Goal: Task Accomplishment & Management: Complete application form

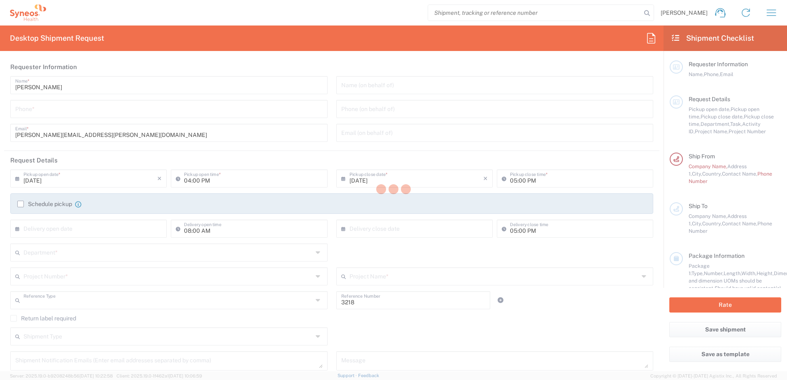
type input "Department"
type input "[GEOGRAPHIC_DATA]"
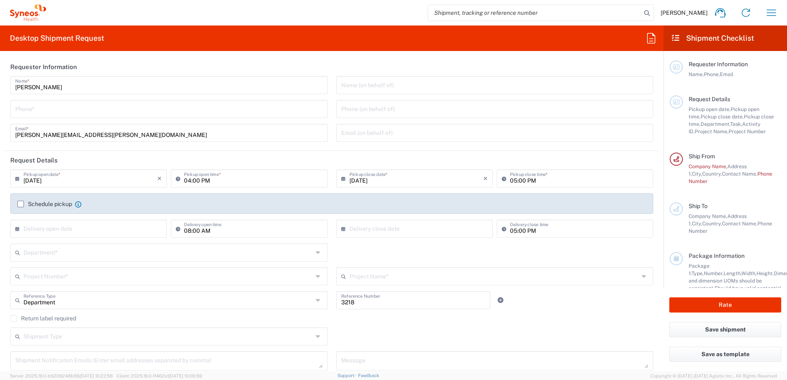
type input "Syneos Health Belgium SPRL FOR IT RETURNS PLEASE REFER TO IT SYNCUP PAGE"
click at [17, 204] on label "Schedule pickup" at bounding box center [44, 204] width 55 height 7
click at [21, 204] on input "Schedule pickup" at bounding box center [21, 204] width 0 height 0
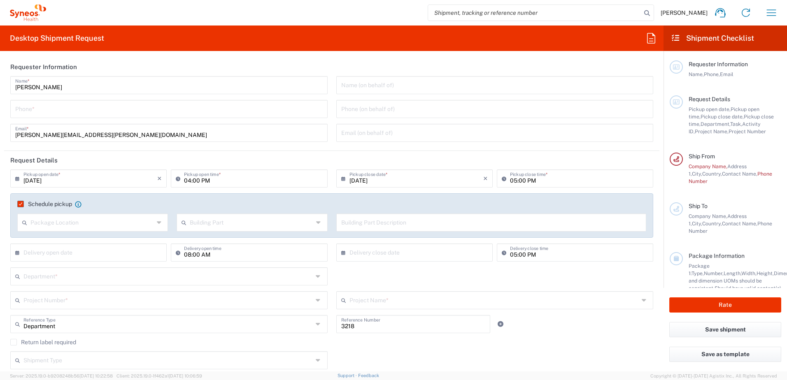
click at [20, 202] on label "Schedule pickup" at bounding box center [44, 204] width 55 height 7
click at [18, 204] on input "Schedule pickup" at bounding box center [18, 204] width 0 height 0
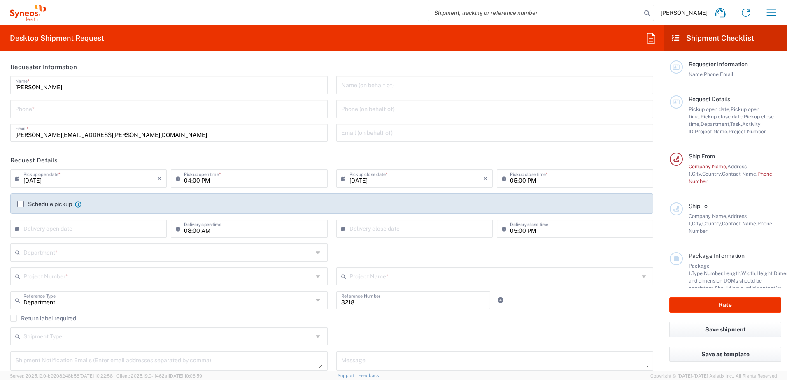
click at [22, 202] on label "Schedule pickup" at bounding box center [44, 204] width 55 height 7
click at [21, 204] on input "Schedule pickup" at bounding box center [21, 204] width 0 height 0
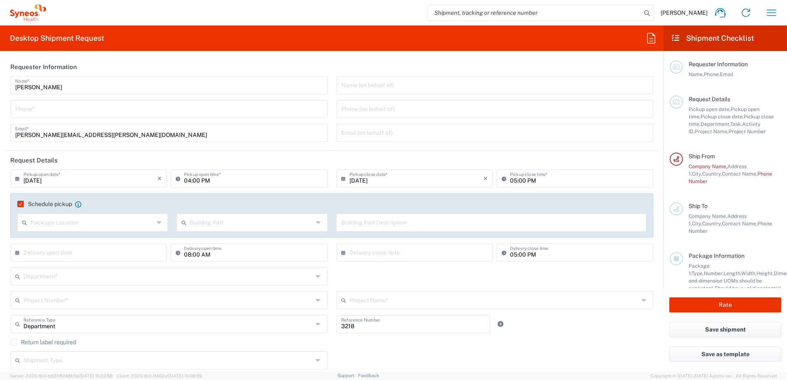
click at [158, 222] on icon at bounding box center [160, 222] width 6 height 13
click at [277, 297] on input "text" at bounding box center [167, 300] width 289 height 14
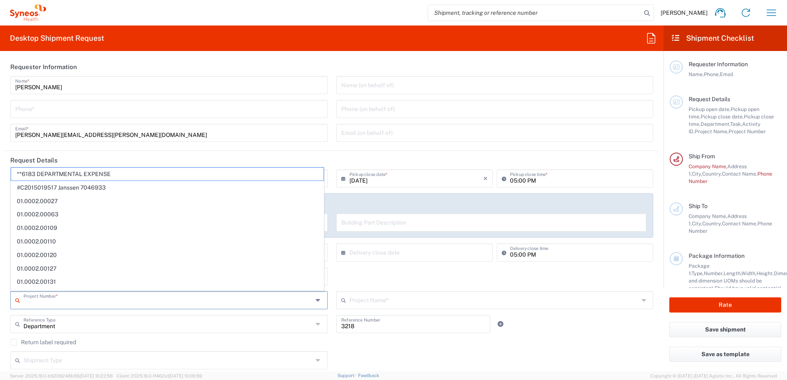
click at [460, 357] on div "Shipment Type Batch Regular" at bounding box center [331, 363] width 651 height 24
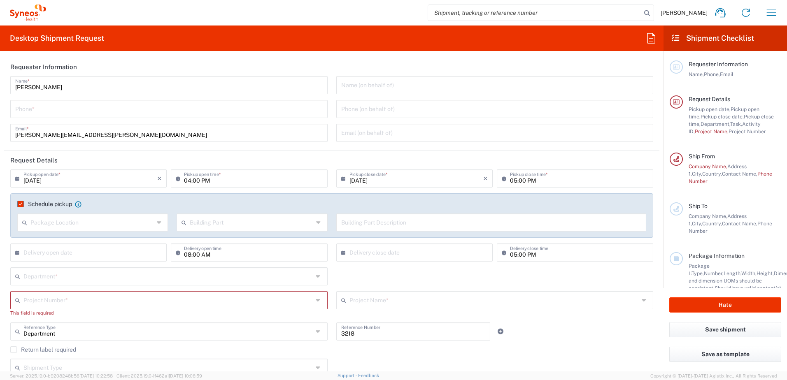
click at [23, 223] on icon at bounding box center [26, 222] width 8 height 13
click at [30, 238] on span "Front" at bounding box center [92, 240] width 148 height 13
type input "Front"
click at [316, 222] on icon at bounding box center [319, 222] width 6 height 13
click at [286, 250] on span "Building" at bounding box center [250, 254] width 148 height 13
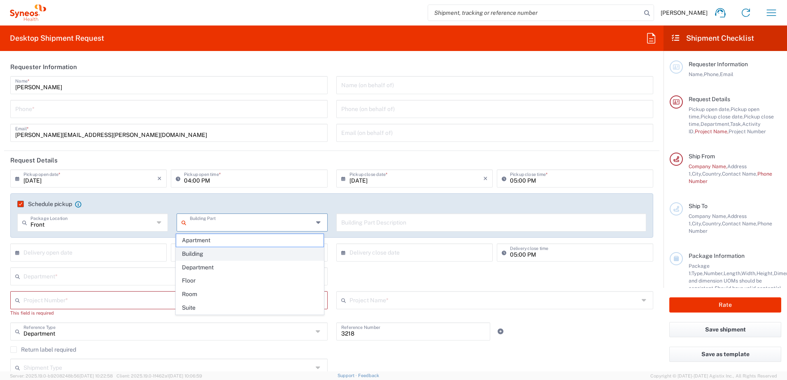
type input "Building"
click at [365, 222] on input "text" at bounding box center [491, 222] width 300 height 14
click at [648, 37] on icon at bounding box center [650, 38] width 13 height 13
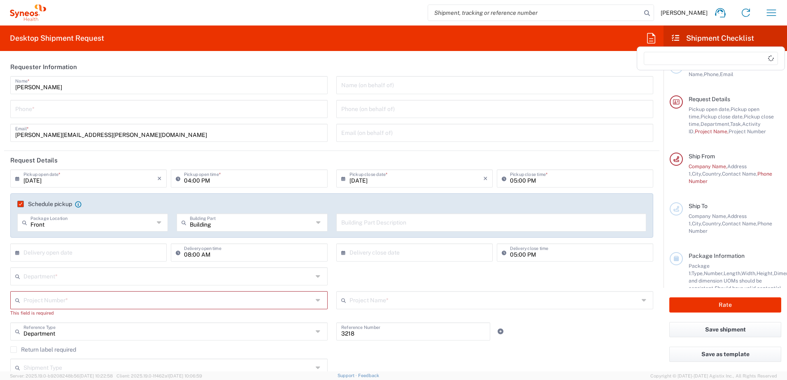
drag, startPoint x: 648, startPoint y: 37, endPoint x: 713, endPoint y: 83, distance: 79.5
click at [648, 37] on icon at bounding box center [650, 38] width 13 height 13
drag, startPoint x: 770, startPoint y: 11, endPoint x: 765, endPoint y: 10, distance: 4.6
click at [770, 11] on icon "button" at bounding box center [771, 12] width 13 height 13
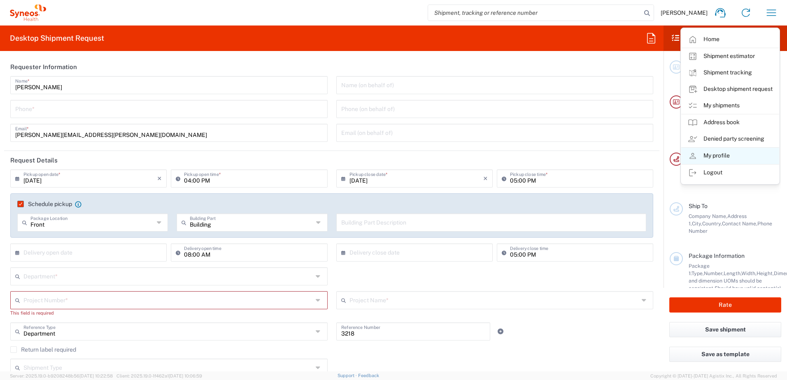
click at [713, 157] on link "My profile" at bounding box center [730, 156] width 98 height 16
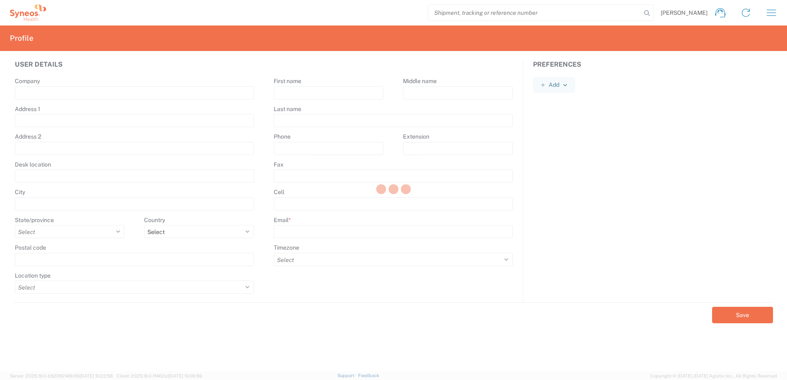
type input "[STREET_ADDRESS]"
type input "[GEOGRAPHIC_DATA]"
select select
select select "BE"
type input "1050"
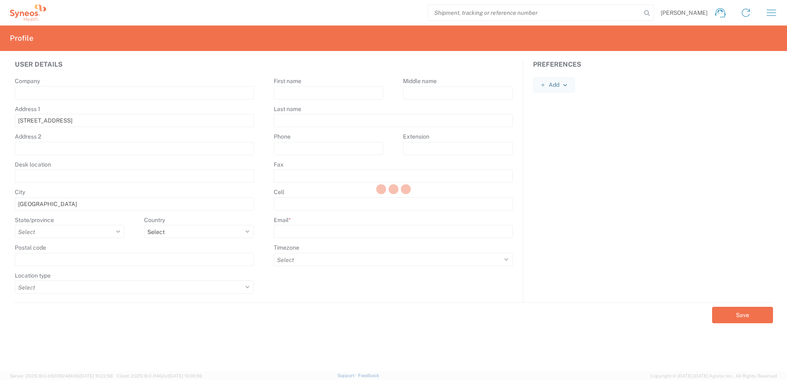
select select
type input "[PERSON_NAME]"
type input "Gathy"
type input "[PERSON_NAME][EMAIL_ADDRESS][PERSON_NAME][DOMAIN_NAME]"
select select
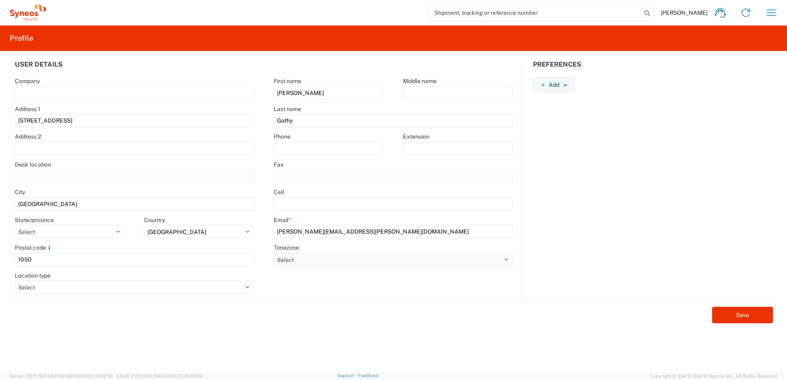
click at [506, 260] on select "Select ACT AET AGT ART AST [GEOGRAPHIC_DATA]/[GEOGRAPHIC_DATA] [GEOGRAPHIC_DATA…" at bounding box center [393, 259] width 239 height 13
click at [608, 171] on div "Preferences Add AIR Default Dimensions UOM Code AIR Default Weight UOM Code AIR…" at bounding box center [652, 182] width 259 height 242
click at [300, 150] on input "text" at bounding box center [328, 148] width 109 height 13
type input "[PHONE_NUMBER]"
click at [344, 108] on div "Last name" at bounding box center [393, 108] width 239 height 7
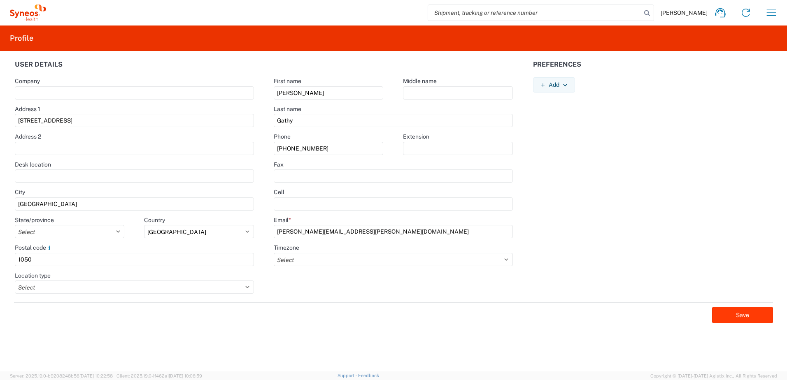
click at [721, 311] on button "Save" at bounding box center [742, 315] width 61 height 16
click at [769, 13] on icon "button" at bounding box center [771, 12] width 9 height 6
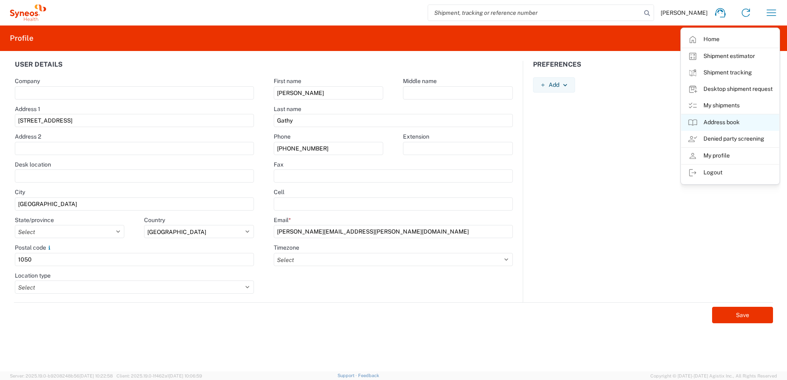
click at [721, 122] on link "Address book" at bounding box center [730, 122] width 98 height 16
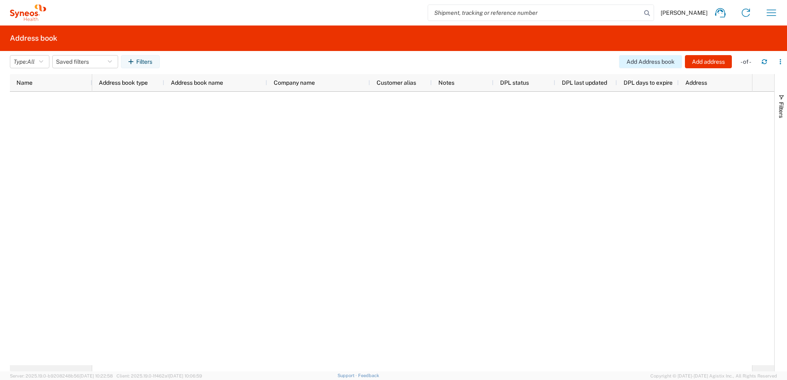
click at [661, 63] on button "Add Address book" at bounding box center [650, 61] width 63 height 13
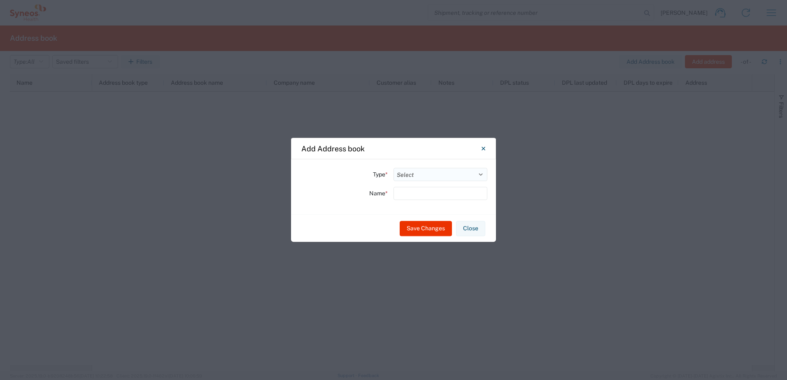
click at [480, 174] on select "Select Location Company Personal Other Shared" at bounding box center [440, 174] width 94 height 13
select select "PERSONAL"
click at [393, 168] on select "Select Location Company Personal Other Shared" at bounding box center [440, 174] width 94 height 13
click at [483, 149] on icon "Close" at bounding box center [483, 149] width 4 height 4
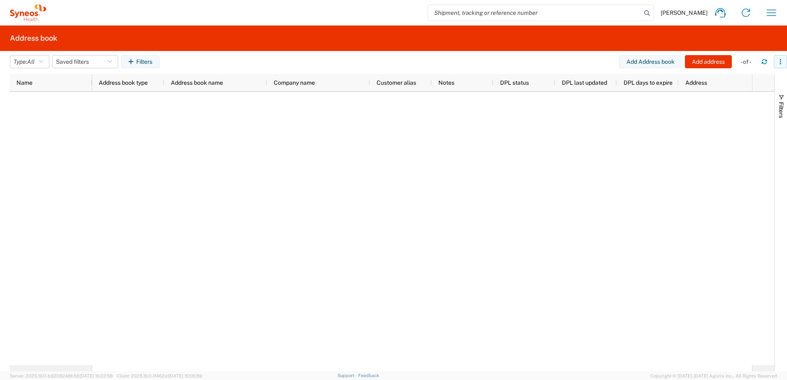
click at [779, 63] on icon "button" at bounding box center [780, 62] width 6 height 6
click at [781, 62] on icon "button" at bounding box center [780, 62] width 6 height 6
click at [647, 60] on button "Add Address book" at bounding box center [650, 61] width 63 height 13
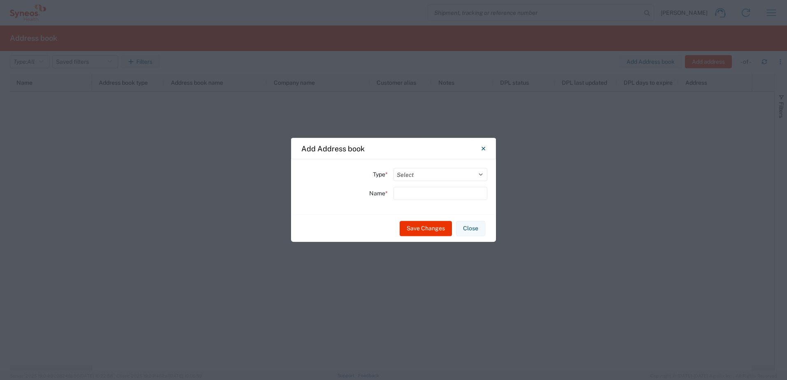
click at [483, 147] on icon "Close" at bounding box center [483, 148] width 4 height 7
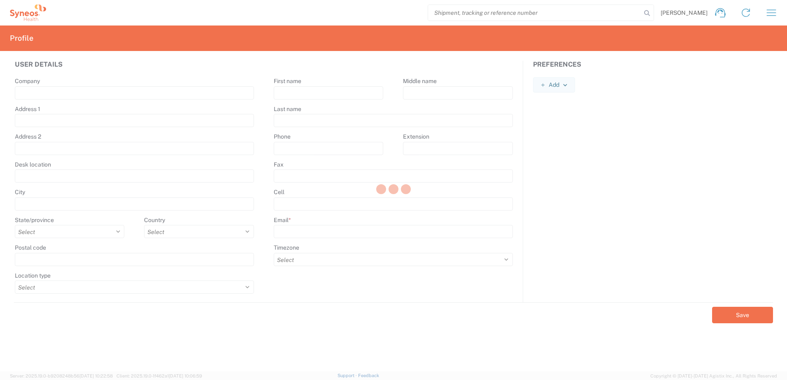
type input "[STREET_ADDRESS]"
type input "[GEOGRAPHIC_DATA]"
select select
select select "BE"
type input "1050"
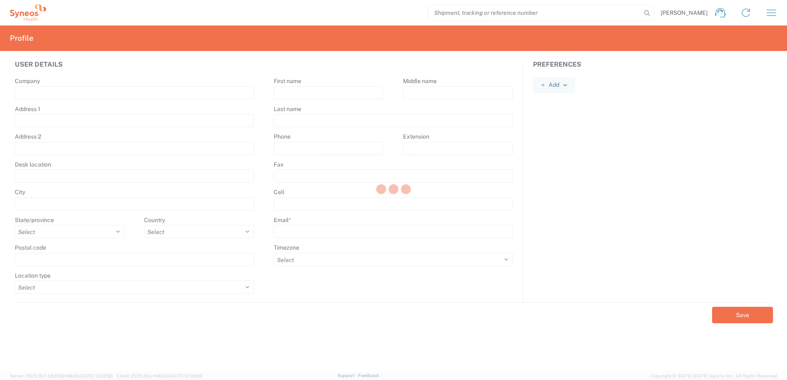
select select
type input "[PERSON_NAME]"
type input "Gathy"
type input "[PHONE_NUMBER]"
type input "[PERSON_NAME][EMAIL_ADDRESS][PERSON_NAME][DOMAIN_NAME]"
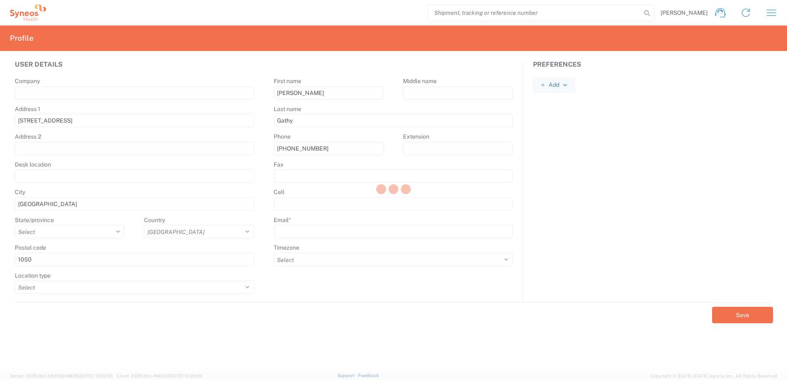
select select
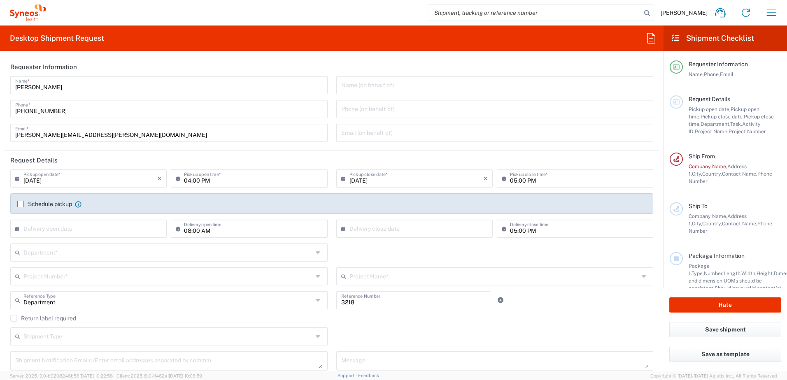
drag, startPoint x: 772, startPoint y: 10, endPoint x: 656, endPoint y: 125, distance: 162.4
click at [772, 10] on icon "button" at bounding box center [771, 12] width 9 height 6
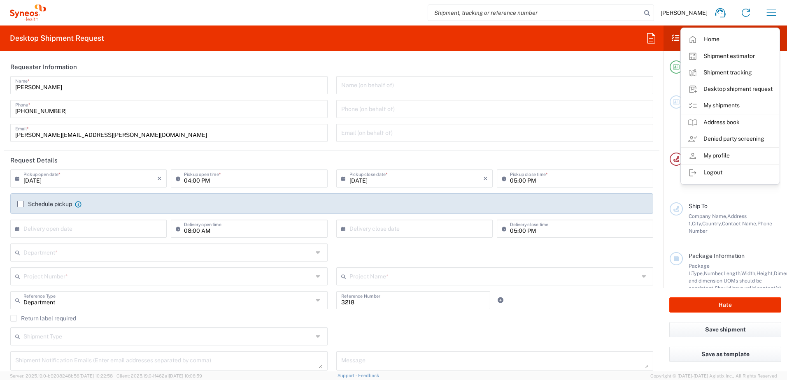
click at [65, 179] on input "[DATE]" at bounding box center [90, 178] width 134 height 14
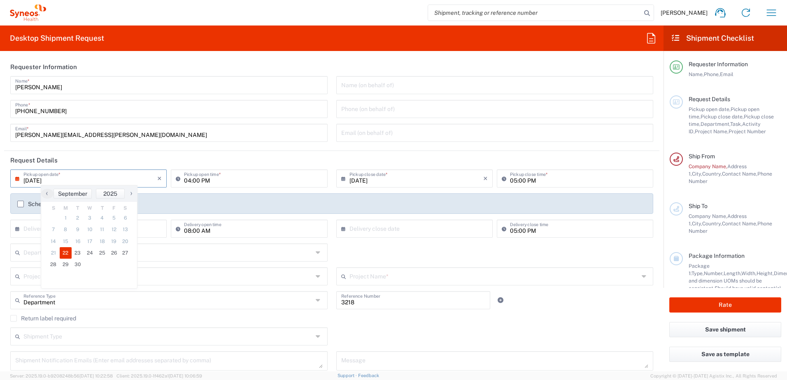
click at [130, 193] on span "›" at bounding box center [131, 193] width 12 height 10
click at [91, 216] on span "1" at bounding box center [90, 218] width 12 height 12
type input "[DATE]"
click at [216, 180] on input "04:00 PM" at bounding box center [253, 178] width 138 height 14
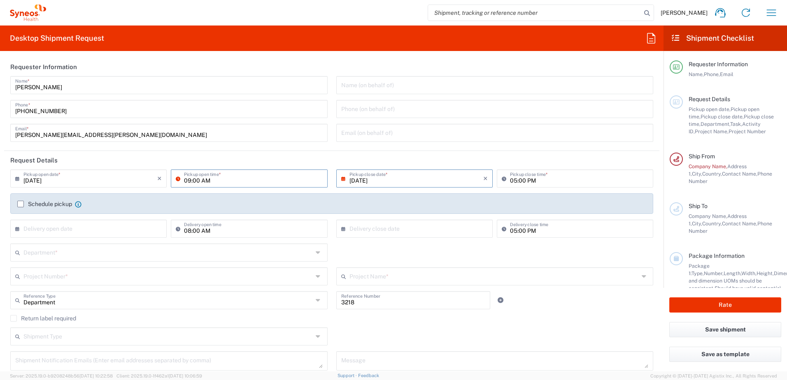
type input "09:00 AM"
click at [510, 180] on input "05:00 PM" at bounding box center [579, 178] width 138 height 14
type input "04:00 PM"
click at [19, 205] on label "Schedule pickup" at bounding box center [44, 204] width 55 height 7
click at [21, 204] on input "Schedule pickup" at bounding box center [21, 204] width 0 height 0
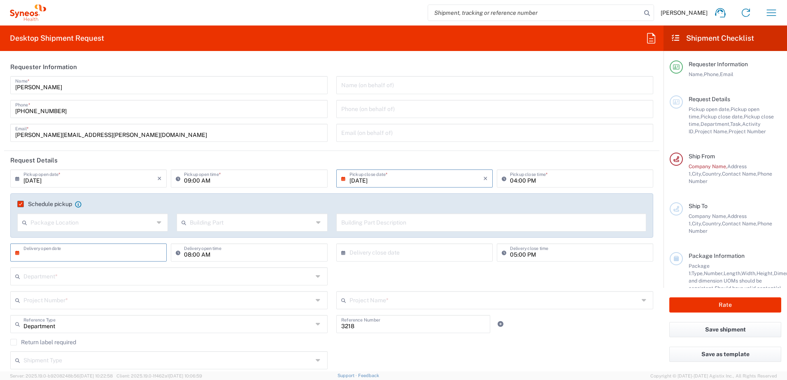
click at [96, 246] on input "text" at bounding box center [90, 252] width 134 height 14
click at [177, 279] on input "text" at bounding box center [167, 276] width 289 height 14
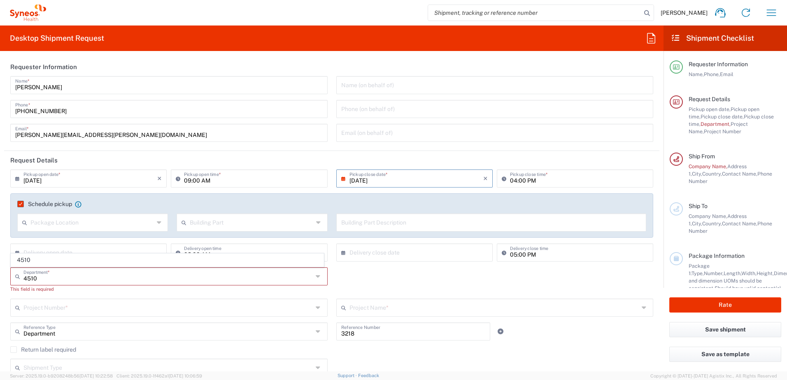
click at [20, 279] on icon at bounding box center [19, 276] width 8 height 13
click at [26, 277] on input "4510" at bounding box center [167, 276] width 289 height 14
click at [51, 277] on input "4510" at bounding box center [167, 276] width 289 height 14
type input "4"
click at [35, 279] on input "text" at bounding box center [167, 276] width 289 height 14
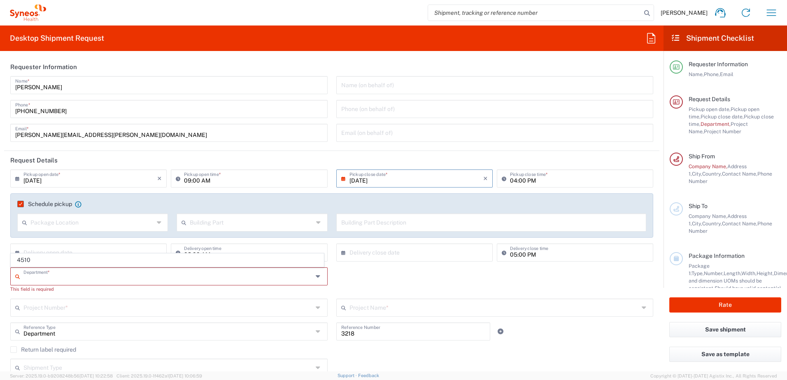
click at [32, 279] on input "text" at bounding box center [167, 276] width 289 height 14
click at [41, 279] on div "Department *" at bounding box center [168, 276] width 317 height 18
click at [42, 279] on input "text" at bounding box center [167, 276] width 289 height 14
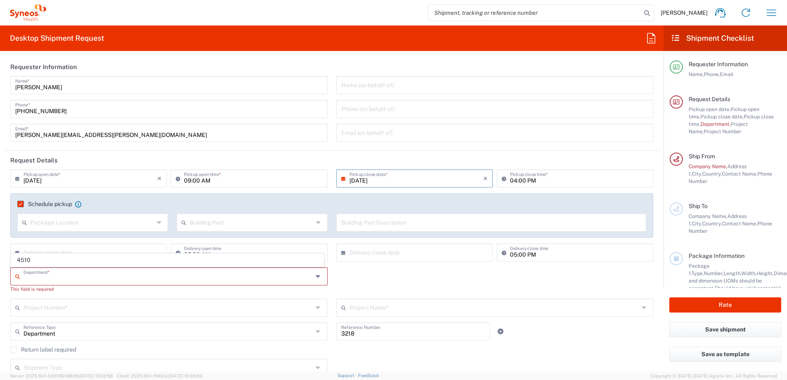
click at [42, 279] on input "text" at bounding box center [167, 276] width 289 height 14
click at [34, 276] on input "IT" at bounding box center [167, 276] width 289 height 14
click at [179, 279] on input "IT-4510" at bounding box center [167, 276] width 289 height 14
type input "IT-4510"
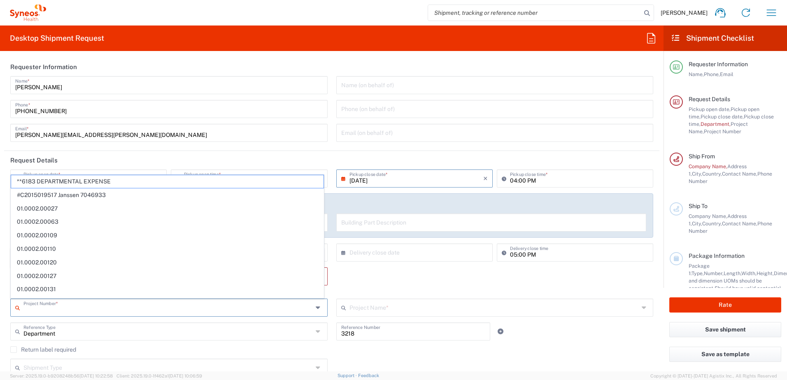
click at [74, 308] on input "text" at bounding box center [167, 307] width 289 height 14
click at [168, 330] on input "Department" at bounding box center [167, 331] width 289 height 14
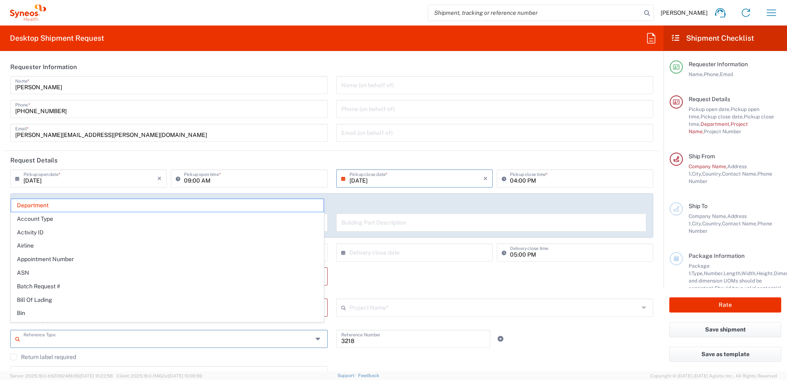
click at [405, 285] on div "Department * No Results Found This field is required" at bounding box center [331, 282] width 651 height 31
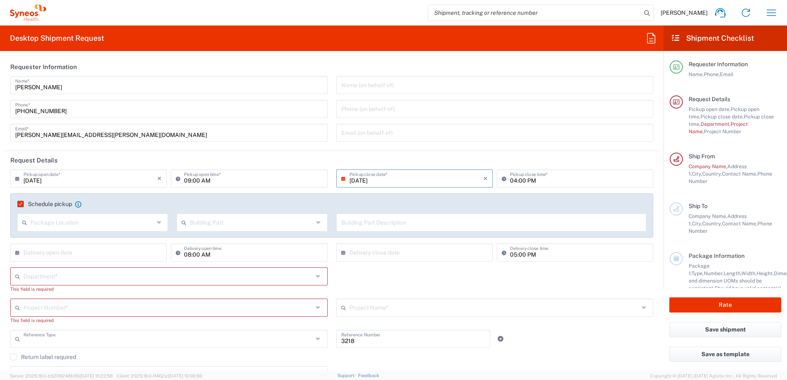
type input "Department"
click at [316, 276] on icon at bounding box center [319, 276] width 7 height 13
type input "it"
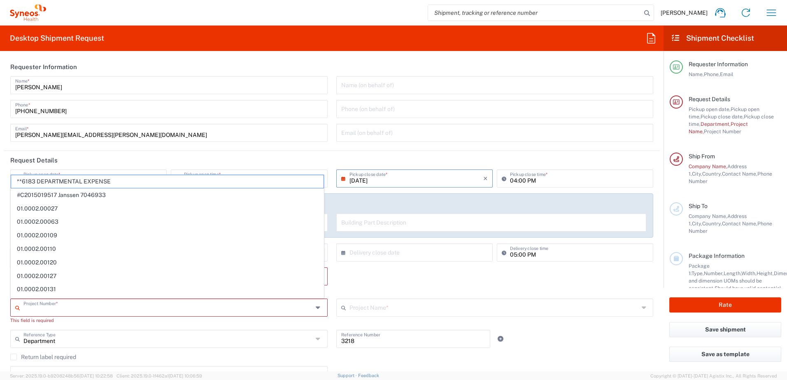
click at [51, 309] on input "text" at bounding box center [167, 307] width 289 height 14
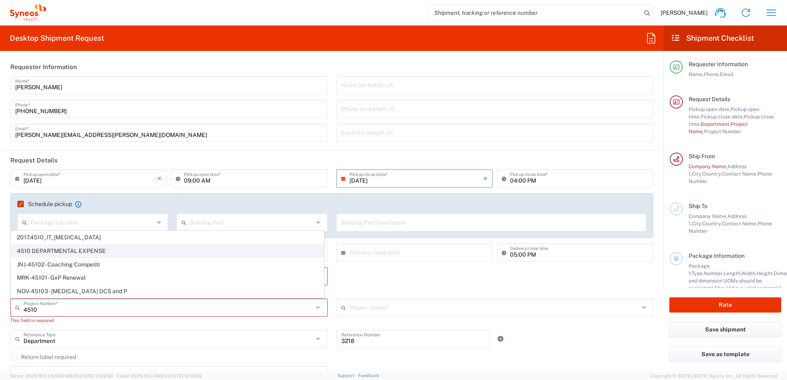
click at [63, 249] on span "4510 DEPARTMENTAL EXPENSE" at bounding box center [167, 251] width 312 height 13
type input "4510 DEPARTMENTAL EXPENSE"
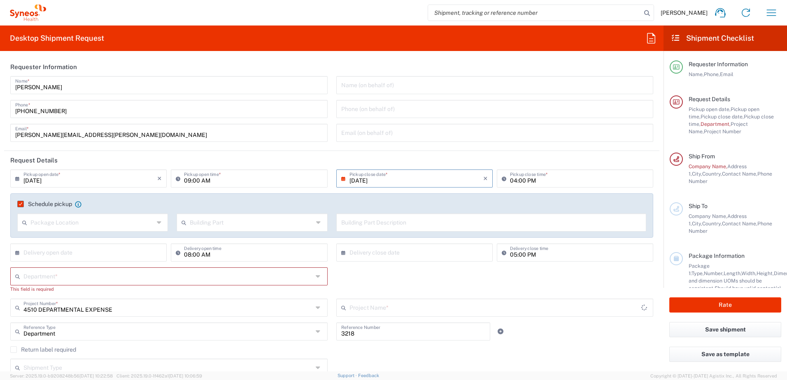
type input "4510 DEPARTMENTAL EXPENSE"
click at [312, 277] on div "Department *" at bounding box center [168, 276] width 317 height 18
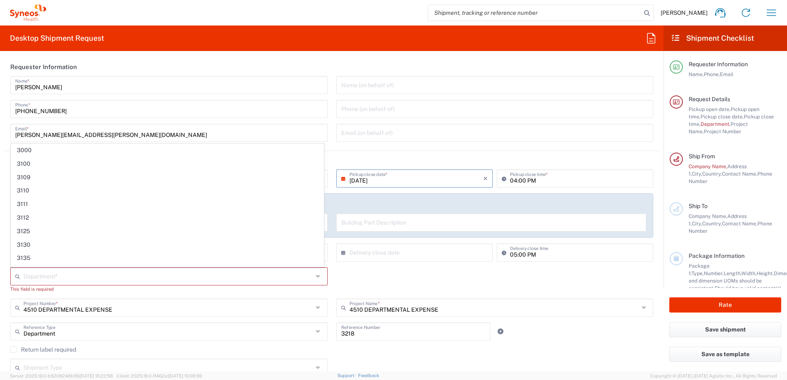
click at [316, 276] on icon at bounding box center [319, 276] width 7 height 13
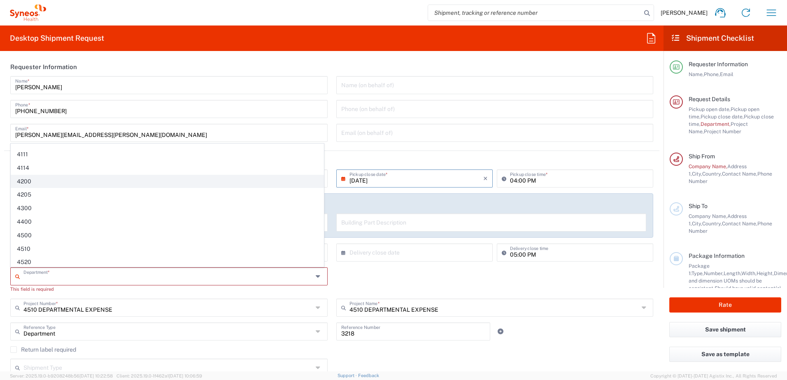
scroll to position [1144, 0]
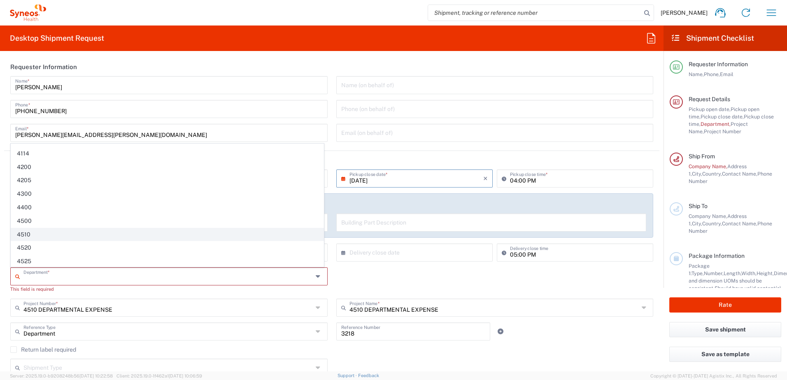
click at [27, 232] on span "4510" at bounding box center [167, 234] width 312 height 13
type input "4510"
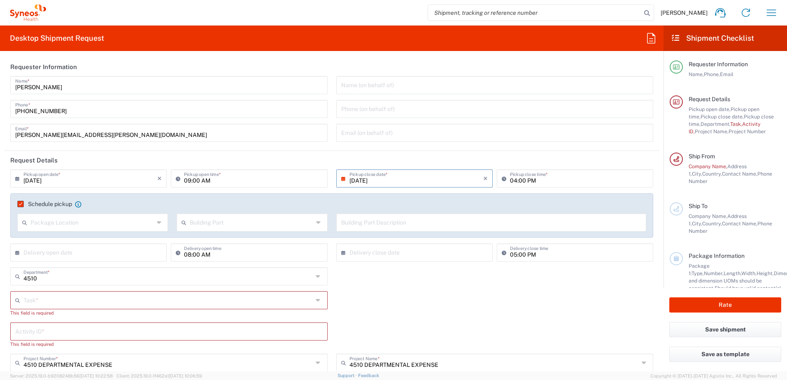
click at [316, 300] on icon at bounding box center [319, 300] width 7 height 13
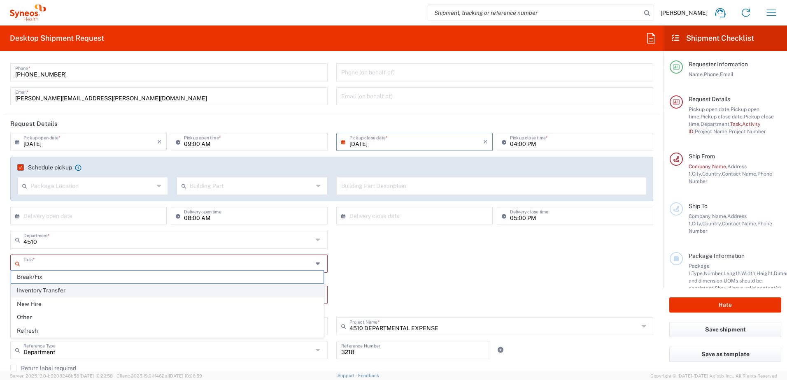
scroll to position [41, 0]
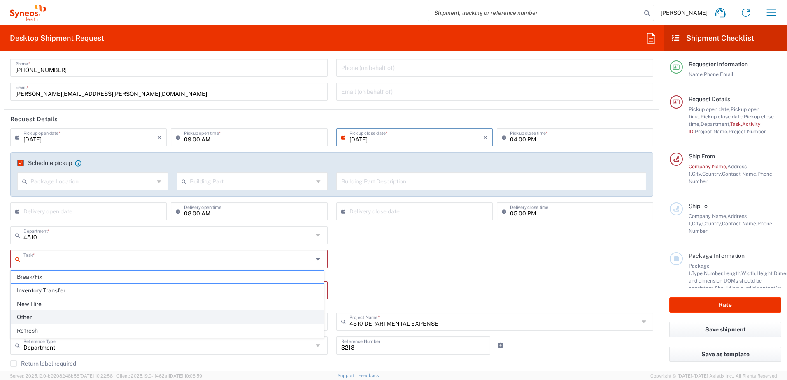
click at [59, 319] on span "Other" at bounding box center [167, 317] width 312 height 13
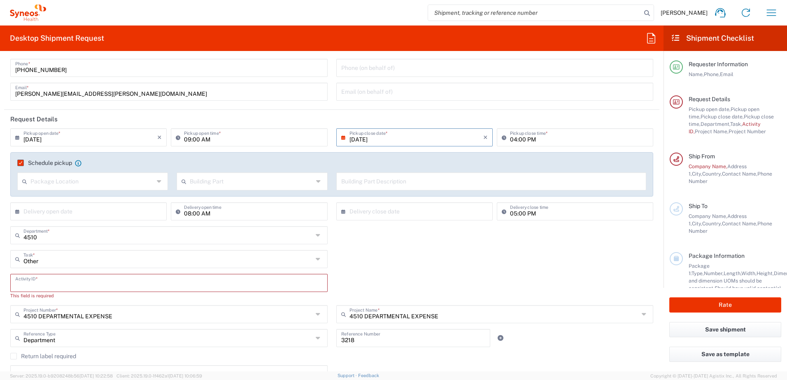
click at [123, 284] on input "text" at bounding box center [168, 282] width 307 height 14
click at [316, 260] on icon at bounding box center [319, 259] width 7 height 13
type input "Other"
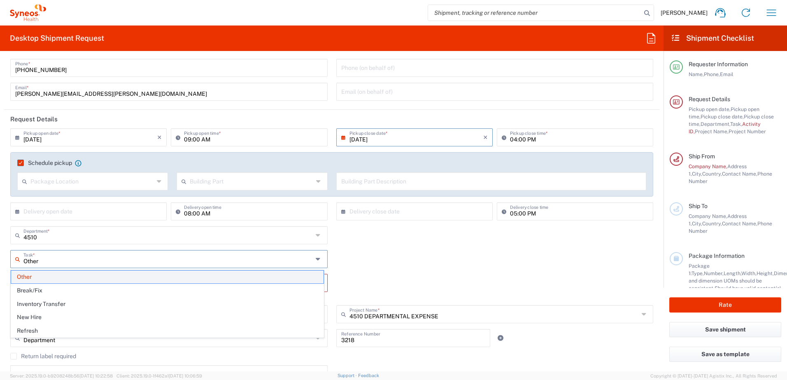
click at [158, 277] on span "Other" at bounding box center [167, 277] width 312 height 13
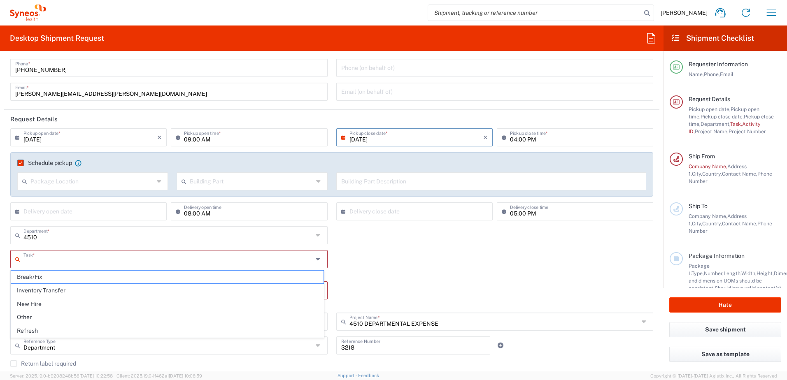
click at [86, 261] on input "text" at bounding box center [167, 258] width 289 height 14
click at [20, 316] on span "Other" at bounding box center [167, 317] width 312 height 13
type input "Other"
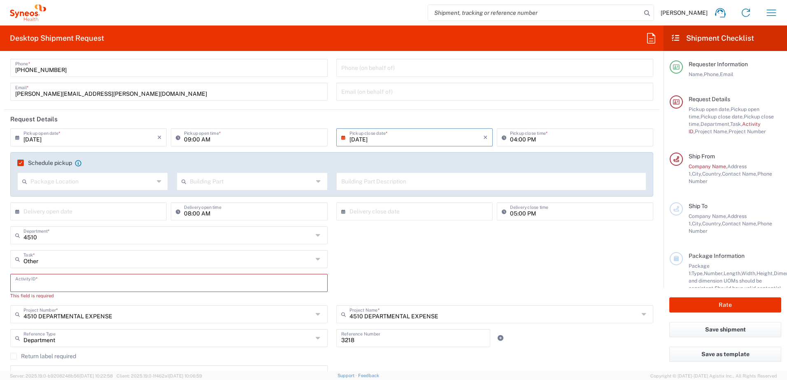
click at [46, 286] on input "text" at bounding box center [168, 282] width 307 height 14
click at [14, 357] on label "Return label required" at bounding box center [43, 356] width 66 height 7
click at [14, 356] on input "Return label required" at bounding box center [14, 356] width 0 height 0
click at [128, 283] on input "text" at bounding box center [168, 282] width 307 height 14
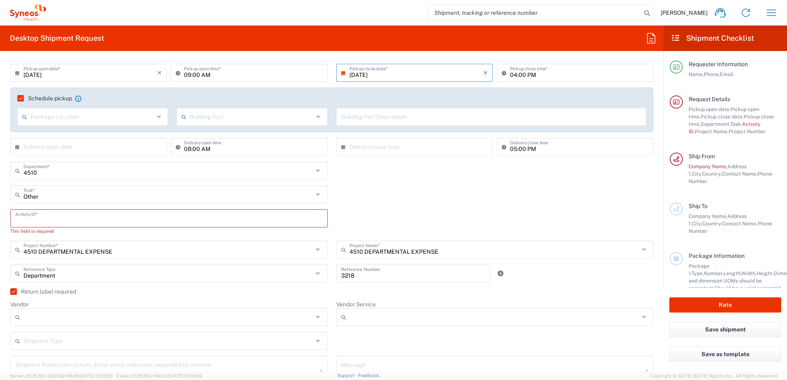
scroll to position [123, 0]
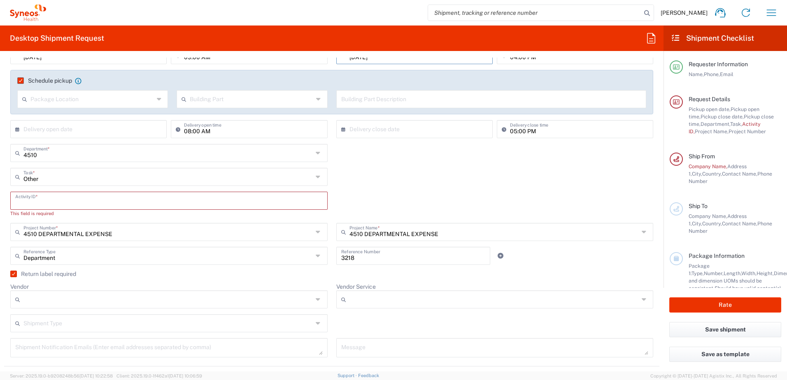
click at [81, 203] on input "text" at bounding box center [168, 200] width 307 height 14
drag, startPoint x: 81, startPoint y: 203, endPoint x: 304, endPoint y: 201, distance: 222.6
click at [79, 203] on input "text" at bounding box center [168, 200] width 307 height 14
click at [311, 204] on input "text" at bounding box center [168, 200] width 307 height 14
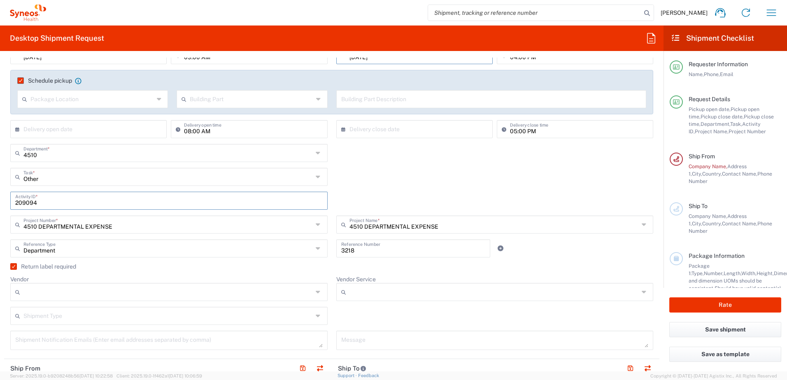
type input "209094"
click at [112, 301] on div at bounding box center [168, 292] width 317 height 18
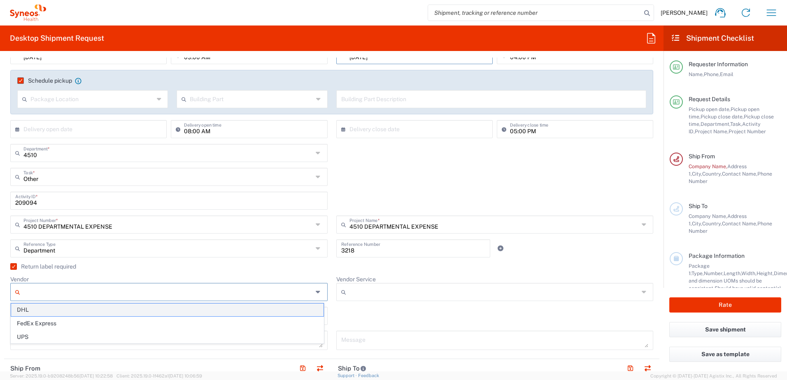
click at [34, 311] on span "DHL" at bounding box center [167, 310] width 312 height 13
type input "DHL"
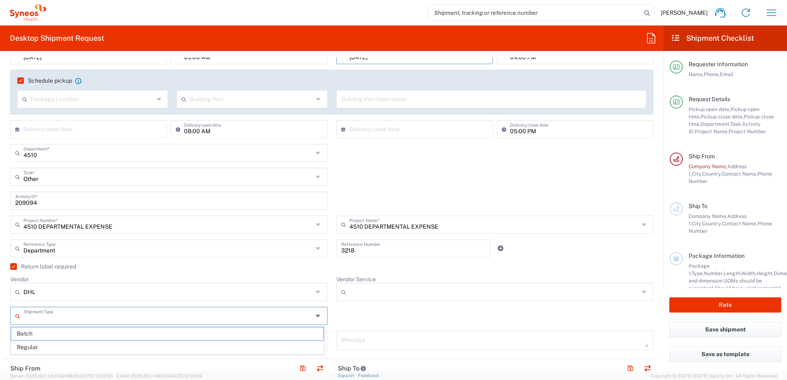
click at [121, 321] on input "text" at bounding box center [167, 315] width 289 height 14
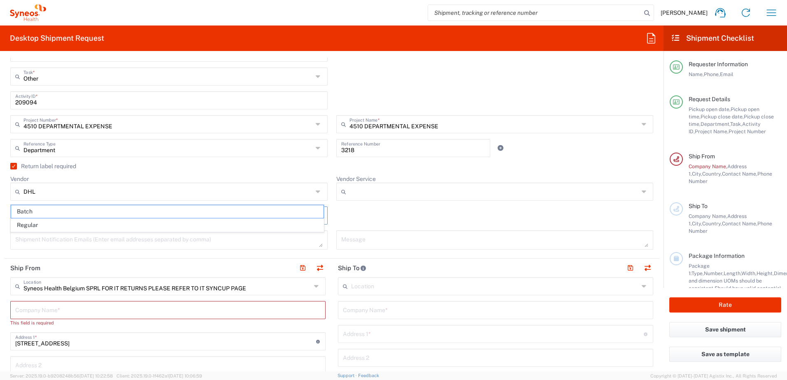
scroll to position [247, 0]
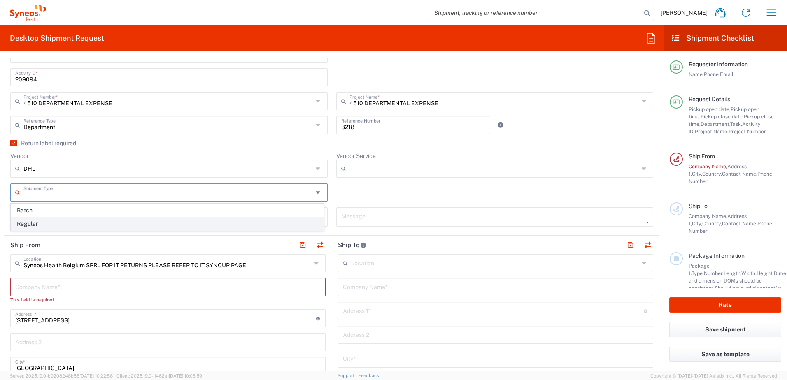
click at [58, 227] on span "Regular" at bounding box center [167, 224] width 312 height 13
type input "Regular"
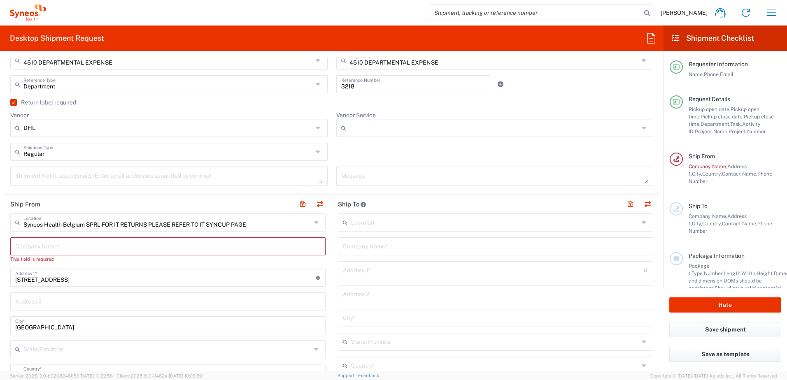
scroll to position [288, 0]
click at [37, 249] on input "text" at bounding box center [167, 245] width 305 height 14
type input "Ann"
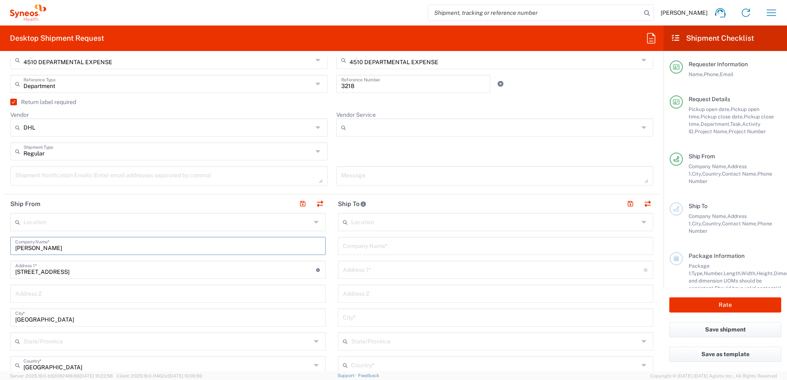
type input "[PERSON_NAME]"
drag, startPoint x: 67, startPoint y: 271, endPoint x: 7, endPoint y: 270, distance: 60.5
type input "[STREET_ADDRESS][PERSON_NAME]"
drag, startPoint x: 51, startPoint y: 321, endPoint x: 10, endPoint y: 322, distance: 40.8
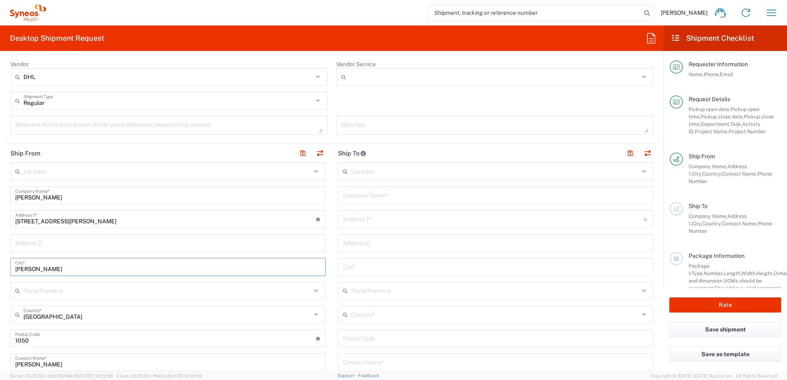
scroll to position [370, 0]
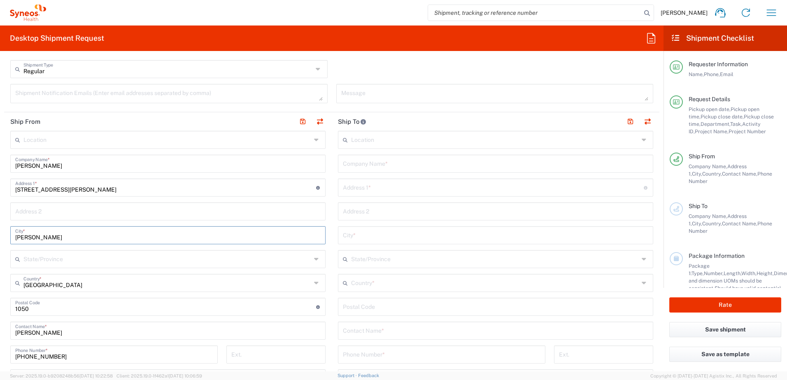
type input "[PERSON_NAME]"
drag, startPoint x: 32, startPoint y: 309, endPoint x: 2, endPoint y: 310, distance: 29.6
click at [2, 310] on form "Requester Information [PERSON_NAME] Name * [PHONE_NUMBER] Phone * [PERSON_NAME]…" at bounding box center [331, 215] width 663 height 314
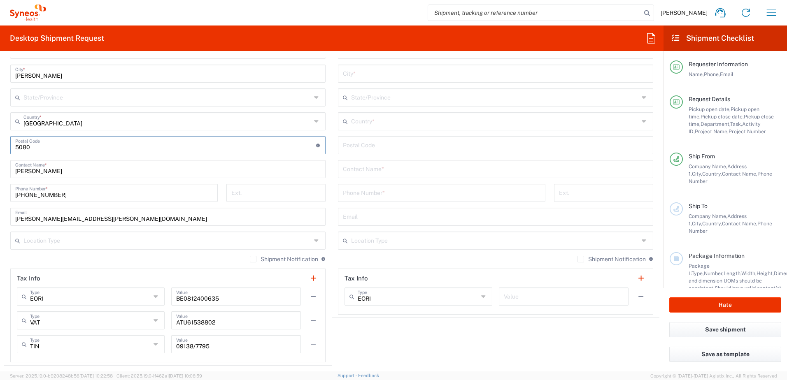
scroll to position [535, 0]
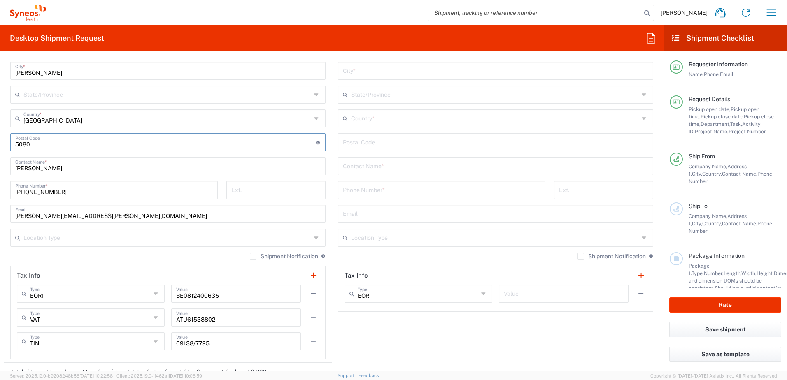
type input "5080"
click at [49, 240] on input "text" at bounding box center [167, 237] width 288 height 14
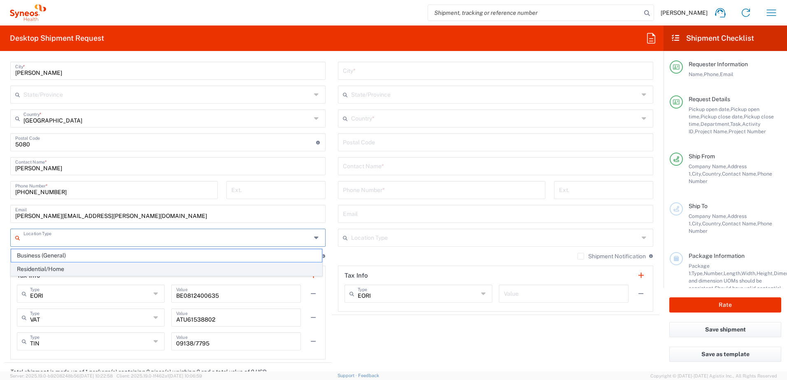
click at [54, 269] on span "Residential/Home" at bounding box center [166, 269] width 311 height 13
type input "Residential/Home"
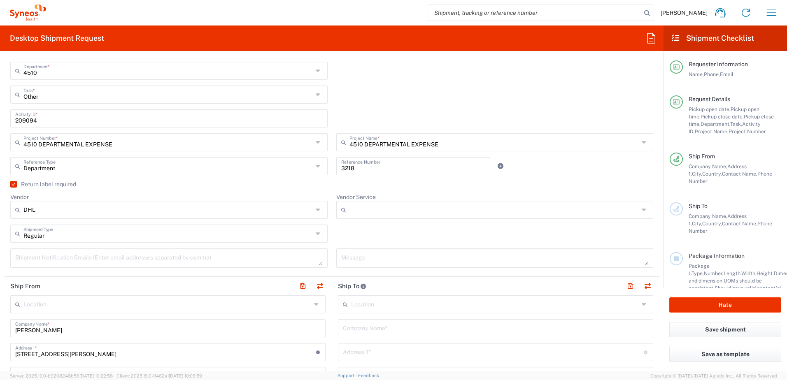
scroll to position [247, 0]
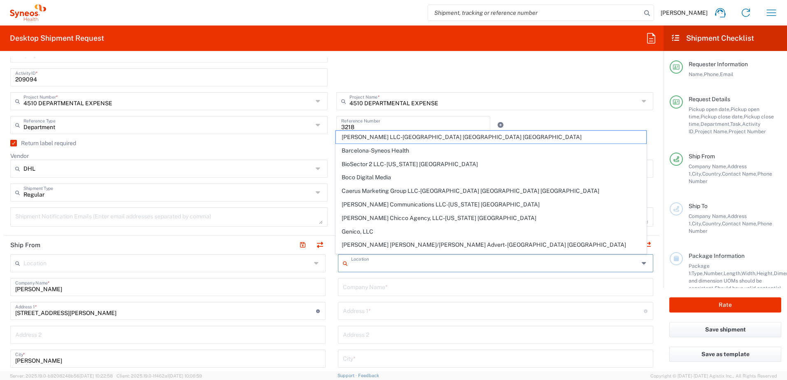
click at [367, 264] on input "text" at bounding box center [495, 263] width 288 height 14
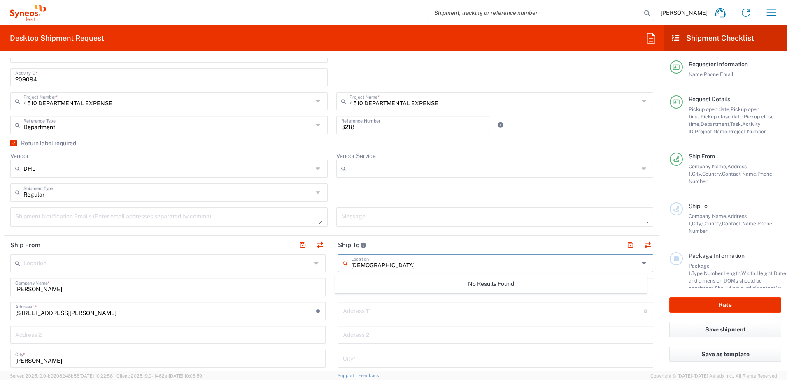
drag, startPoint x: 375, startPoint y: 264, endPoint x: 348, endPoint y: 263, distance: 27.6
click at [351, 263] on input "[DEMOGRAPHIC_DATA]" at bounding box center [495, 263] width 288 height 14
paste input "Syneos Health Hungary Kft"
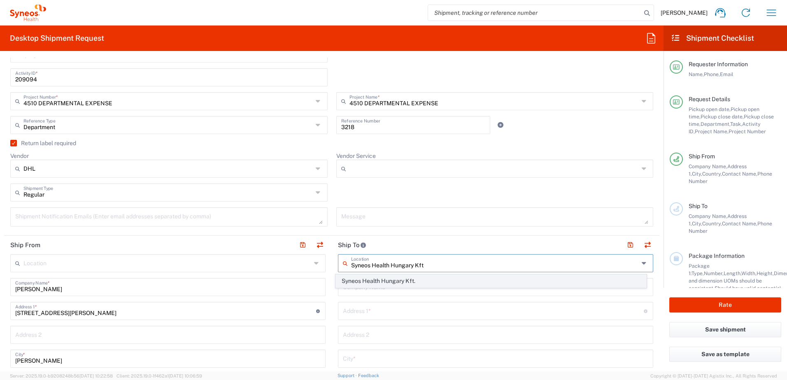
click at [370, 280] on span "Syneos Health Hungary Kft." at bounding box center [491, 281] width 311 height 13
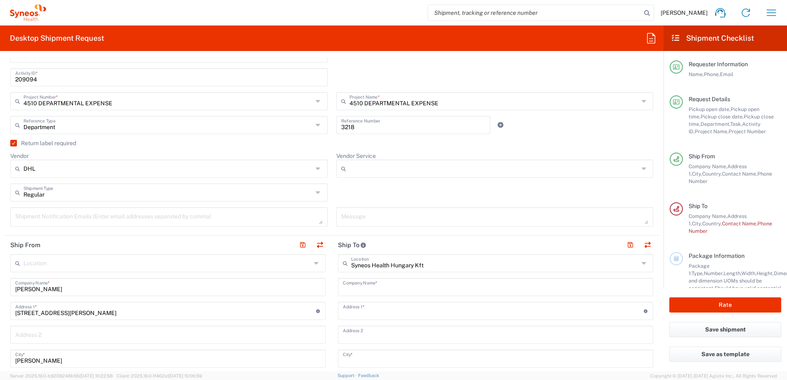
type input "Syneos Health Hungary Kft."
type input "Science Park, [PERSON_NAME] 4-20"
type input "B building, 2nd floor"
type input "[GEOGRAPHIC_DATA]"
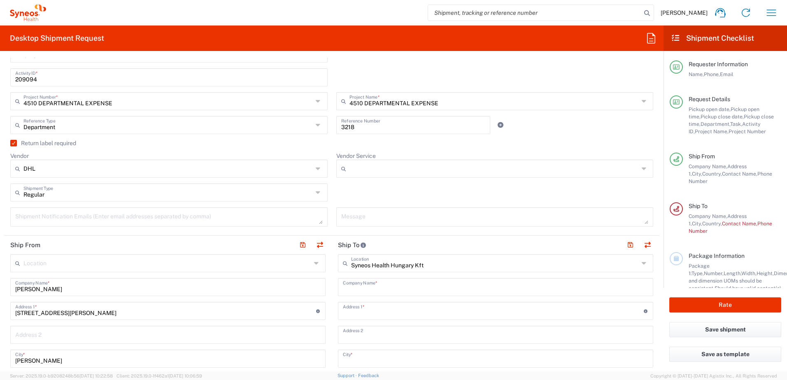
type input "[GEOGRAPHIC_DATA]"
type input "1117"
type input "Sender/Shipper"
type input "Delivery Duty Paid"
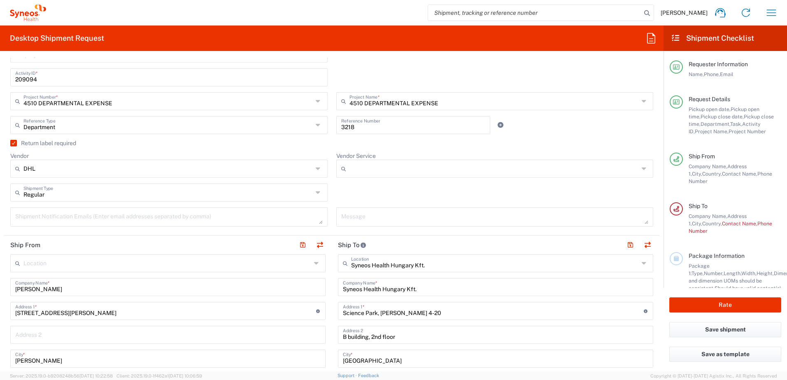
click at [314, 263] on icon at bounding box center [317, 263] width 7 height 13
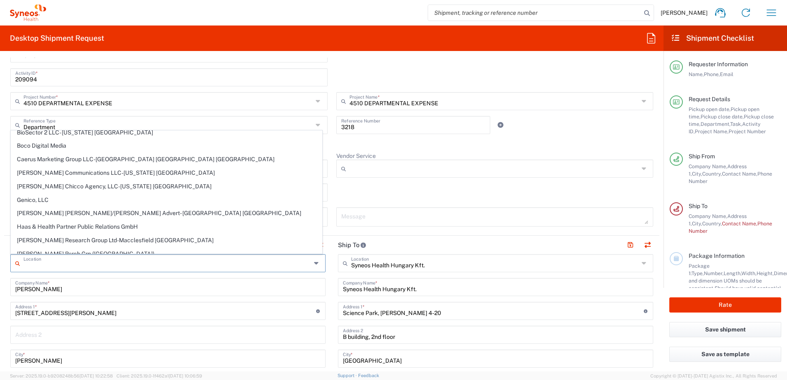
scroll to position [0, 0]
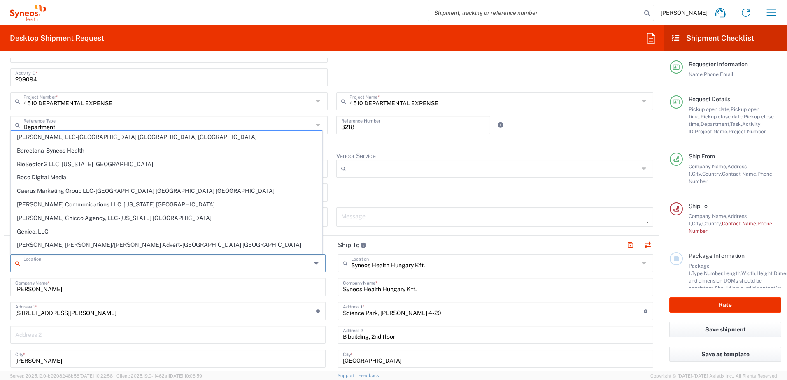
click at [59, 261] on input "text" at bounding box center [167, 263] width 288 height 14
click at [453, 362] on input "[GEOGRAPHIC_DATA]" at bounding box center [495, 358] width 305 height 14
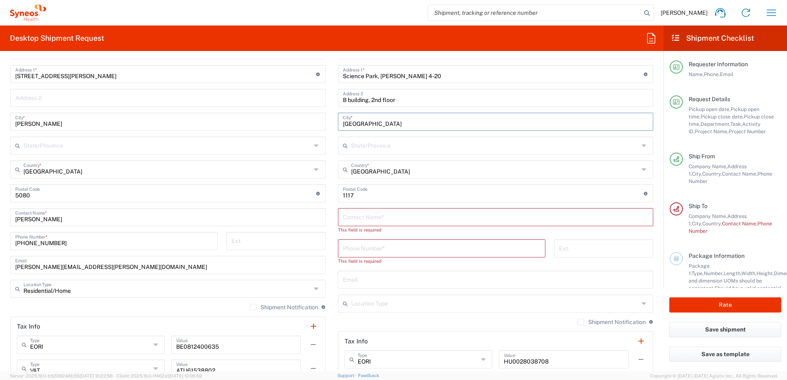
scroll to position [494, 0]
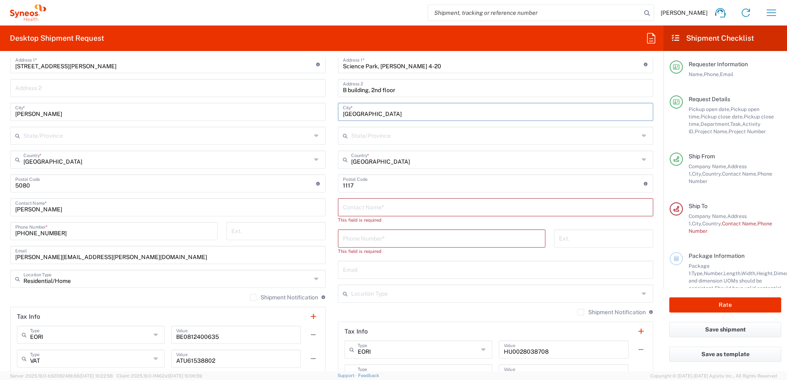
click at [364, 207] on input "text" at bounding box center [495, 207] width 305 height 14
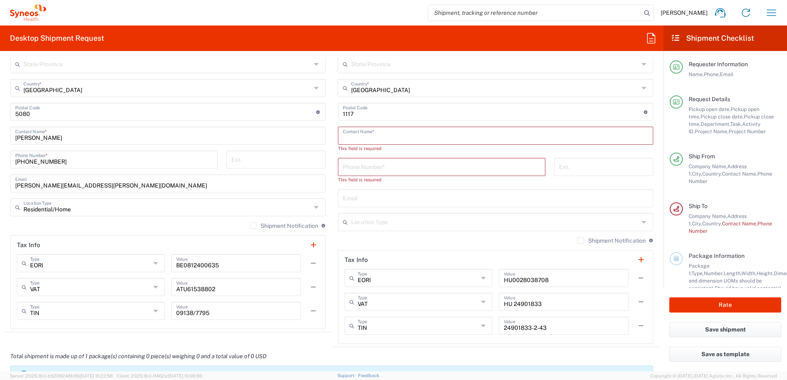
scroll to position [576, 0]
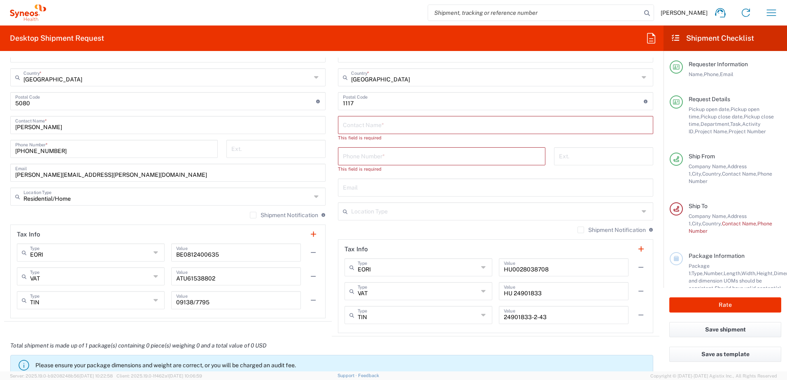
click at [154, 251] on icon at bounding box center [156, 252] width 6 height 13
click at [147, 230] on header "Tax Info" at bounding box center [168, 234] width 314 height 19
type input "EORI"
click at [172, 211] on div "Location [PERSON_NAME] LLC-[GEOGRAPHIC_DATA] [GEOGRAPHIC_DATA] [GEOGRAPHIC_DATA…" at bounding box center [167, 121] width 315 height 393
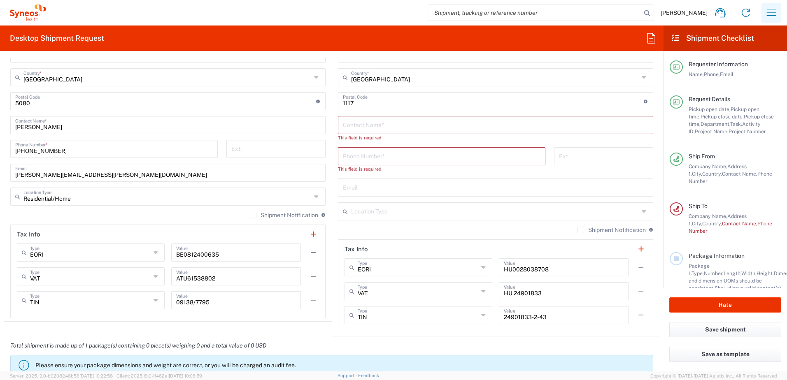
click at [769, 10] on icon "button" at bounding box center [771, 12] width 9 height 6
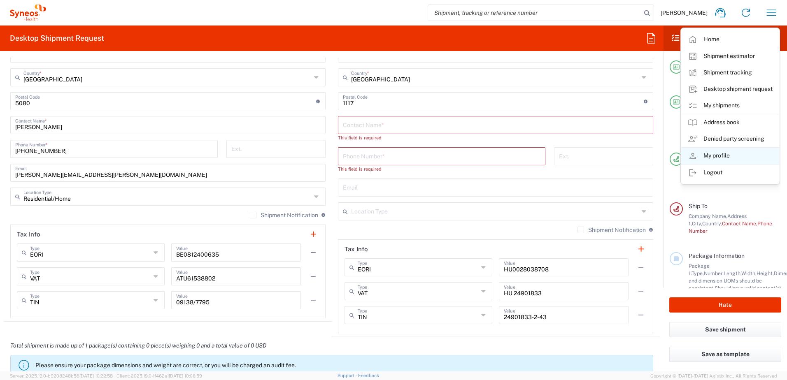
click at [714, 155] on link "My profile" at bounding box center [730, 156] width 98 height 16
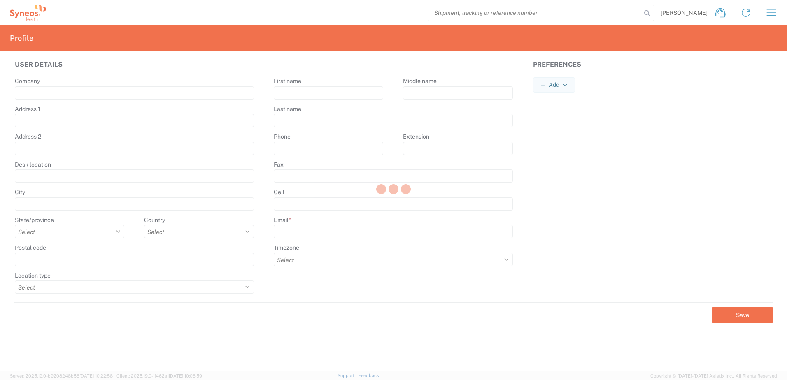
type input "[STREET_ADDRESS]"
type input "[GEOGRAPHIC_DATA]"
select select
select select "BE"
type input "1050"
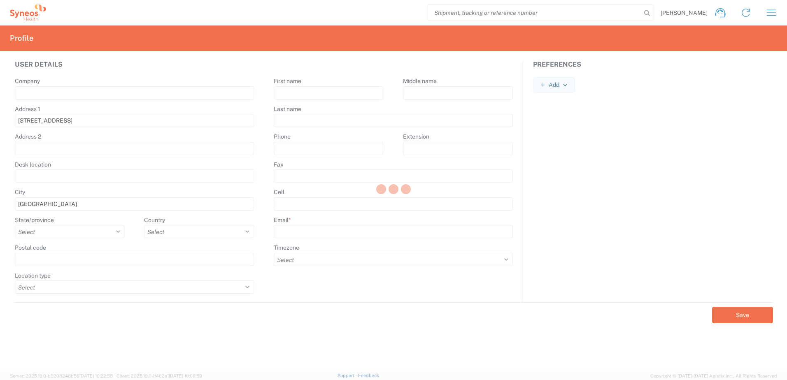
select select
type input "[PERSON_NAME]"
type input "Gathy"
type input "[PHONE_NUMBER]"
type input "[PERSON_NAME][EMAIL_ADDRESS][PERSON_NAME][DOMAIN_NAME]"
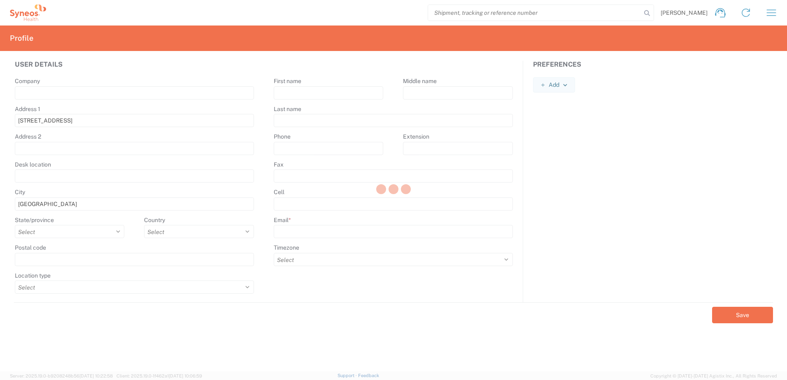
select select
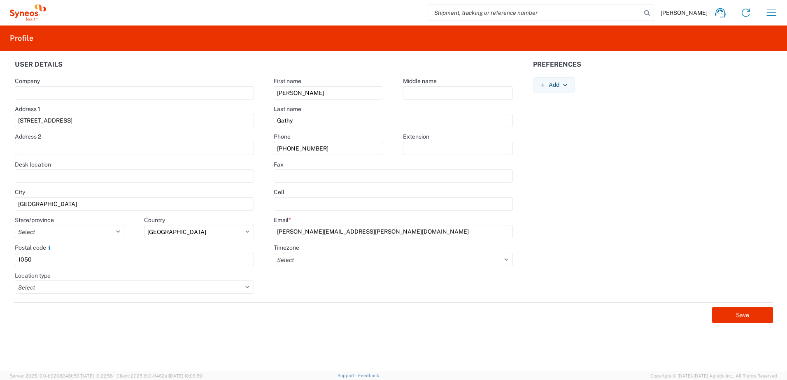
drag, startPoint x: 87, startPoint y: 120, endPoint x: -30, endPoint y: 127, distance: 116.7
click at [0, 127] on html "[PERSON_NAME] Home Shipment estimator Shipment tracking Desktop shipment reques…" at bounding box center [393, 190] width 787 height 380
type input "[STREET_ADDRESS][PERSON_NAME]"
type input "[PERSON_NAME]"
click at [52, 231] on select "Select [GEOGRAPHIC_DATA]-Capitale [GEOGRAPHIC_DATA] [GEOGRAPHIC_DATA]" at bounding box center [70, 231] width 110 height 13
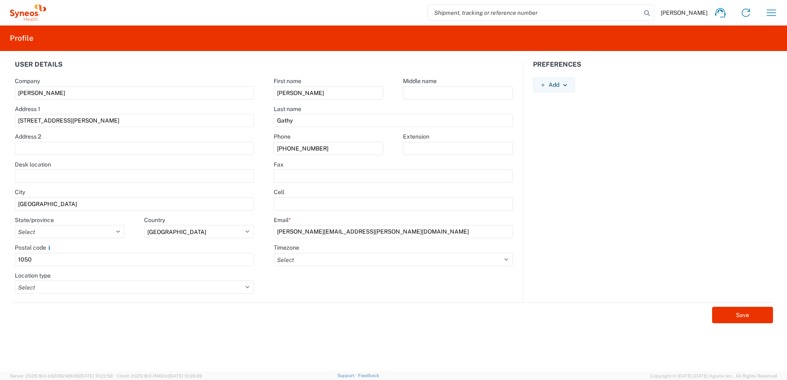
select select "WAL"
click at [15, 225] on select "Select [GEOGRAPHIC_DATA]-Capitale [GEOGRAPHIC_DATA] [GEOGRAPHIC_DATA]" at bounding box center [70, 231] width 110 height 13
drag, startPoint x: 50, startPoint y: 258, endPoint x: 9, endPoint y: 258, distance: 41.1
click at [8, 258] on agx-form-control-wrapper-v2 "Postal code 1050" at bounding box center [134, 258] width 259 height 28
type input "5080"
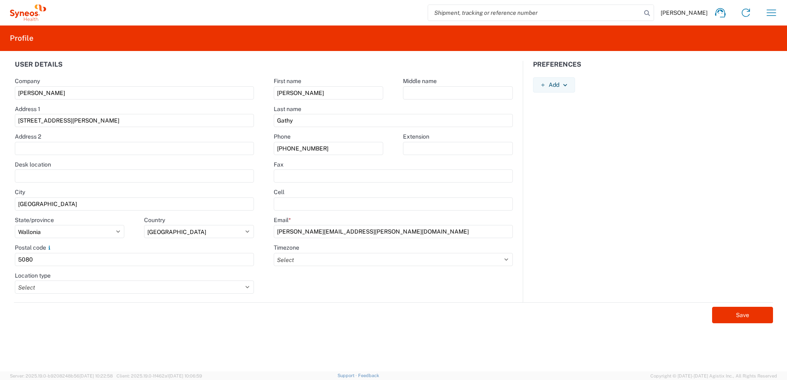
click at [219, 329] on form "User details Company [PERSON_NAME] Address [STREET_ADDRESS][PERSON_NAME] Addres…" at bounding box center [393, 216] width 777 height 311
click at [50, 198] on input "[GEOGRAPHIC_DATA]" at bounding box center [134, 204] width 239 height 13
type input "B"
type input "a"
click at [712, 307] on button "Save" at bounding box center [742, 315] width 61 height 16
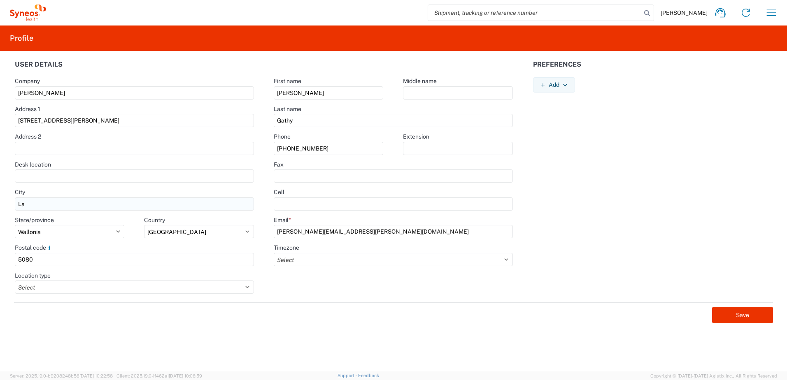
click at [45, 204] on input "La" at bounding box center [134, 204] width 239 height 13
type input "[PERSON_NAME]"
select select
click at [83, 207] on input "[PERSON_NAME]" at bounding box center [134, 204] width 239 height 13
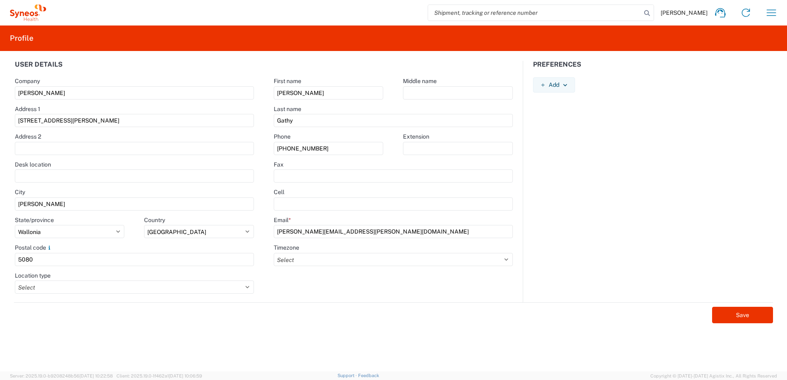
click at [97, 183] on agx-form-control-wrapper-v2 "Desk location" at bounding box center [134, 175] width 259 height 28
click at [29, 177] on input "text" at bounding box center [134, 176] width 239 height 13
type input "Personal Home"
click at [249, 286] on select "Select Business No Loading Dock Business (General) Business with Loading Dock C…" at bounding box center [134, 287] width 239 height 13
select select "HOME"
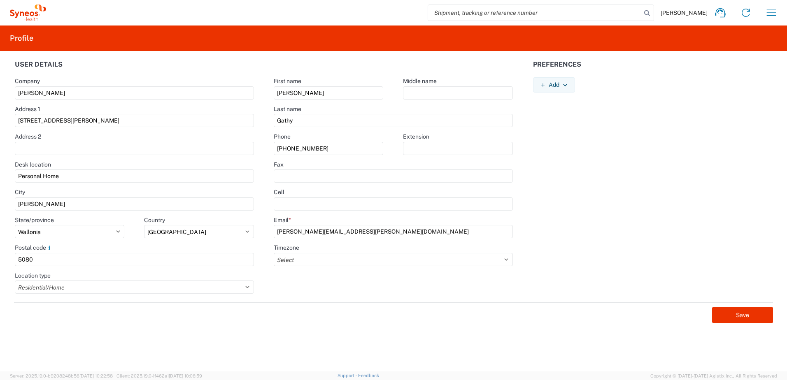
click at [15, 281] on select "Select Business No Loading Dock Business (General) Business with Loading Dock C…" at bounding box center [134, 287] width 239 height 13
drag, startPoint x: 66, startPoint y: 176, endPoint x: 3, endPoint y: 175, distance: 62.6
click at [3, 175] on div "User details Company [PERSON_NAME] Address [STREET_ADDRESS] Address 2 Desk loca…" at bounding box center [393, 211] width 787 height 321
click at [738, 315] on button "Save" at bounding box center [742, 315] width 61 height 16
click at [769, 11] on icon "button" at bounding box center [771, 12] width 13 height 13
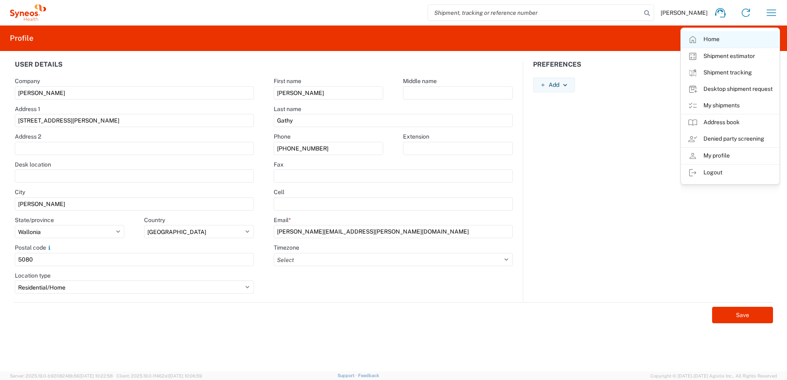
click at [711, 37] on link "Home" at bounding box center [730, 39] width 98 height 16
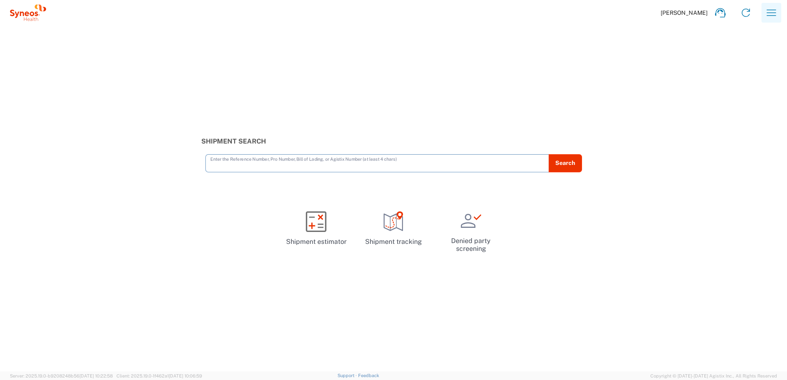
click at [771, 14] on icon "button" at bounding box center [771, 12] width 13 height 13
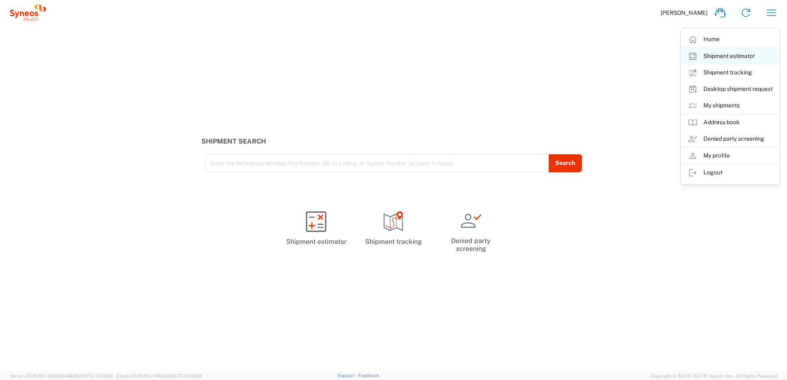
click at [736, 56] on link "Shipment estimator" at bounding box center [730, 56] width 98 height 16
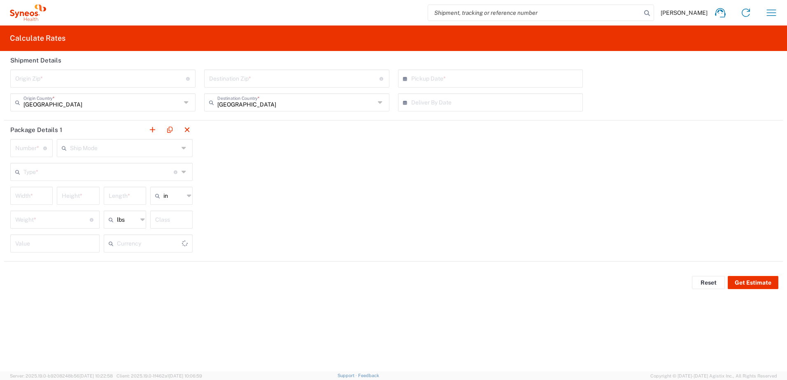
type input "US Dollar"
click at [767, 15] on icon "button" at bounding box center [771, 12] width 13 height 13
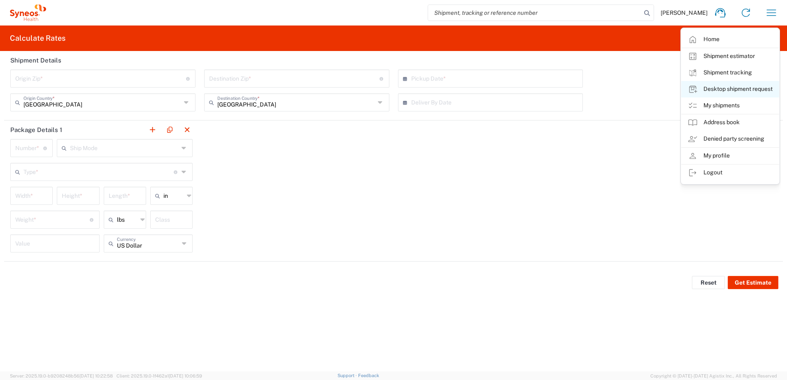
click at [746, 88] on link "Desktop shipment request" at bounding box center [730, 89] width 98 height 16
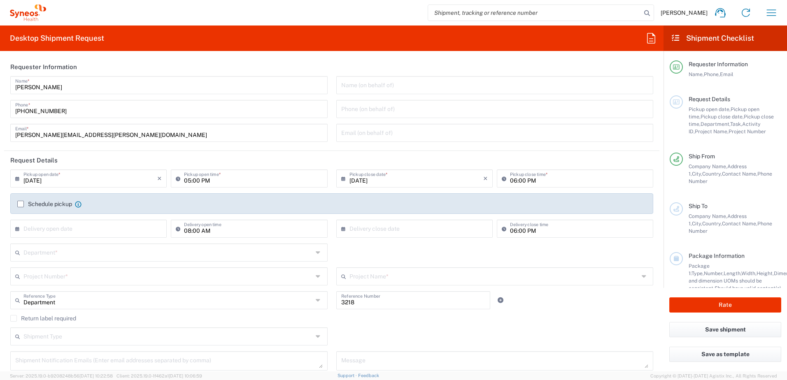
type input "Wallonia"
click at [102, 180] on input "[DATE]" at bounding box center [90, 178] width 134 height 14
click at [133, 193] on span "›" at bounding box center [131, 193] width 12 height 10
click at [88, 217] on span "1" at bounding box center [90, 218] width 12 height 12
type input "[DATE]"
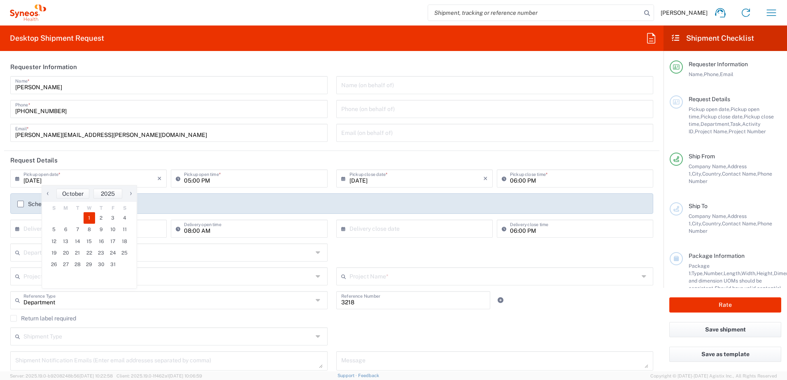
type input "[DATE]"
type input "09:00 AM"
click at [513, 178] on input "06:00 PM" at bounding box center [579, 178] width 138 height 14
type input "04:00 PM"
click at [421, 229] on input "text" at bounding box center [416, 228] width 134 height 14
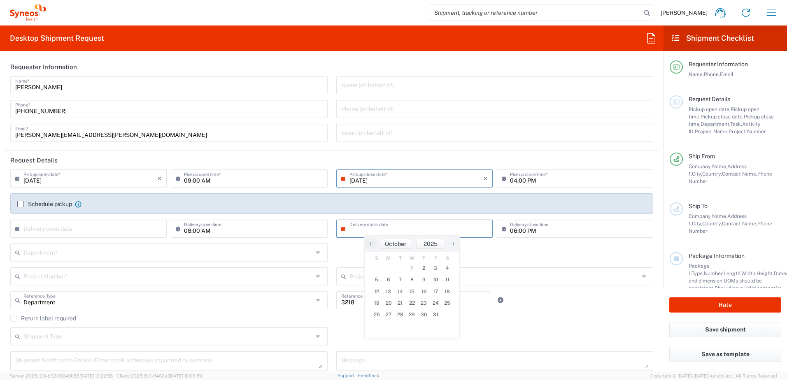
click at [93, 231] on input "text" at bounding box center [90, 228] width 134 height 14
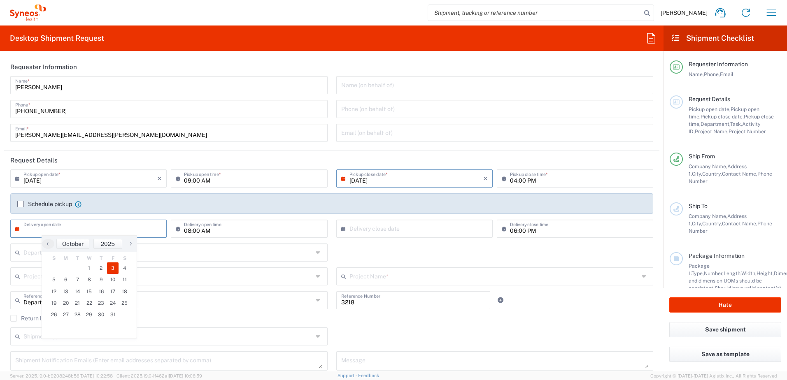
click at [112, 267] on span "3" at bounding box center [113, 269] width 12 height 12
type input "[DATE]"
click at [407, 232] on input "text" at bounding box center [416, 228] width 134 height 14
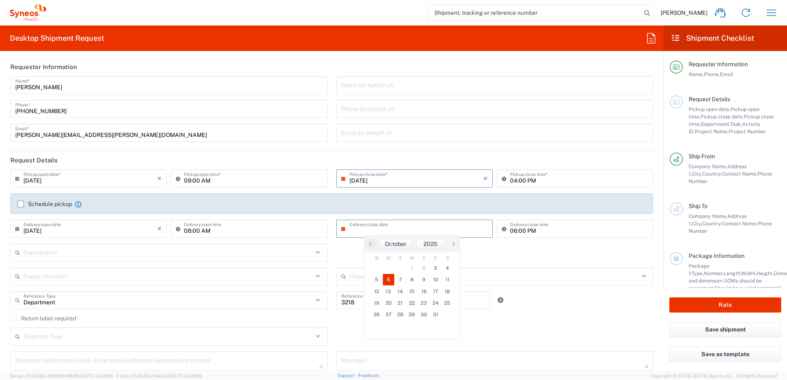
click at [385, 279] on span "6" at bounding box center [389, 280] width 12 height 12
type input "[DATE]"
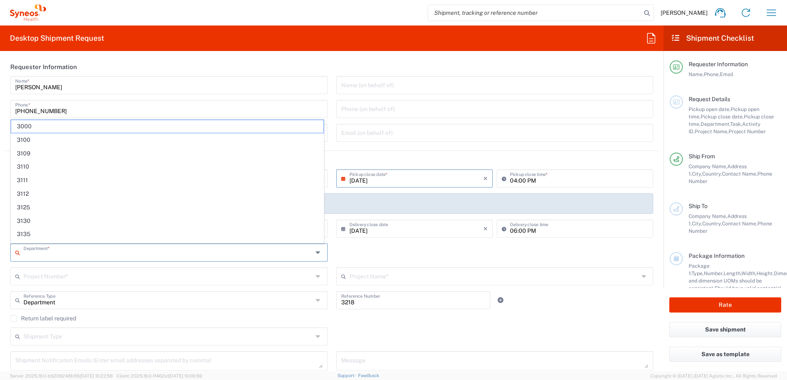
click at [57, 253] on input "text" at bounding box center [167, 252] width 289 height 14
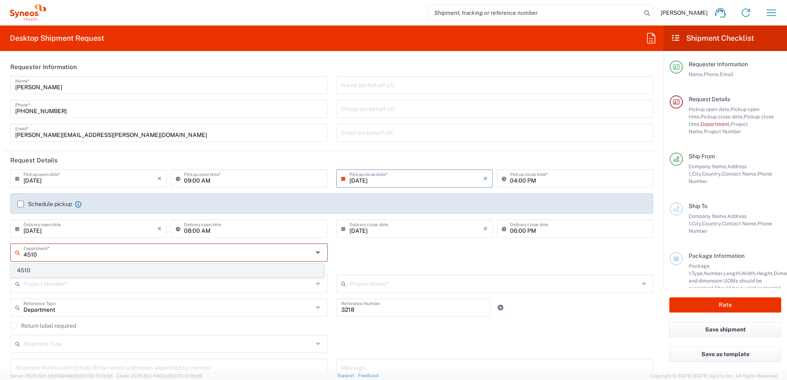
type input "4510"
click at [42, 266] on span "4510" at bounding box center [167, 270] width 312 height 13
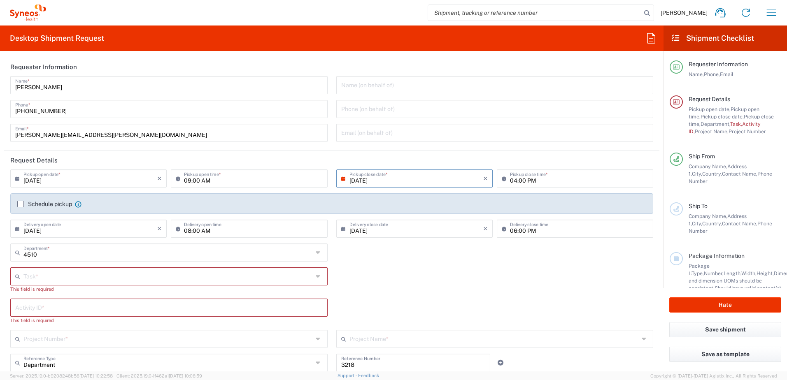
click at [64, 274] on input "text" at bounding box center [167, 276] width 289 height 14
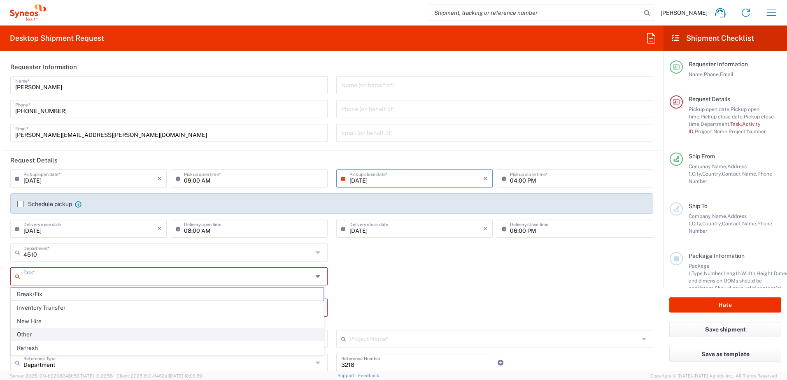
click at [33, 336] on span "Other" at bounding box center [167, 334] width 312 height 13
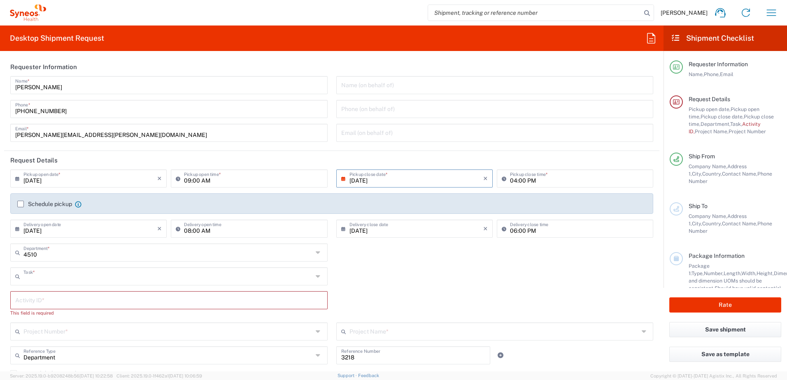
type input "Other"
click at [57, 300] on input "text" at bounding box center [168, 300] width 307 height 14
type input "209094"
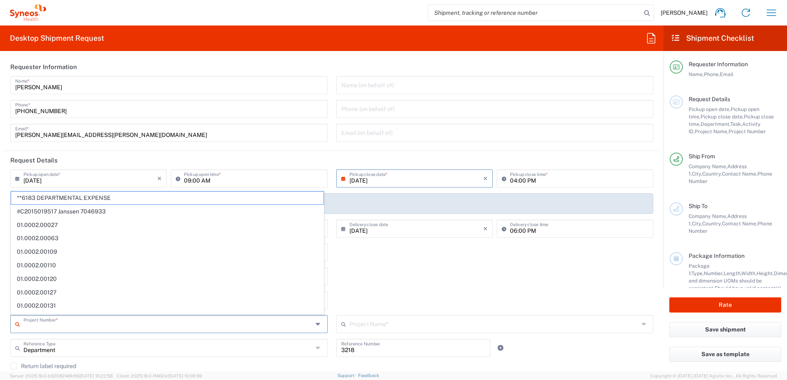
click at [101, 325] on input "text" at bounding box center [167, 323] width 289 height 14
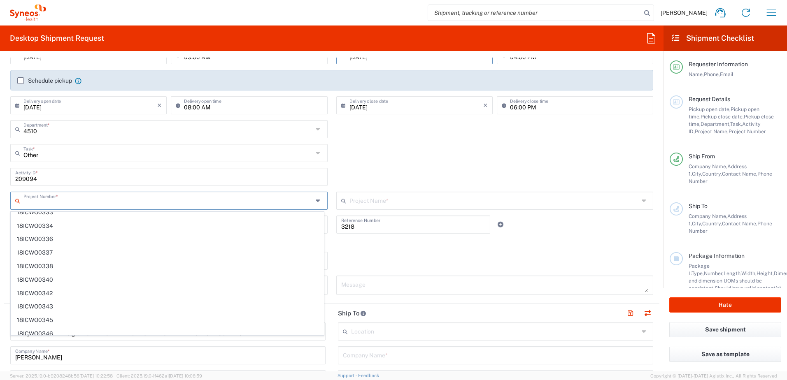
scroll to position [7299, 0]
click at [46, 203] on input "text" at bounding box center [169, 200] width 292 height 14
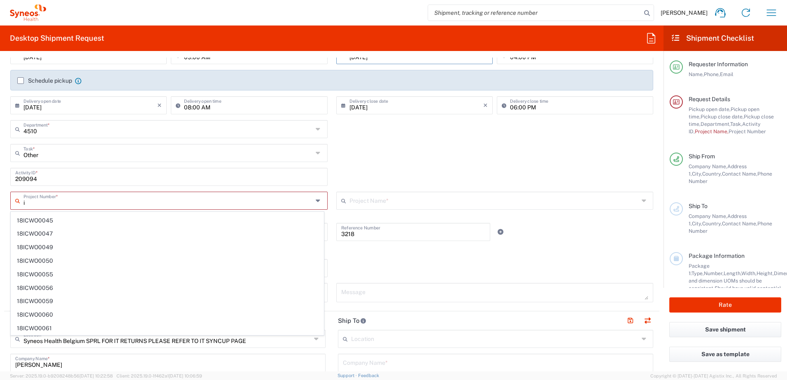
scroll to position [551, 0]
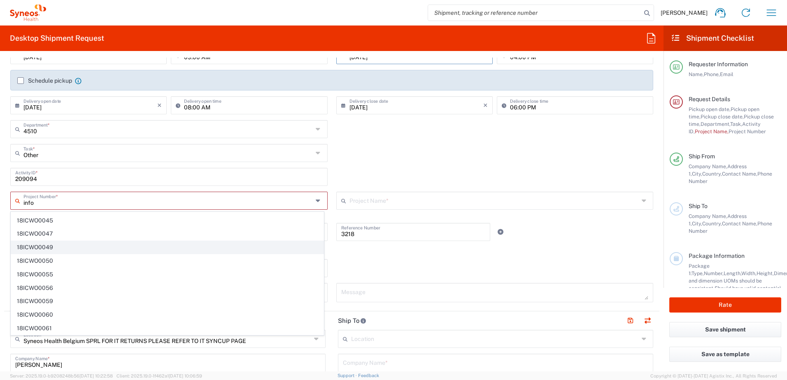
type input "infor"
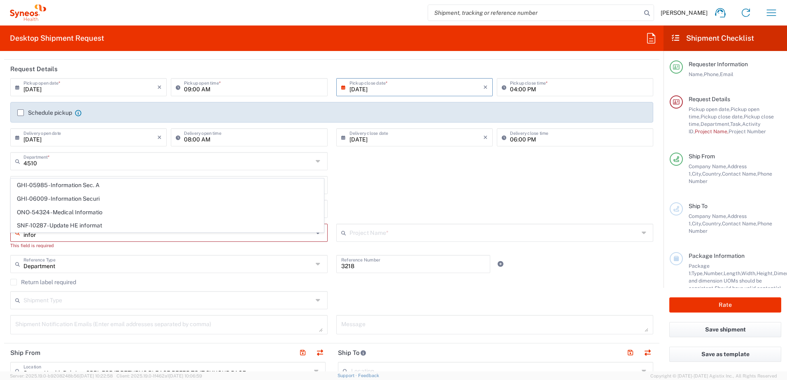
scroll to position [82, 0]
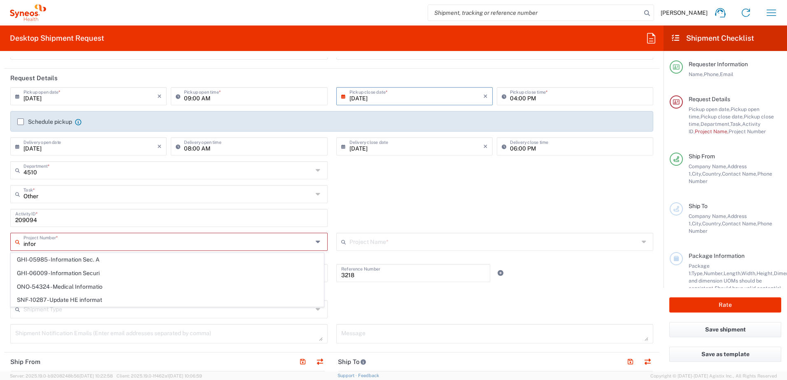
drag, startPoint x: 42, startPoint y: 244, endPoint x: 14, endPoint y: 244, distance: 28.4
click at [14, 244] on div "infor Project Number *" at bounding box center [168, 242] width 317 height 18
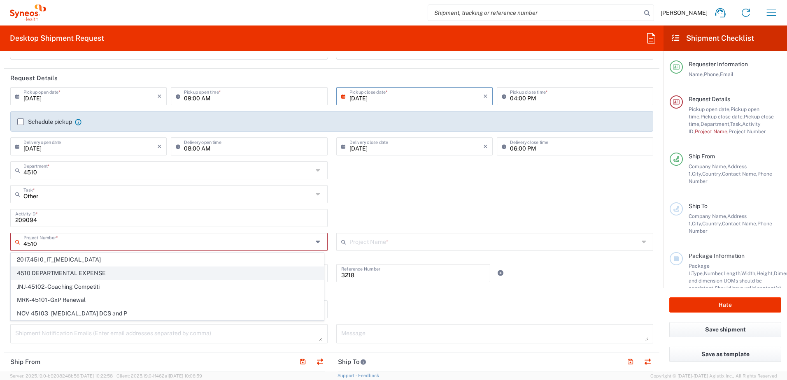
click at [78, 274] on span "4510 DEPARTMENTAL EXPENSE" at bounding box center [167, 273] width 312 height 13
type input "4510 DEPARTMENTAL EXPENSE"
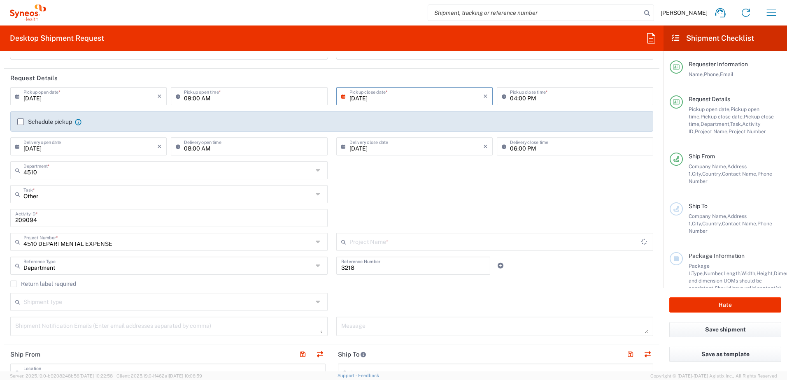
type input "4510 DEPARTMENTAL EXPENSE"
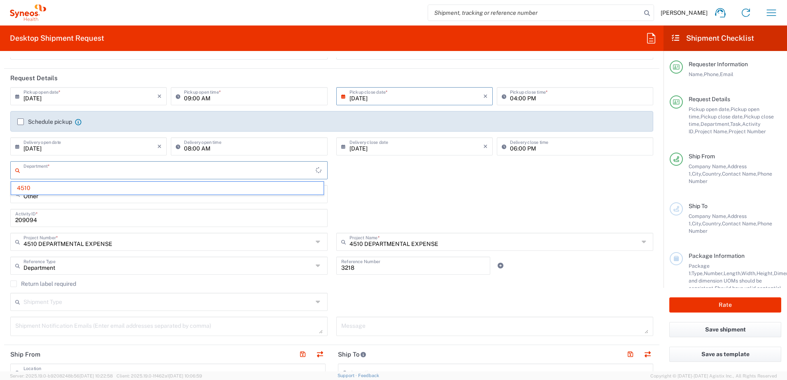
drag, startPoint x: 36, startPoint y: 171, endPoint x: 22, endPoint y: 171, distance: 13.6
click at [22, 171] on div "Department *" at bounding box center [168, 170] width 317 height 18
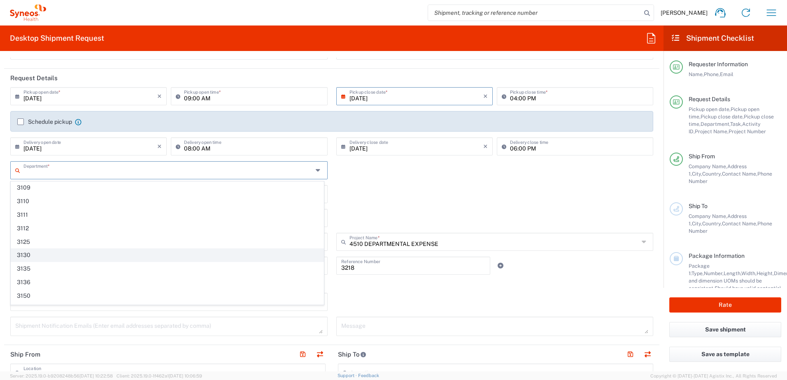
scroll to position [41, 0]
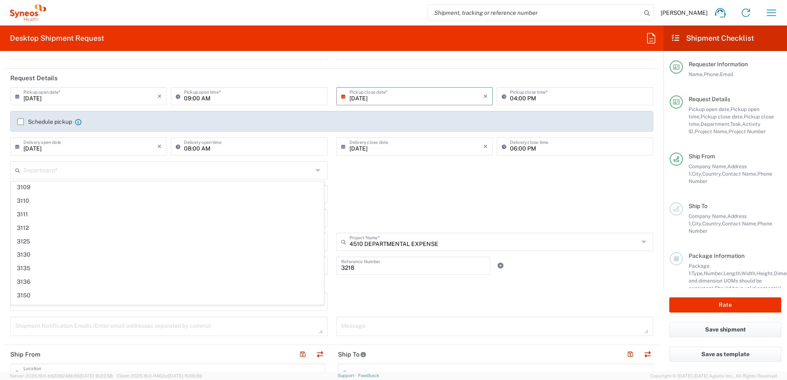
click at [34, 164] on input "text" at bounding box center [167, 170] width 289 height 14
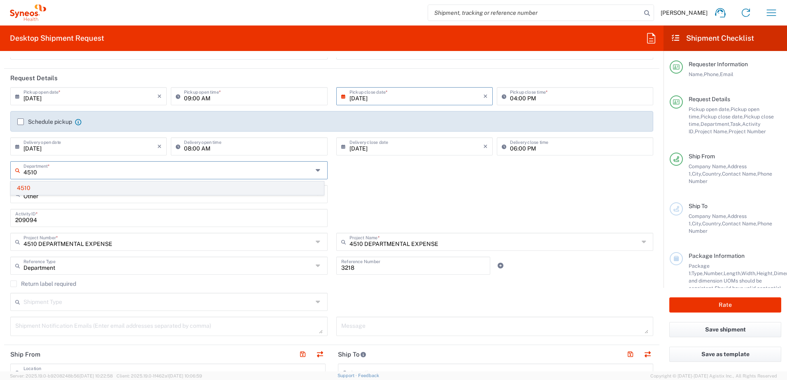
type input "4510"
click at [25, 186] on span "4510" at bounding box center [167, 188] width 312 height 13
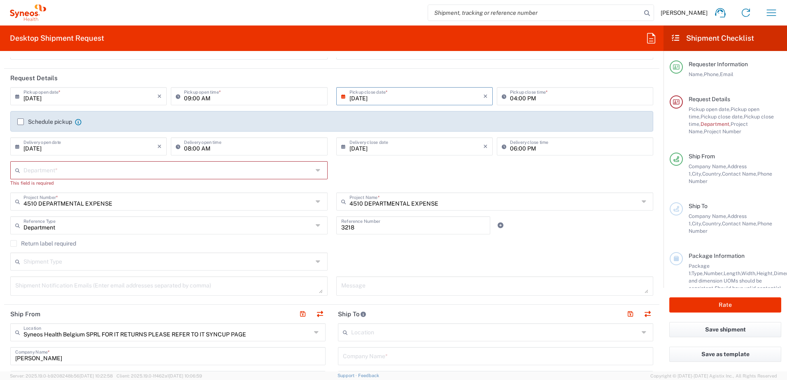
click at [56, 172] on input "text" at bounding box center [167, 170] width 289 height 14
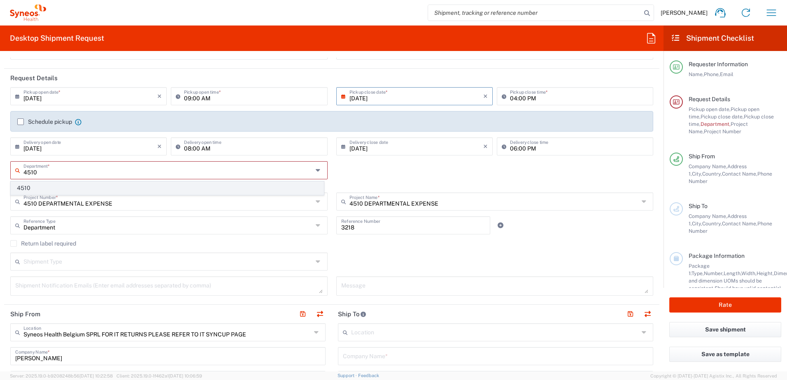
type input "4510"
click at [21, 190] on span "4510" at bounding box center [167, 188] width 312 height 13
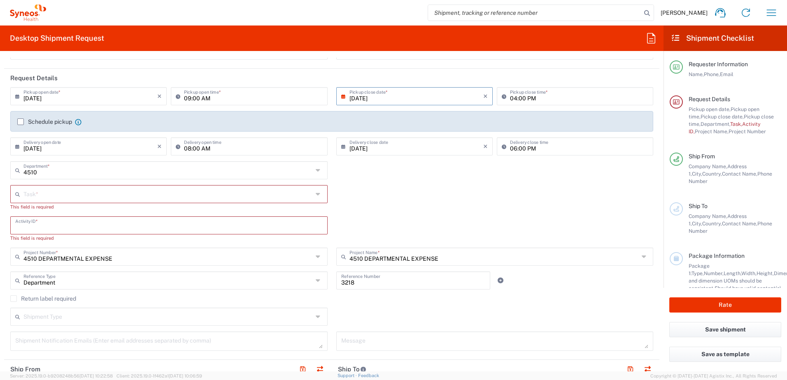
click at [25, 224] on input "text" at bounding box center [168, 225] width 307 height 14
click at [60, 171] on input "4510" at bounding box center [167, 170] width 289 height 14
type input "1"
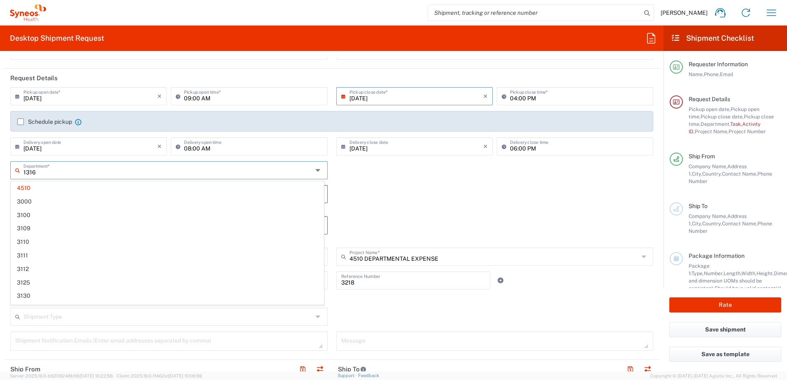
type input "13161"
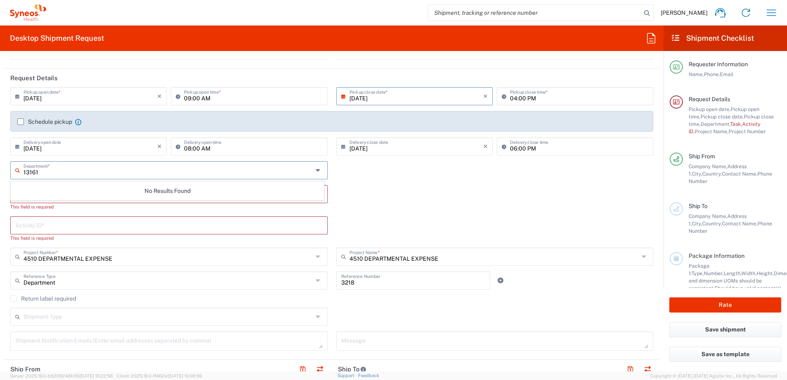
click at [74, 167] on input "13161" at bounding box center [167, 170] width 289 height 14
drag, startPoint x: 50, startPoint y: 171, endPoint x: 2, endPoint y: 171, distance: 47.7
click at [2, 171] on form "Requester Information [PERSON_NAME] Name * [PHONE_NUMBER] Phone * [PERSON_NAME]…" at bounding box center [331, 215] width 663 height 314
click at [76, 170] on input "text" at bounding box center [167, 170] width 289 height 14
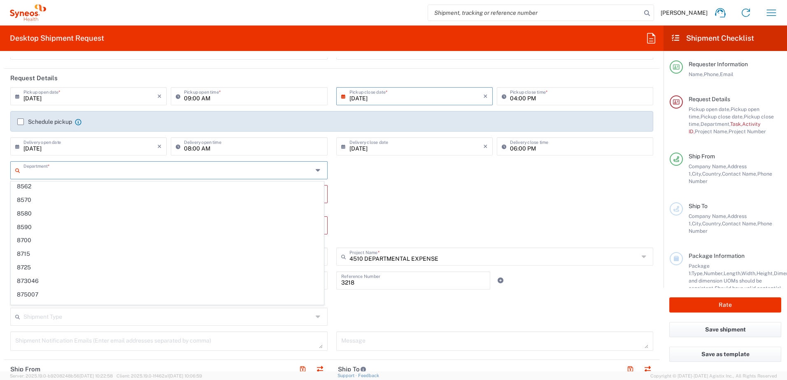
scroll to position [3530, 0]
click at [455, 206] on div "Task * Break/Fix Inventory Transfer New Hire Other Refresh This field is requir…" at bounding box center [331, 200] width 651 height 31
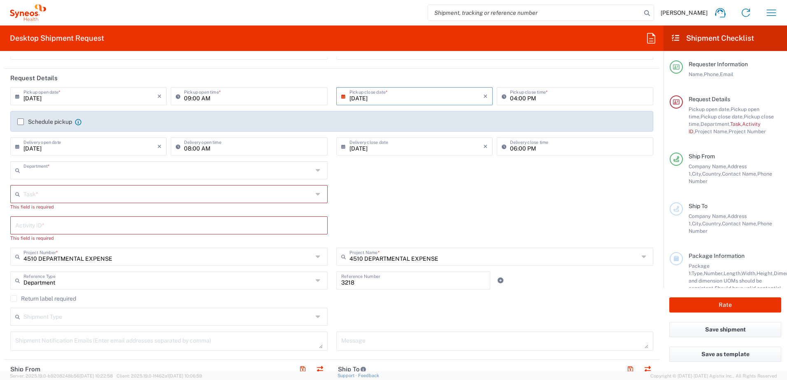
type input "4510"
click at [21, 121] on label "Schedule pickup" at bounding box center [44, 122] width 55 height 7
click at [21, 122] on input "Schedule pickup" at bounding box center [21, 122] width 0 height 0
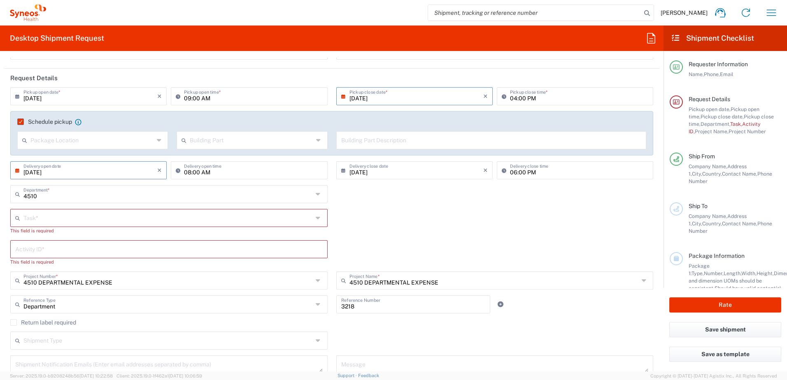
drag, startPoint x: 71, startPoint y: 173, endPoint x: 6, endPoint y: 165, distance: 65.2
click at [6, 165] on div "[DATE] × Delivery open date Cancel Apply 08:00 AM Delivery open time" at bounding box center [169, 173] width 326 height 24
drag, startPoint x: 395, startPoint y: 174, endPoint x: 314, endPoint y: 173, distance: 81.1
click at [314, 173] on div "[DATE] × Pickup open date * Cancel Apply 09:00 AM Pickup open time * [DATE] × P…" at bounding box center [331, 136] width 651 height 98
click at [257, 174] on input "08:00 AM" at bounding box center [253, 170] width 138 height 14
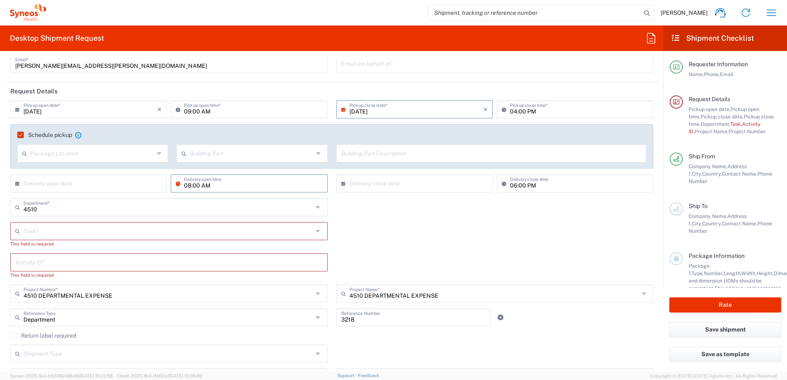
scroll to position [123, 0]
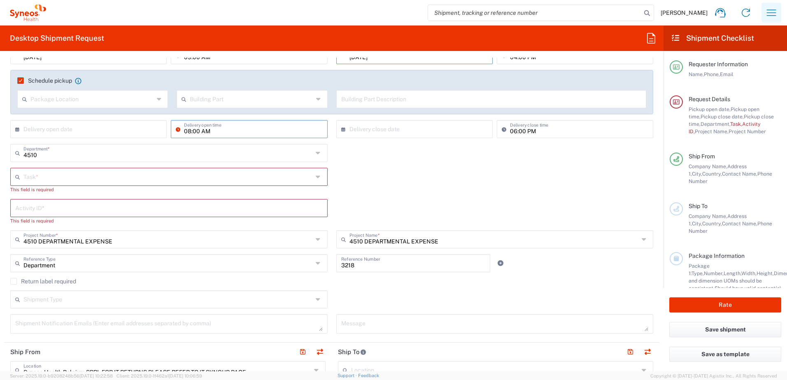
click at [771, 14] on icon "button" at bounding box center [771, 12] width 13 height 13
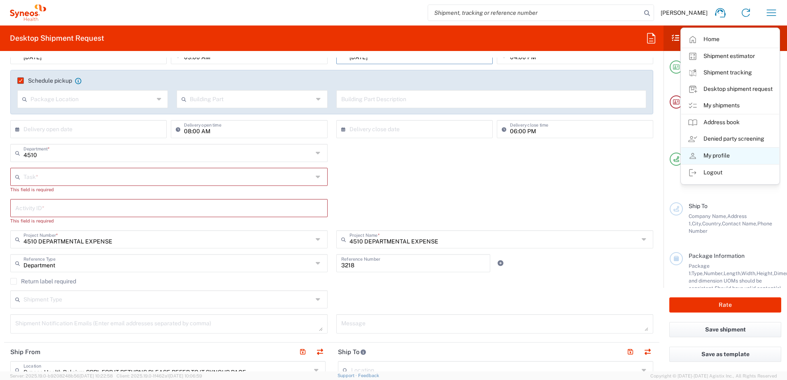
click at [719, 153] on link "My profile" at bounding box center [730, 156] width 98 height 16
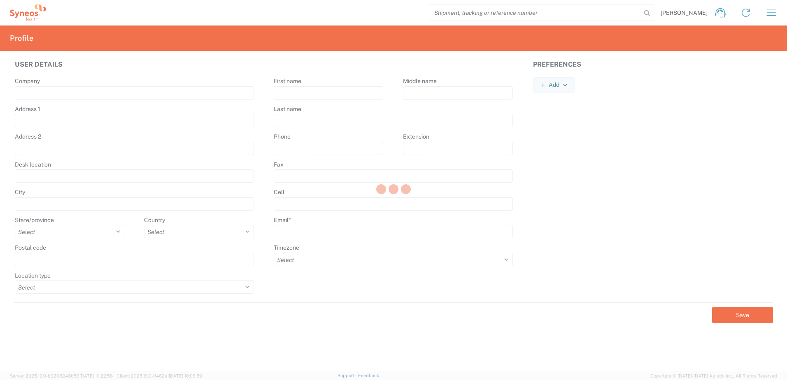
type input "[PERSON_NAME]"
type input "[STREET_ADDRESS][PERSON_NAME]"
type input "[PERSON_NAME]"
select select
select select "BE"
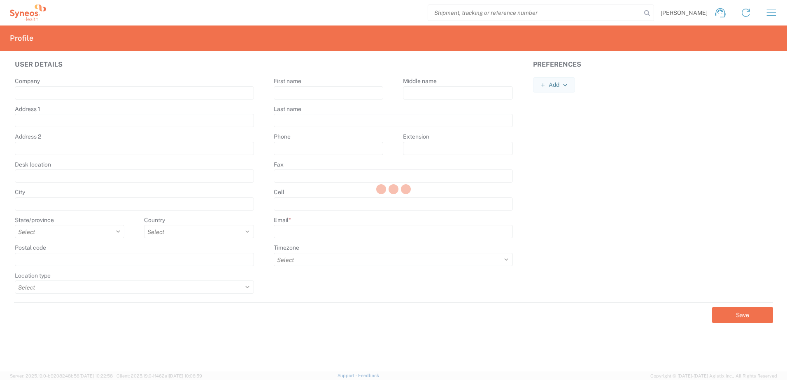
type input "5080"
select select "HOME"
type input "[PERSON_NAME]"
type input "Gathy"
type input "[PHONE_NUMBER]"
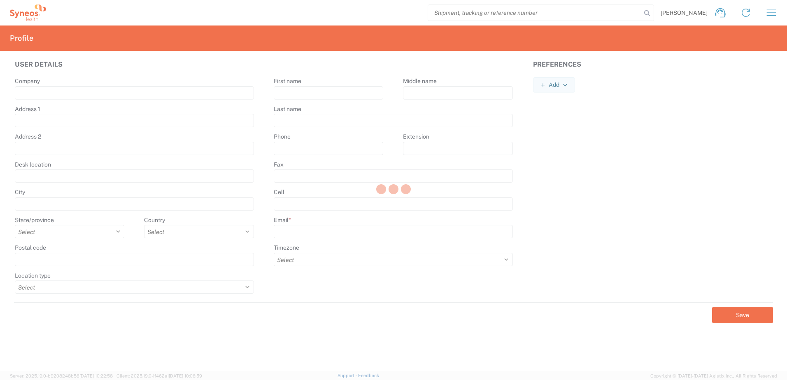
type input "[PERSON_NAME][EMAIL_ADDRESS][PERSON_NAME][DOMAIN_NAME]"
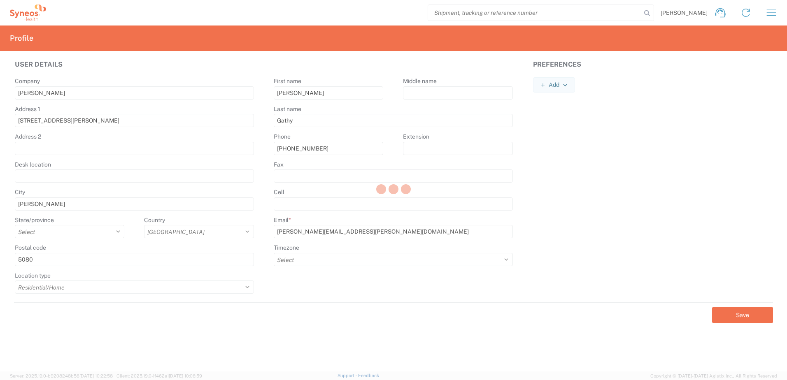
select select
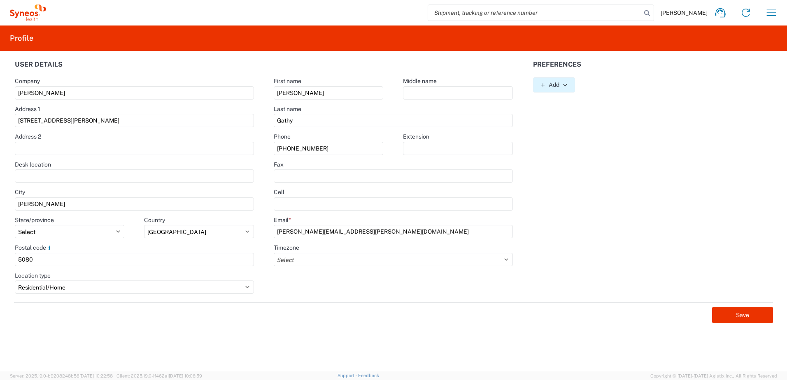
click at [566, 86] on icon "button" at bounding box center [565, 85] width 4 height 2
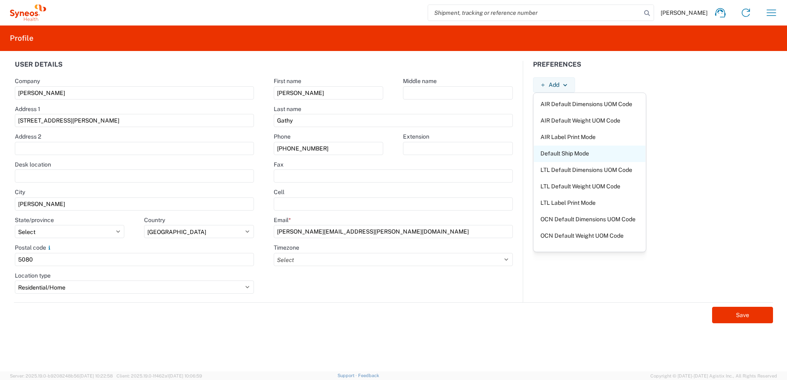
click at [569, 153] on link "Default Ship Mode" at bounding box center [590, 153] width 112 height 15
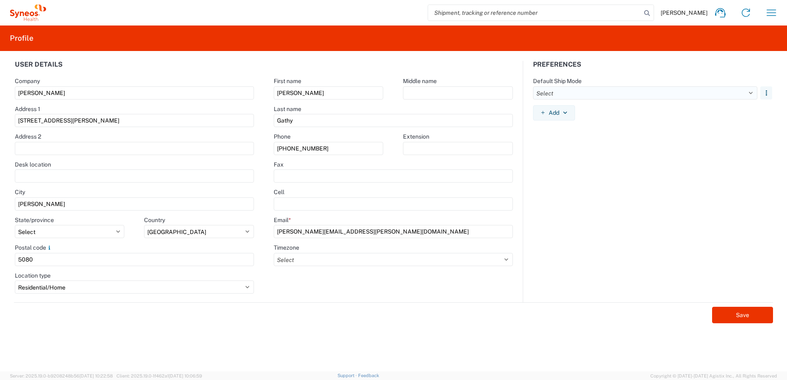
click at [750, 91] on select "Select Air Freight Less Than Truckload Multi Leg Ocean Freight Rail Small Parce…" at bounding box center [645, 92] width 224 height 13
click at [767, 91] on icon "button" at bounding box center [766, 93] width 6 height 6
click at [762, 111] on link "Remove" at bounding box center [766, 111] width 35 height 15
click at [565, 85] on icon "button" at bounding box center [565, 85] width 4 height 2
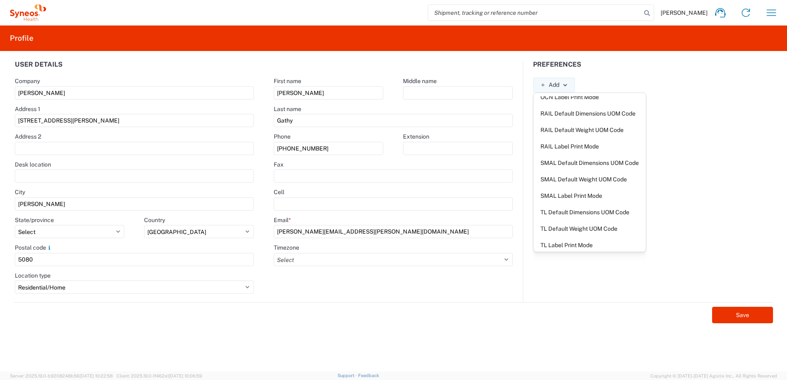
scroll to position [160, 0]
click at [565, 189] on link "SMAL Label Print Mode" at bounding box center [590, 191] width 112 height 15
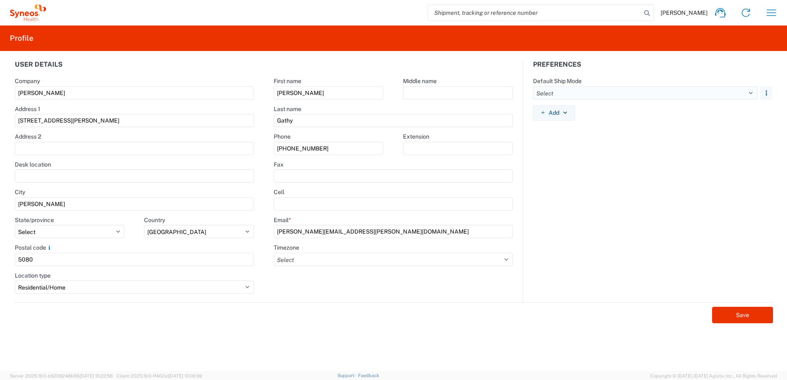
click at [748, 94] on select "Select Air Freight Less Than Truckload Multi Leg Ocean Freight Rail Small Parce…" at bounding box center [645, 92] width 224 height 13
click at [765, 93] on icon "button" at bounding box center [766, 93] width 6 height 6
click at [770, 113] on link "Remove" at bounding box center [766, 111] width 35 height 15
click at [744, 314] on button "Save" at bounding box center [742, 315] width 61 height 16
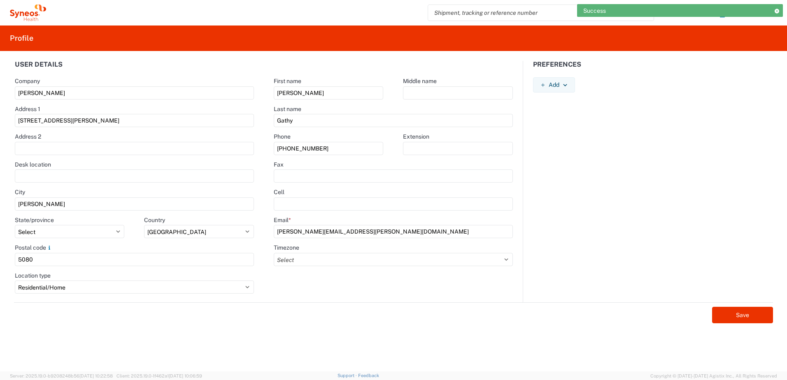
click at [775, 12] on icon at bounding box center [777, 11] width 6 height 5
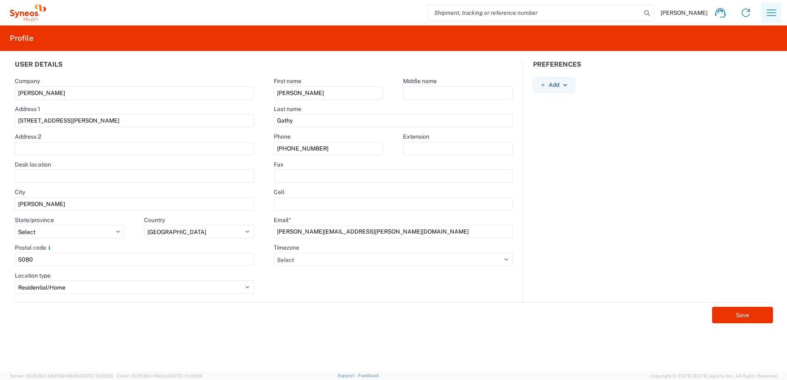
click at [769, 14] on icon "button" at bounding box center [771, 12] width 13 height 13
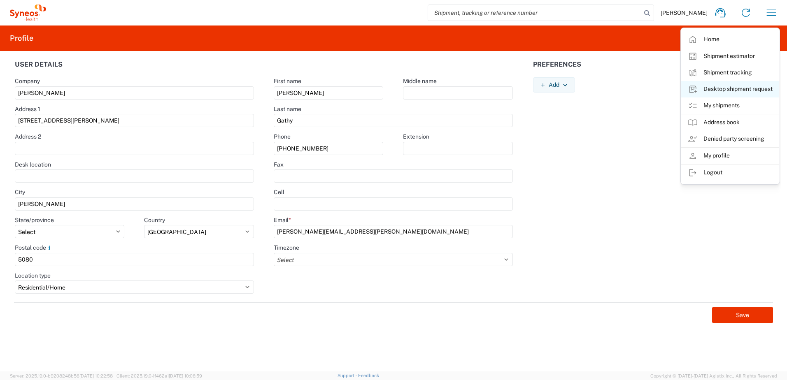
click at [736, 88] on link "Desktop shipment request" at bounding box center [730, 89] width 98 height 16
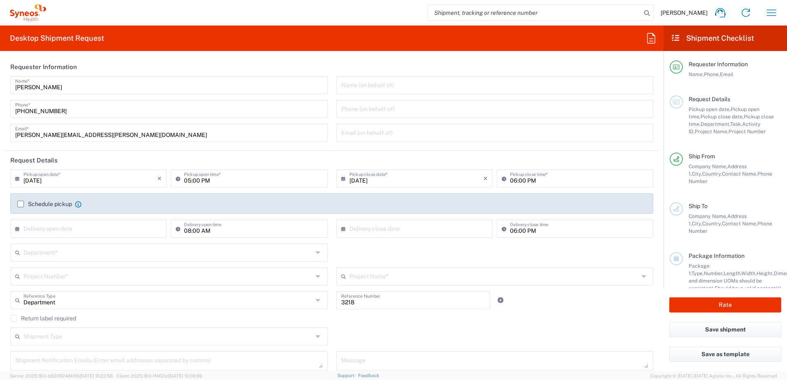
type input "Wallonia"
click at [65, 179] on input "[DATE]" at bounding box center [90, 178] width 134 height 14
click at [132, 193] on span "›" at bounding box center [131, 193] width 12 height 10
click at [90, 214] on span "1" at bounding box center [90, 218] width 12 height 12
type input "[DATE]"
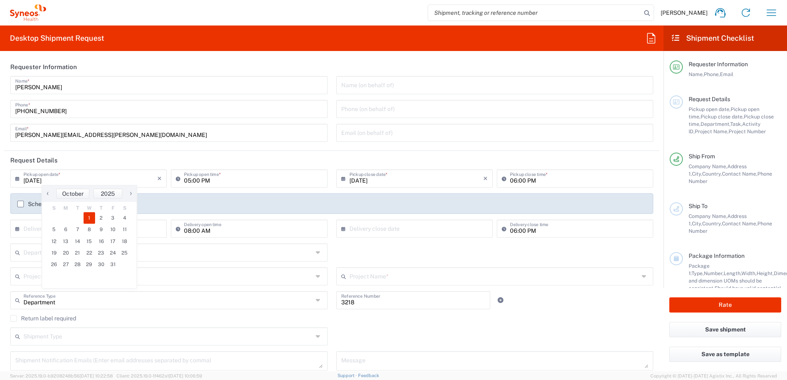
type input "[DATE]"
click at [186, 179] on input "05:00 PM" at bounding box center [253, 178] width 138 height 14
drag, startPoint x: 214, startPoint y: 180, endPoint x: 199, endPoint y: 180, distance: 14.4
click at [199, 180] on input "05:00 PM" at bounding box center [253, 178] width 138 height 14
click at [188, 175] on input "05:00 AM" at bounding box center [253, 178] width 138 height 14
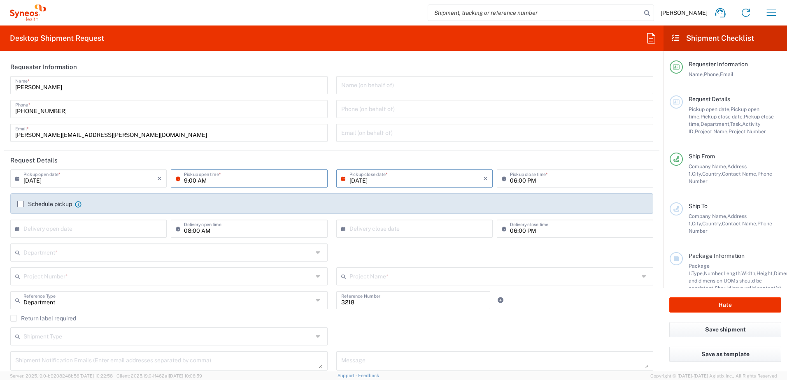
type input "09:00 AM"
click at [19, 203] on label "Schedule pickup" at bounding box center [44, 204] width 55 height 7
click at [21, 204] on input "Schedule pickup" at bounding box center [21, 204] width 0 height 0
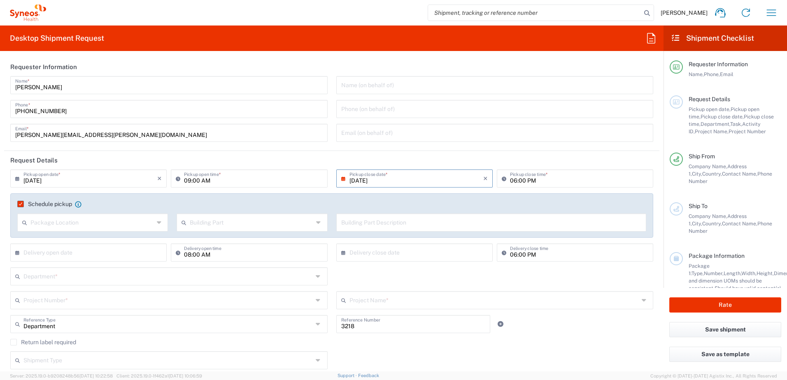
drag, startPoint x: 37, startPoint y: 279, endPoint x: 28, endPoint y: 276, distance: 9.5
click at [37, 279] on input "text" at bounding box center [167, 276] width 289 height 14
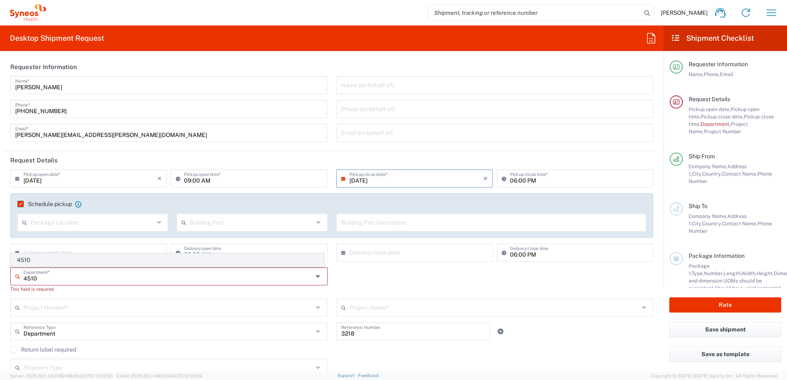
type input "4510"
click at [21, 261] on span "4510" at bounding box center [167, 260] width 312 height 13
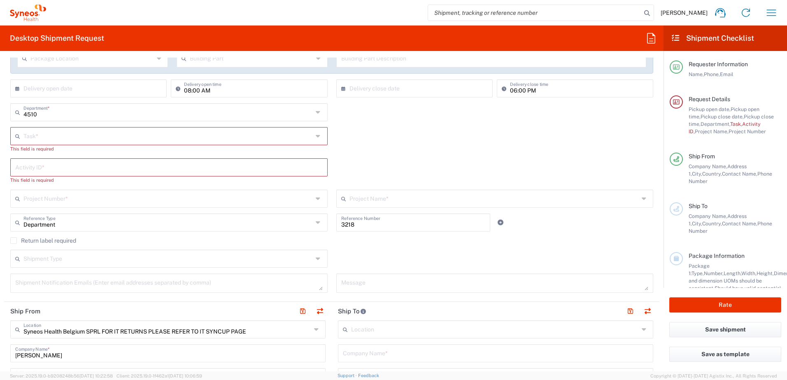
scroll to position [123, 0]
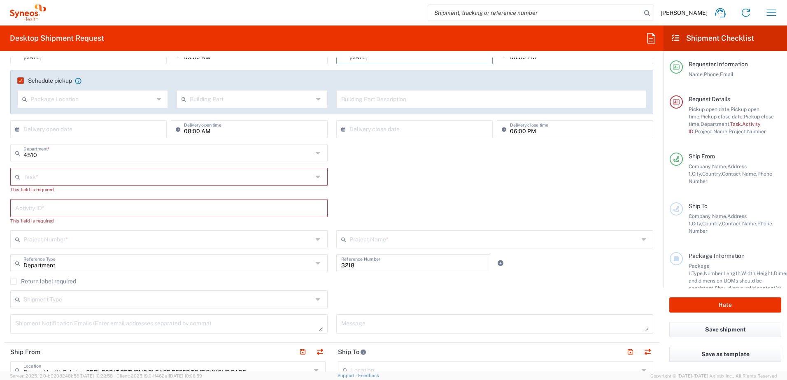
click at [35, 239] on input "text" at bounding box center [167, 239] width 289 height 14
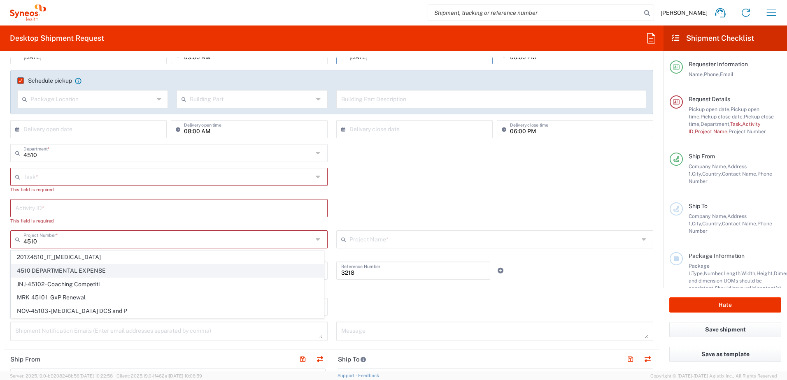
click at [50, 272] on span "4510 DEPARTMENTAL EXPENSE" at bounding box center [167, 271] width 312 height 13
type input "4510 DEPARTMENTAL EXPENSE"
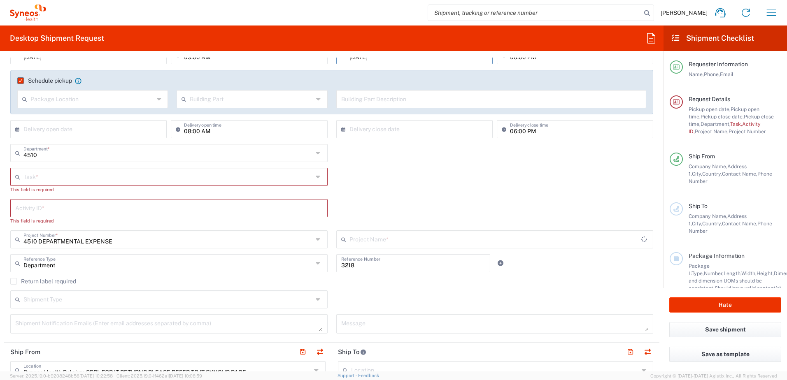
type input "4510 DEPARTMENTAL EXPENSE"
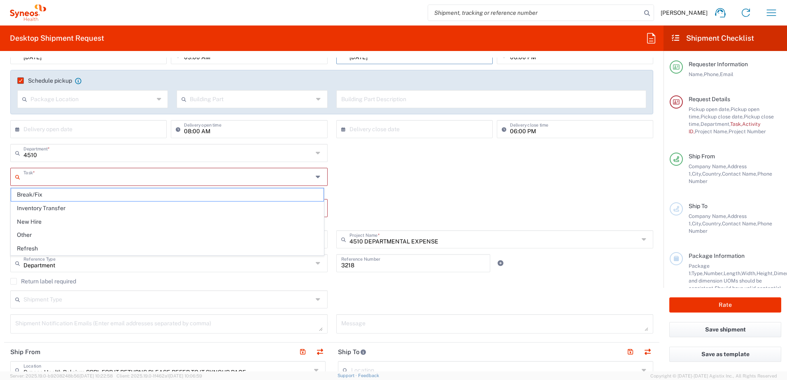
click at [43, 176] on input "text" at bounding box center [167, 176] width 289 height 14
click at [26, 236] on span "Other" at bounding box center [167, 235] width 312 height 13
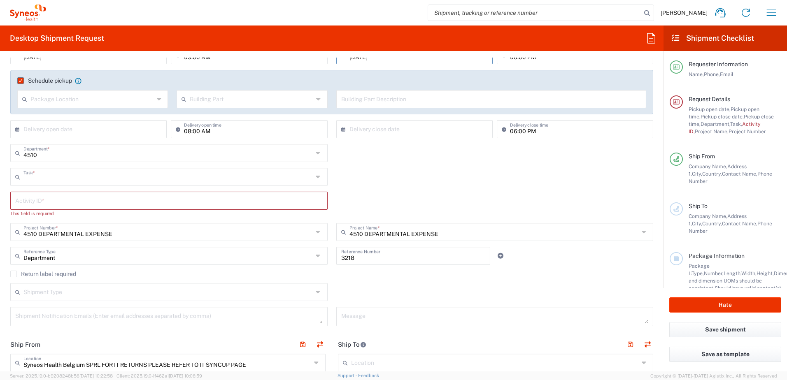
type input "Other"
click at [34, 202] on input "text" at bounding box center [168, 200] width 307 height 14
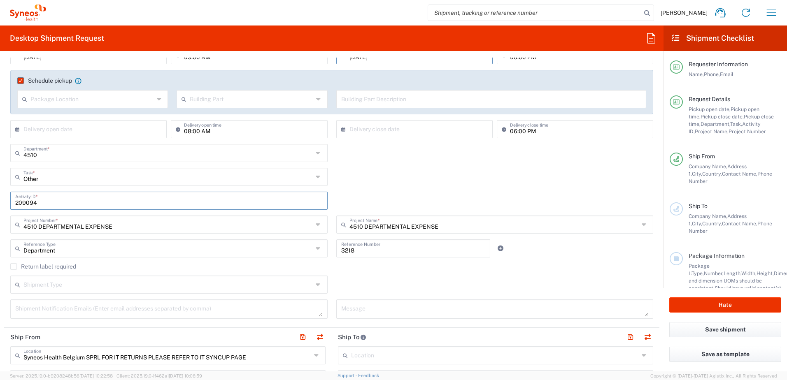
type input "209094"
click at [146, 290] on input "text" at bounding box center [167, 284] width 289 height 14
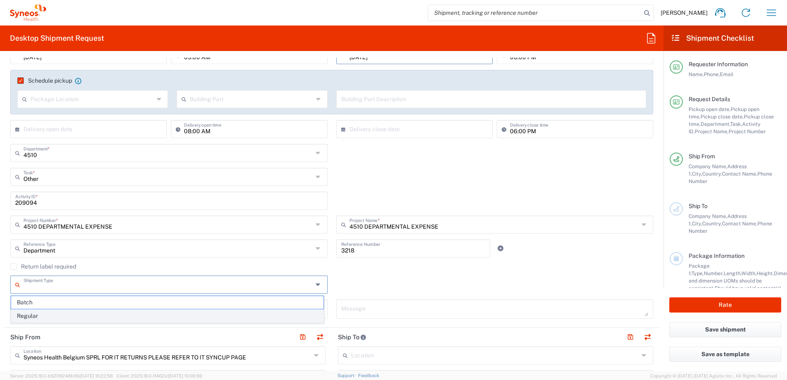
click at [79, 315] on span "Regular" at bounding box center [167, 316] width 312 height 13
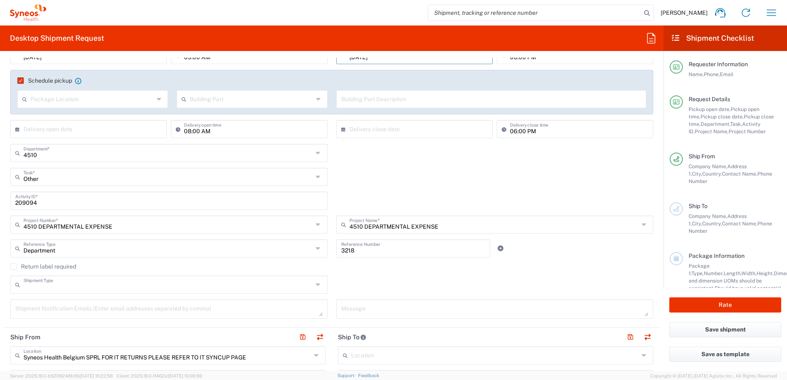
type input "Regular"
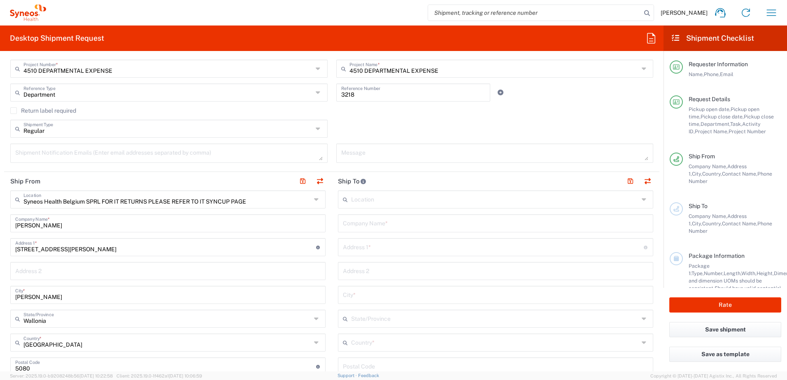
scroll to position [288, 0]
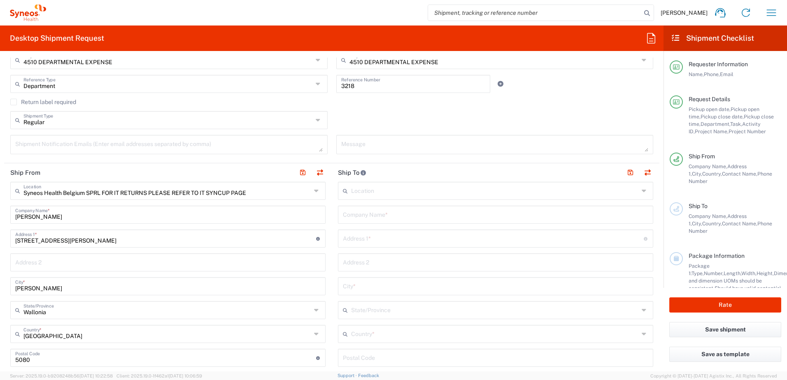
click at [314, 190] on icon at bounding box center [317, 190] width 7 height 13
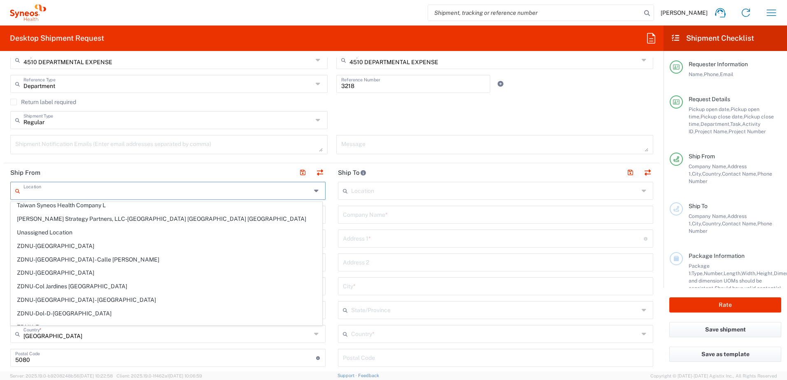
scroll to position [1564, 0]
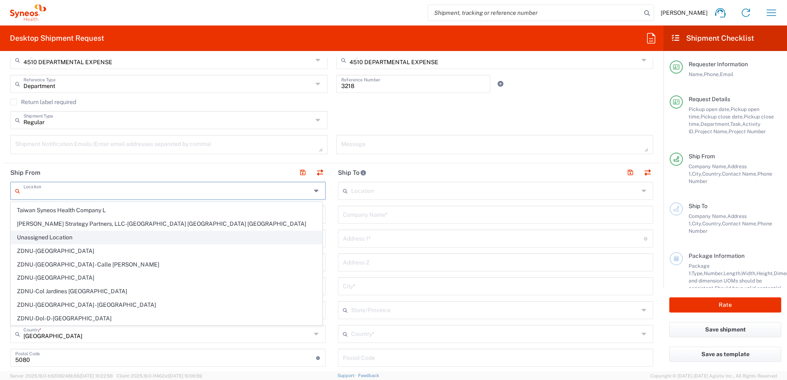
click at [65, 237] on span "Unassigned Location" at bounding box center [166, 237] width 311 height 13
type input "Unassigned Location"
type input "Syneos Health"
type input "[STREET_ADDRESS]"
type input "[GEOGRAPHIC_DATA]"
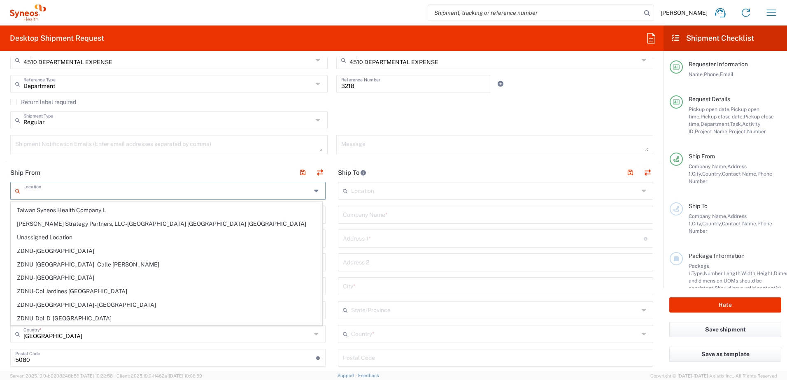
type input "[GEOGRAPHIC_DATA]"
type input "94402"
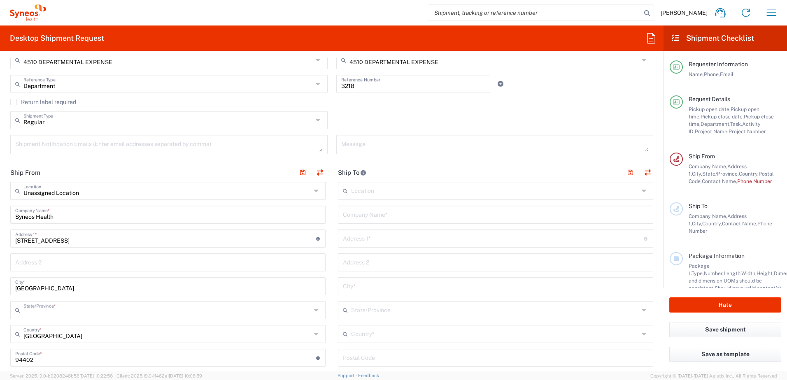
type input "[US_STATE]"
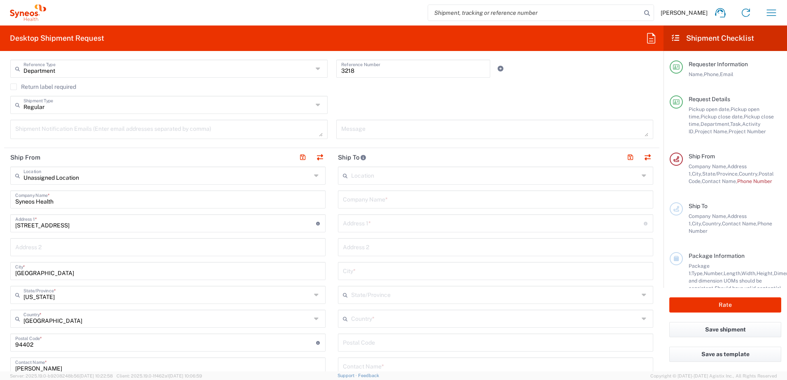
scroll to position [288, 0]
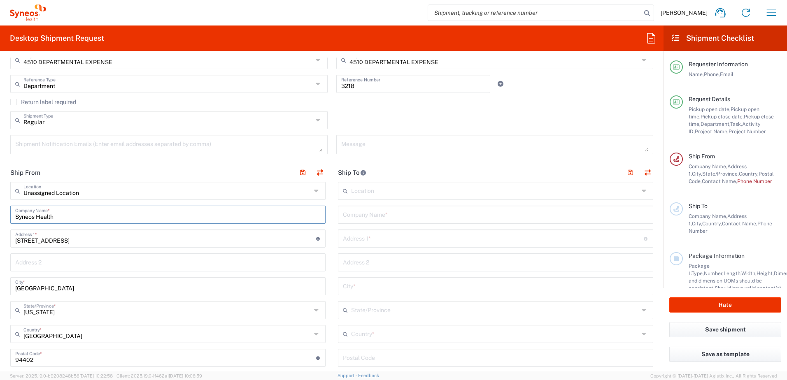
drag, startPoint x: 63, startPoint y: 218, endPoint x: -2, endPoint y: 218, distance: 65.8
click at [0, 218] on html "[PERSON_NAME] Home Shipment estimator Shipment tracking Desktop shipment reques…" at bounding box center [393, 190] width 787 height 380
type input "An"
type input "[PERSON_NAME]"
drag, startPoint x: 51, startPoint y: 240, endPoint x: 6, endPoint y: 240, distance: 44.9
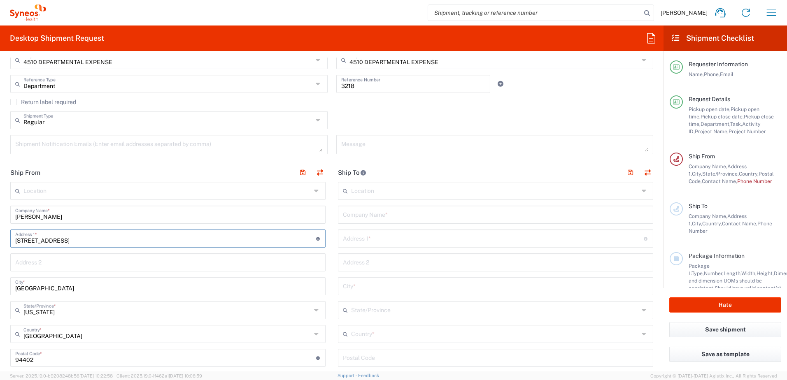
click at [6, 240] on main "Location [PERSON_NAME] LLC-[GEOGRAPHIC_DATA] [GEOGRAPHIC_DATA] [GEOGRAPHIC_DATA…" at bounding box center [168, 346] width 328 height 329
type input "[STREET_ADDRESS][PERSON_NAME]"
type input "[PERSON_NAME][EMAIL_ADDRESS][PERSON_NAME][DOMAIN_NAME]"
click at [56, 289] on input "[GEOGRAPHIC_DATA]" at bounding box center [167, 286] width 305 height 14
drag, startPoint x: 53, startPoint y: 289, endPoint x: 7, endPoint y: 289, distance: 46.5
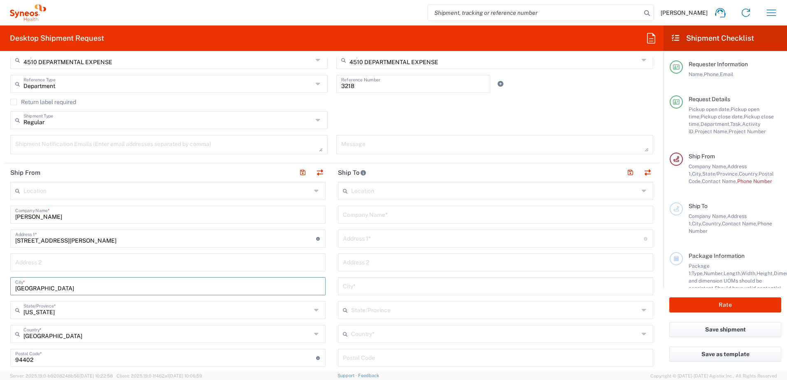
click at [7, 289] on main "Location [PERSON_NAME] LLC-[GEOGRAPHIC_DATA] [GEOGRAPHIC_DATA] [GEOGRAPHIC_DATA…" at bounding box center [168, 346] width 328 height 329
type input "[PERSON_NAME]"
click at [28, 315] on input "[US_STATE]" at bounding box center [167, 309] width 288 height 14
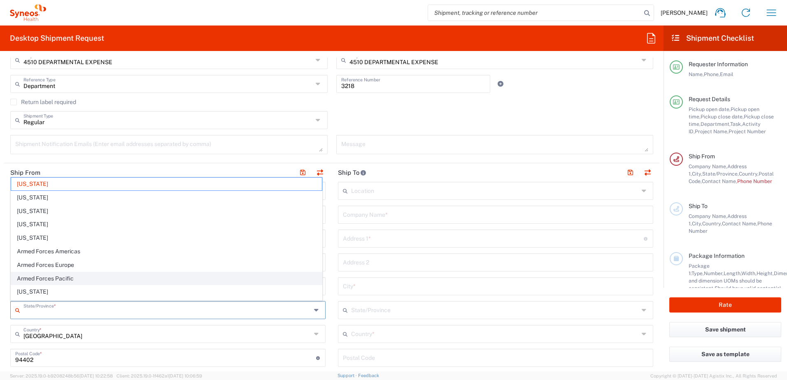
click at [129, 283] on span "Armed Forces Pacific" at bounding box center [166, 278] width 311 height 13
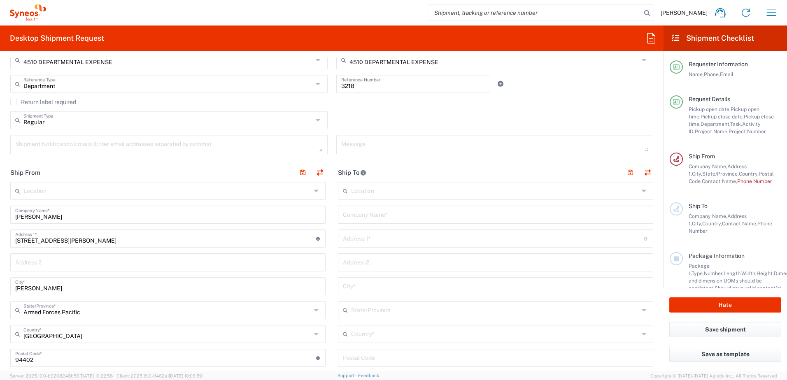
type input "Armed Forces Pacific"
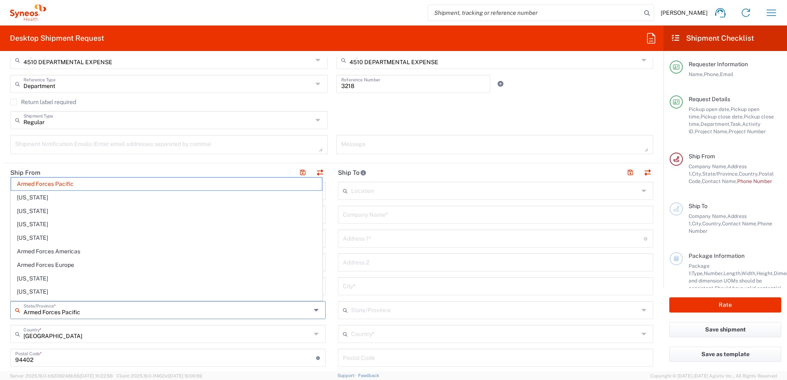
drag, startPoint x: 95, startPoint y: 312, endPoint x: 30, endPoint y: 312, distance: 65.0
click at [30, 312] on input "Armed Forces Pacific" at bounding box center [167, 309] width 288 height 14
click at [47, 338] on input "[GEOGRAPHIC_DATA]" at bounding box center [167, 333] width 288 height 14
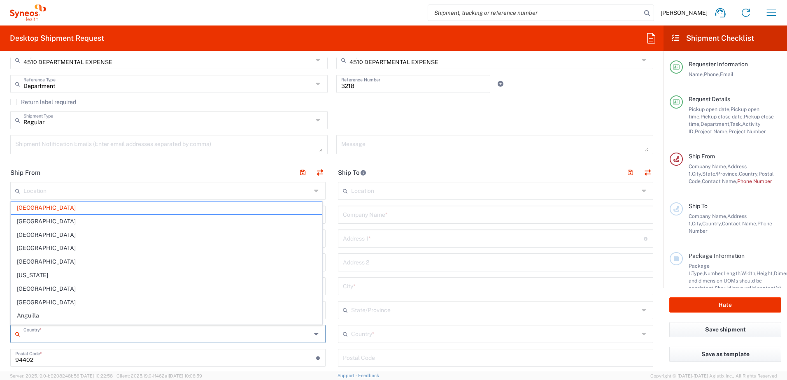
click at [69, 337] on input "text" at bounding box center [167, 333] width 288 height 14
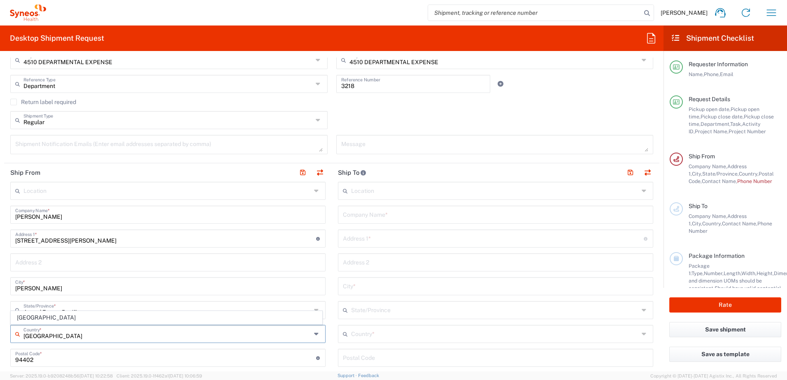
click at [82, 335] on input "[GEOGRAPHIC_DATA]" at bounding box center [167, 333] width 288 height 14
type input "[GEOGRAPHIC_DATA]"
click at [60, 321] on span "[GEOGRAPHIC_DATA]" at bounding box center [166, 317] width 311 height 13
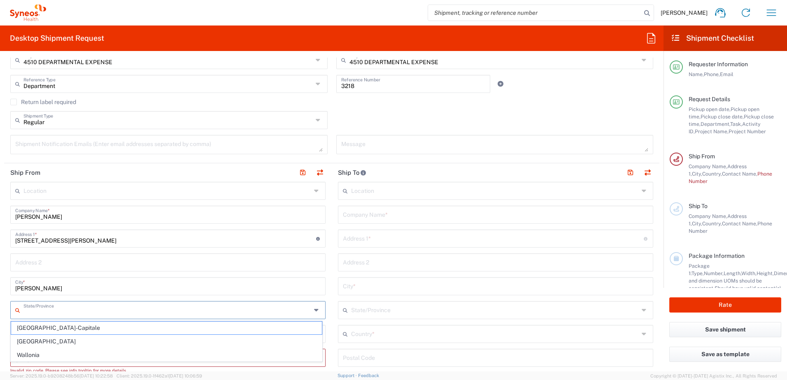
click at [33, 311] on input "text" at bounding box center [167, 309] width 288 height 14
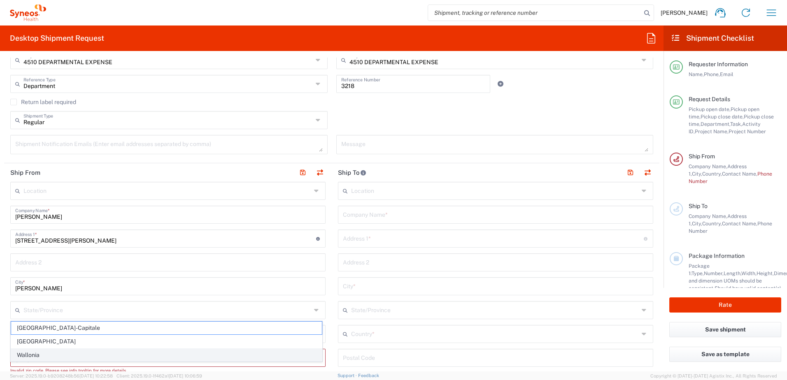
click at [40, 353] on span "Wallonia" at bounding box center [166, 355] width 311 height 13
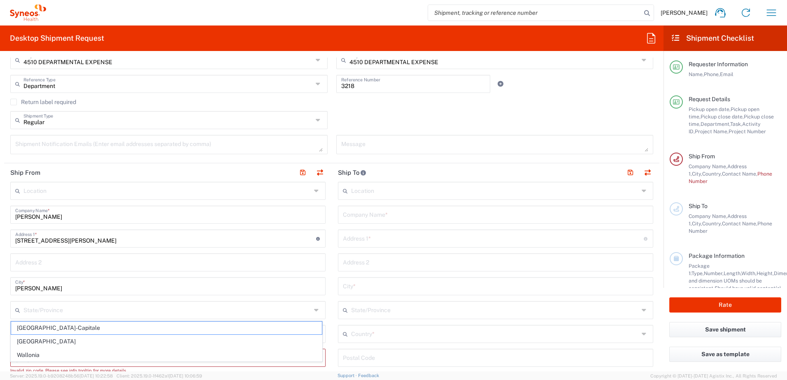
type input "Wallonia"
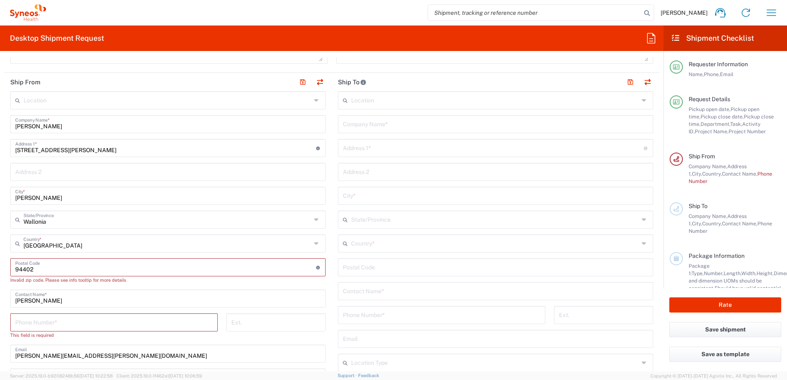
scroll to position [411, 0]
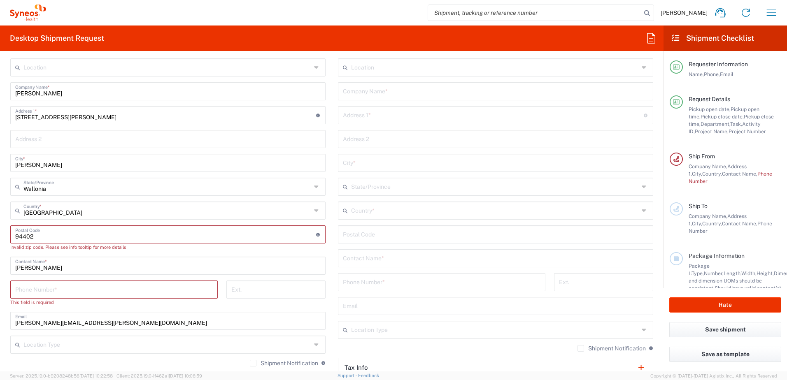
drag, startPoint x: 40, startPoint y: 237, endPoint x: 7, endPoint y: 237, distance: 33.3
click at [7, 237] on main "Location [PERSON_NAME] LLC-[GEOGRAPHIC_DATA] [GEOGRAPHIC_DATA] [GEOGRAPHIC_DATA…" at bounding box center [168, 226] width 328 height 337
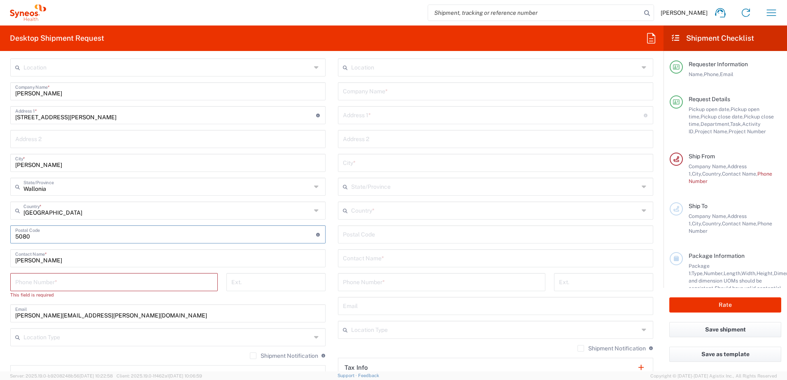
drag, startPoint x: 18, startPoint y: 238, endPoint x: 185, endPoint y: 283, distance: 173.0
click at [18, 238] on input "undefined" at bounding box center [165, 234] width 301 height 14
type input "5080"
click at [204, 263] on input "[PERSON_NAME]" at bounding box center [167, 258] width 305 height 14
drag, startPoint x: 34, startPoint y: 280, endPoint x: 47, endPoint y: 281, distance: 13.7
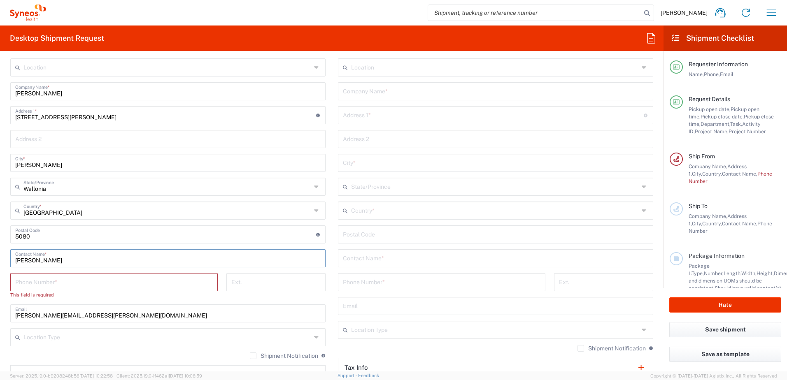
click at [35, 280] on input "tel" at bounding box center [114, 281] width 198 height 14
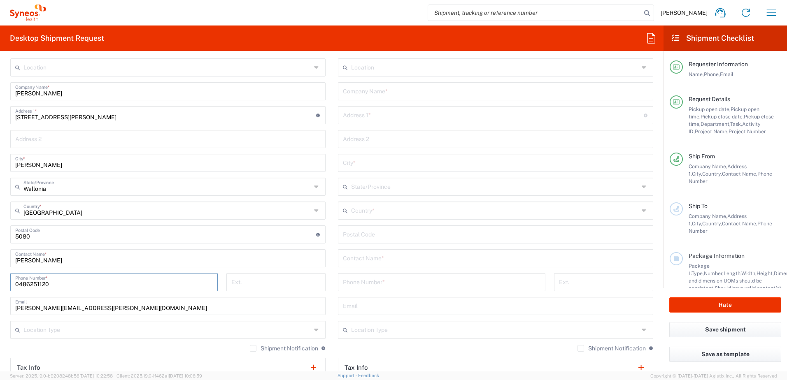
drag, startPoint x: 21, startPoint y: 283, endPoint x: 14, endPoint y: 283, distance: 7.4
click at [14, 283] on div "[PHONE_NUMBER] Phone Number *" at bounding box center [113, 282] width 207 height 18
type input "[PHONE_NUMBER]"
click at [122, 312] on input "[PERSON_NAME][EMAIL_ADDRESS][PERSON_NAME][DOMAIN_NAME]" at bounding box center [167, 305] width 305 height 14
click at [134, 338] on div "Location Type" at bounding box center [167, 330] width 315 height 18
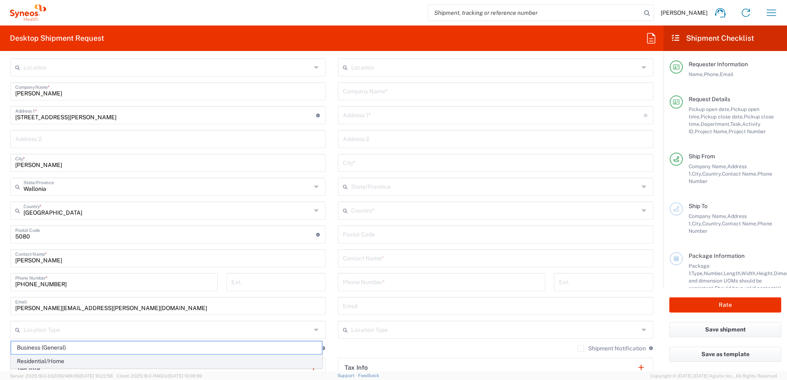
click at [62, 359] on span "Residential/Home" at bounding box center [166, 361] width 311 height 13
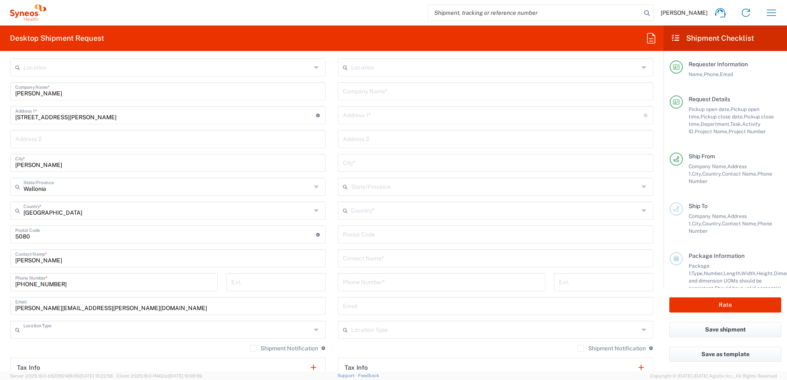
type input "Residential/Home"
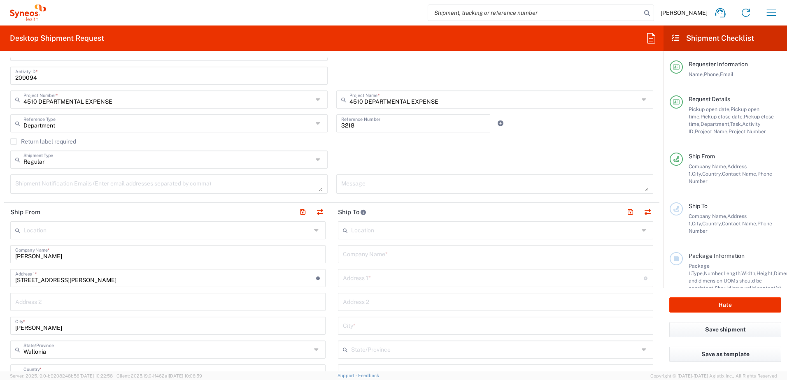
scroll to position [247, 0]
click at [359, 231] on input "text" at bounding box center [495, 231] width 288 height 14
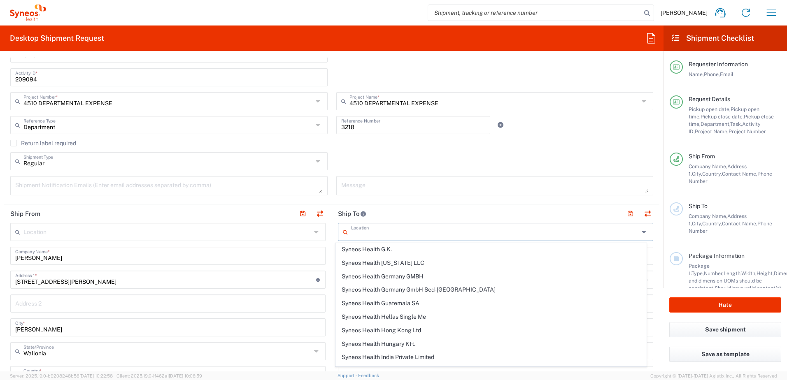
scroll to position [905, 0]
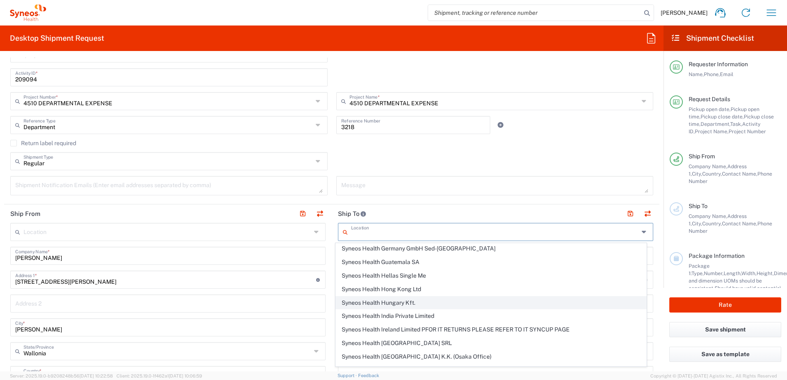
click at [405, 300] on span "Syneos Health Hungary Kft." at bounding box center [491, 303] width 311 height 13
type input "Syneos Health Hungary Kft."
type input "Science Park, [PERSON_NAME] 4-20"
type input "B building, 2nd floor"
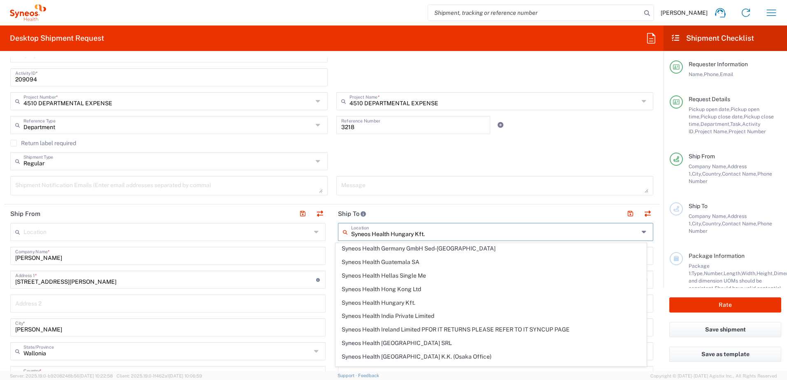
type input "[GEOGRAPHIC_DATA]"
type input "1117"
type input "Sender/Shipper"
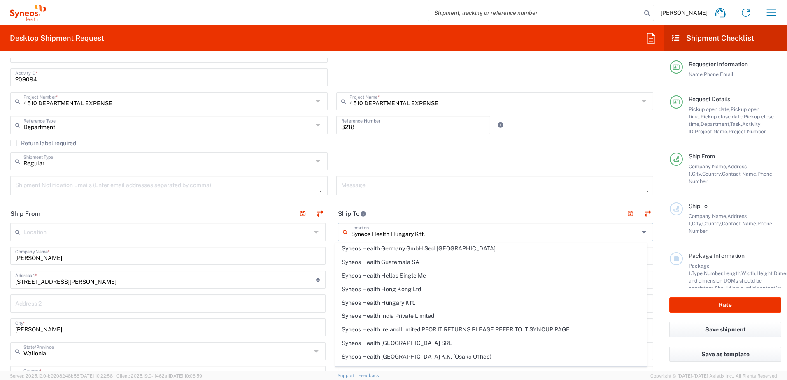
type input "Delivery Duty Paid"
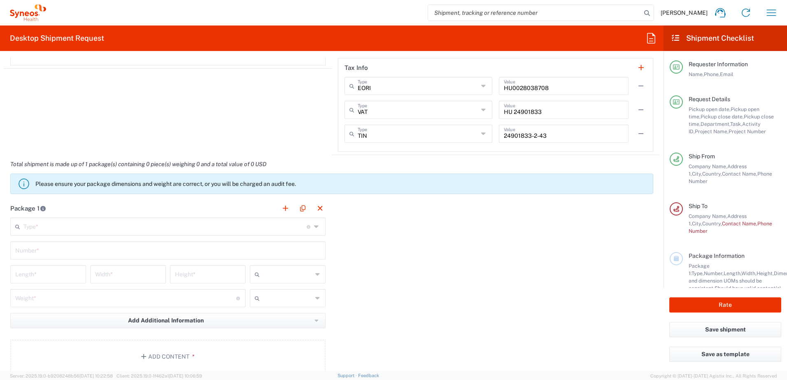
scroll to position [741, 0]
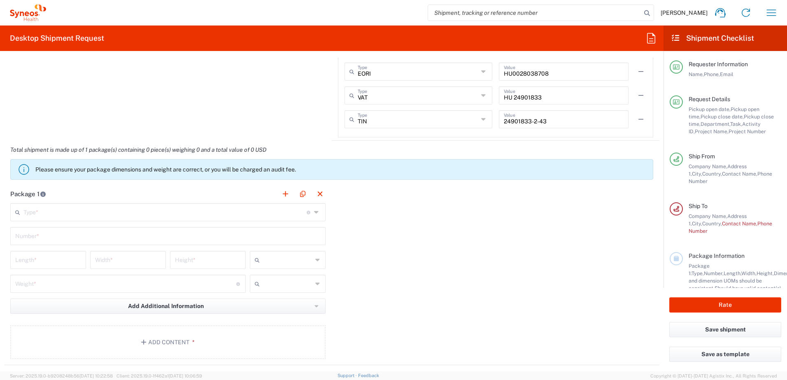
click at [314, 212] on icon at bounding box center [317, 212] width 7 height 13
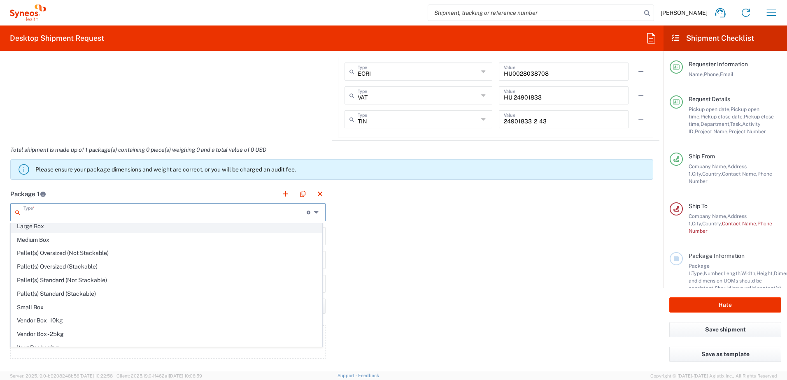
scroll to position [25, 0]
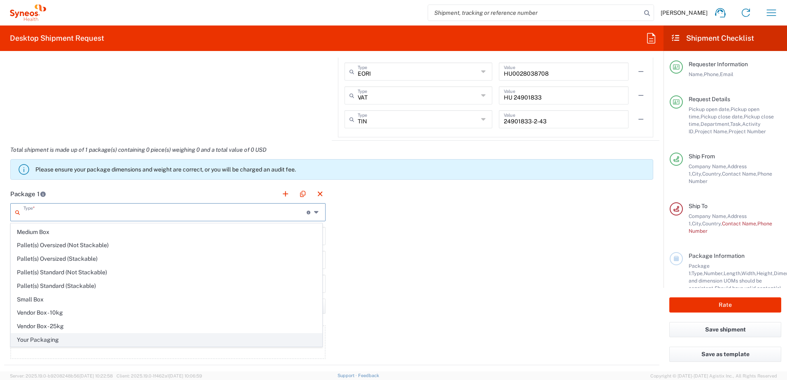
click at [48, 339] on span "Your Packaging" at bounding box center [166, 340] width 311 height 13
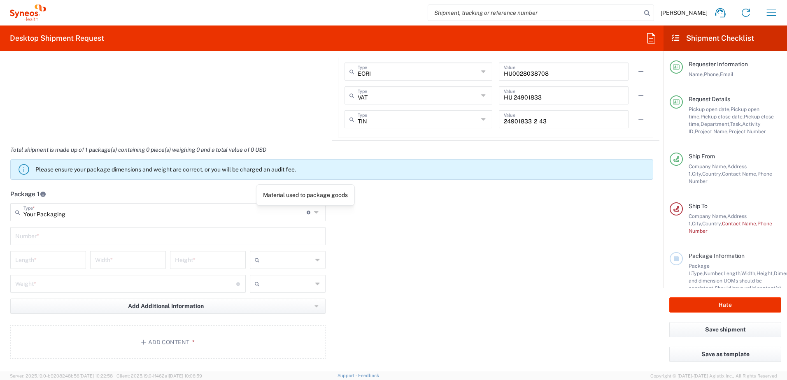
click at [307, 211] on icon at bounding box center [309, 213] width 5 height 4
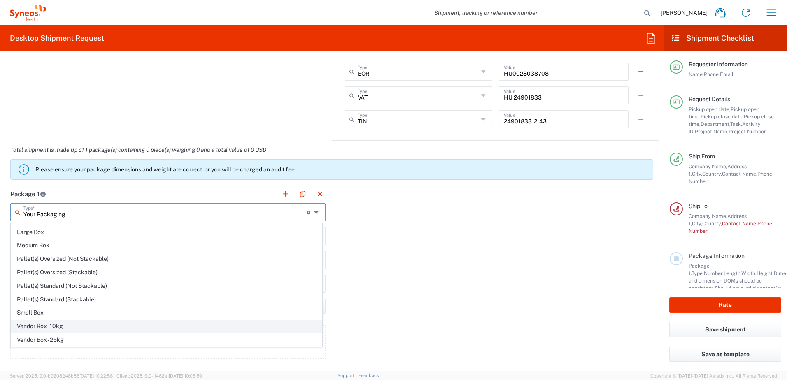
click at [56, 328] on span "Vendor Box - 10kg" at bounding box center [166, 326] width 311 height 13
type input "Vendor Box - 10kg"
type input "41.5"
type input "34"
type input "27"
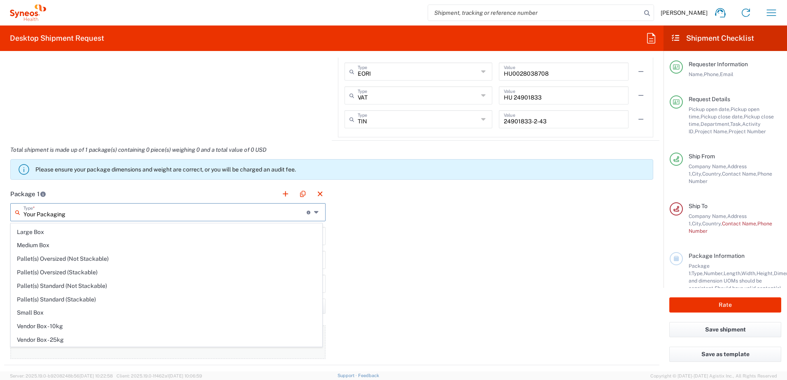
type input "cm"
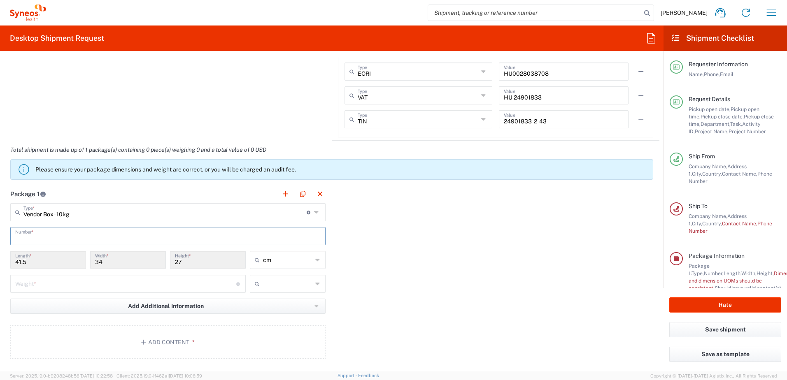
click at [77, 233] on input "text" at bounding box center [167, 235] width 305 height 14
click at [61, 286] on input "number" at bounding box center [125, 283] width 221 height 14
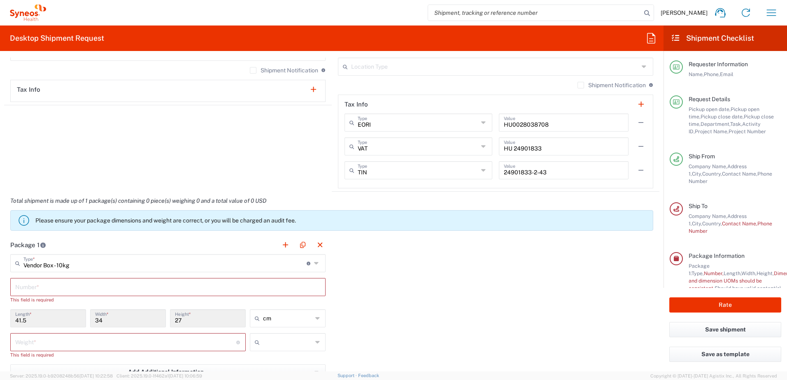
scroll to position [700, 0]
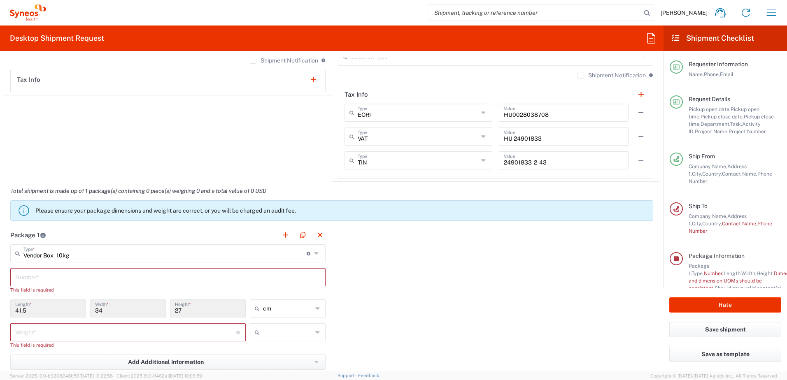
drag, startPoint x: 312, startPoint y: 252, endPoint x: 81, endPoint y: 260, distance: 231.0
click at [314, 252] on icon at bounding box center [317, 253] width 7 height 13
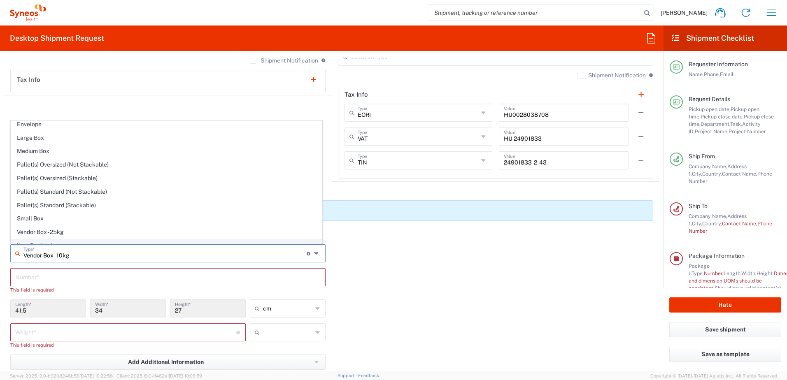
scroll to position [25, 0]
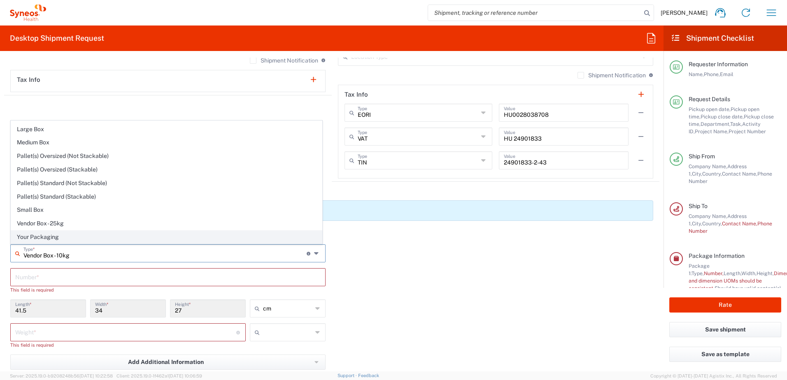
click at [52, 234] on span "Your Packaging" at bounding box center [166, 237] width 311 height 13
type input "Your Packaging"
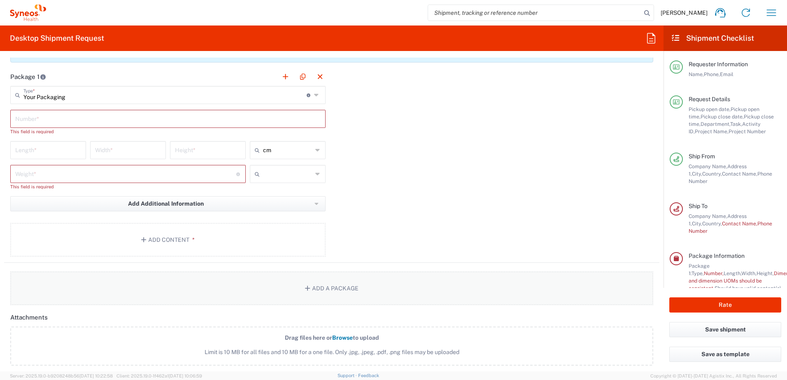
scroll to position [864, 0]
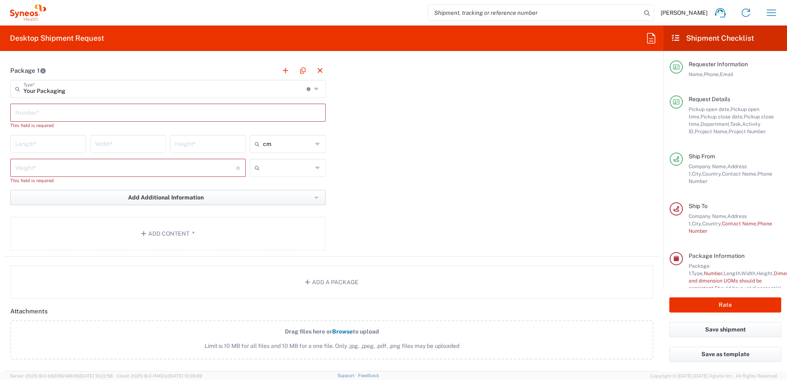
click at [177, 198] on span "Add Additional Information" at bounding box center [166, 198] width 76 height 8
click at [49, 217] on li "Package material" at bounding box center [46, 215] width 71 height 13
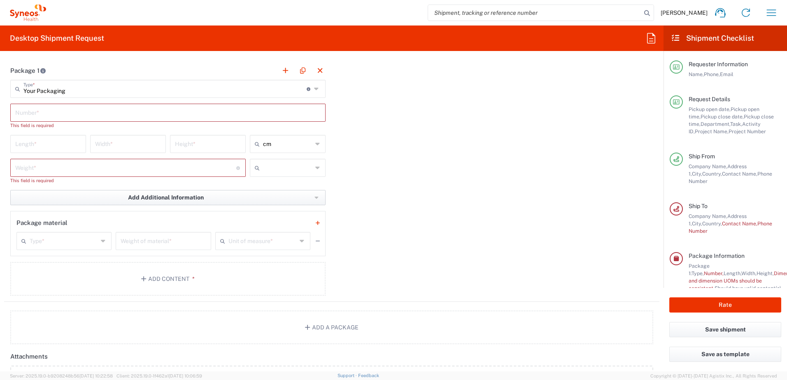
click at [314, 198] on icon "button" at bounding box center [316, 198] width 4 height 2
click at [400, 221] on div "Package 1 Your Packaging Type * Material used to package goods Vendor Box - 10k…" at bounding box center [331, 181] width 655 height 241
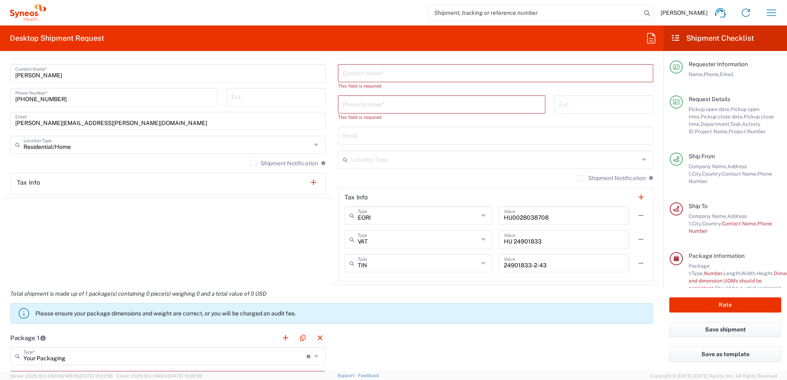
scroll to position [576, 0]
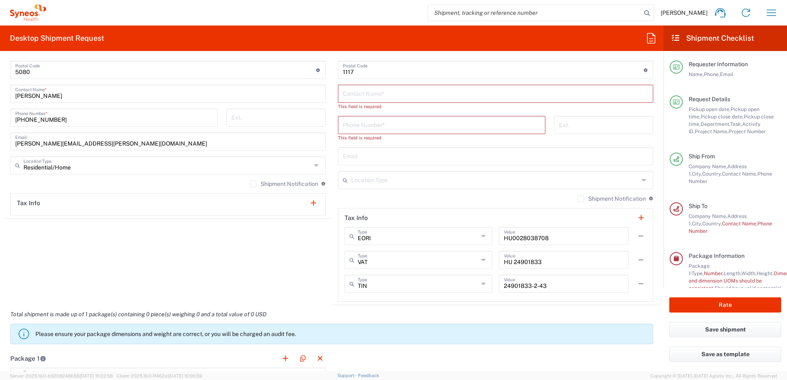
click at [250, 183] on label "Shipment Notification" at bounding box center [284, 184] width 68 height 7
click at [253, 184] on input "Shipment Notification" at bounding box center [253, 184] width 0 height 0
click at [250, 183] on label "Shipment Notification" at bounding box center [284, 184] width 68 height 7
click at [251, 184] on input "Shipment Notification" at bounding box center [251, 184] width 0 height 0
click at [250, 183] on label "Shipment Notification" at bounding box center [284, 184] width 68 height 7
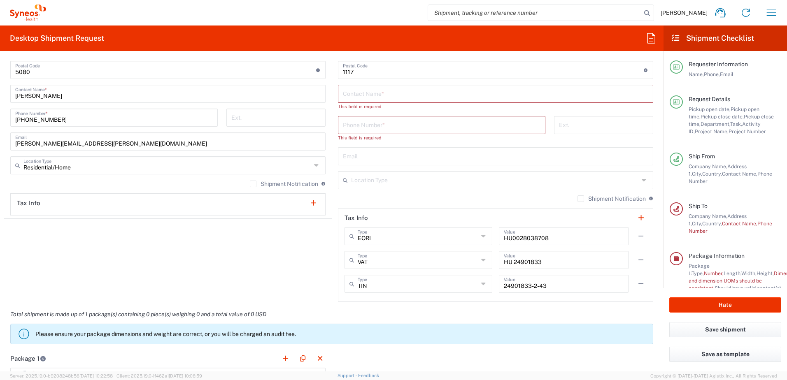
click at [253, 184] on input "Shipment Notification" at bounding box center [253, 184] width 0 height 0
click at [577, 198] on label "Shipment Notification" at bounding box center [611, 198] width 68 height 7
click at [581, 199] on input "Shipment Notification" at bounding box center [581, 199] width 0 height 0
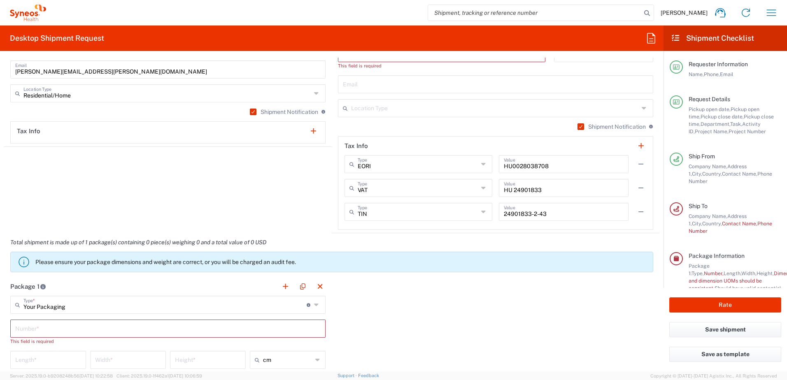
scroll to position [700, 0]
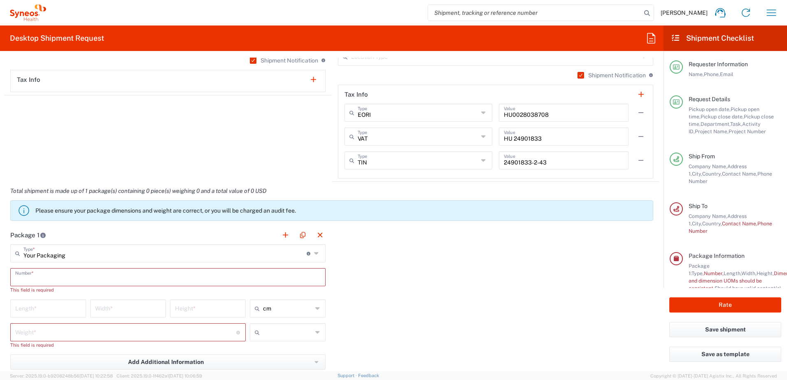
click at [114, 279] on input "text" at bounding box center [167, 277] width 305 height 14
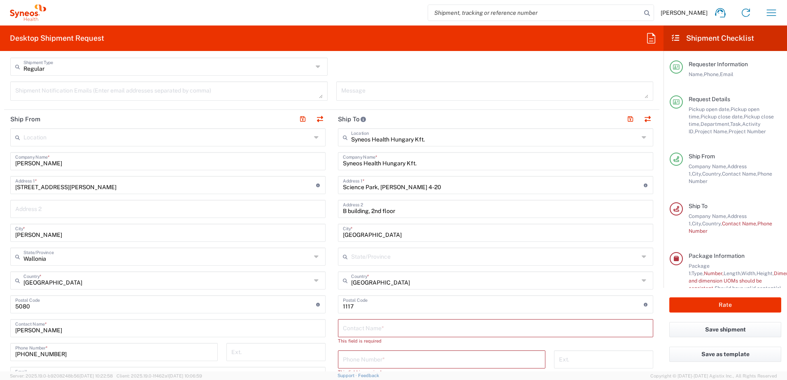
scroll to position [329, 0]
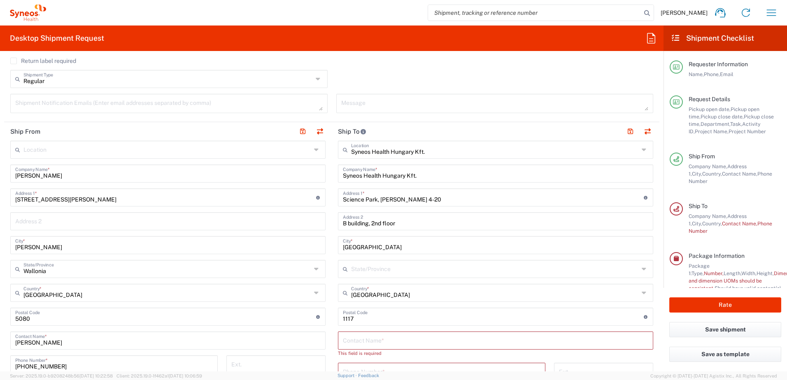
click at [641, 269] on icon at bounding box center [644, 269] width 7 height 13
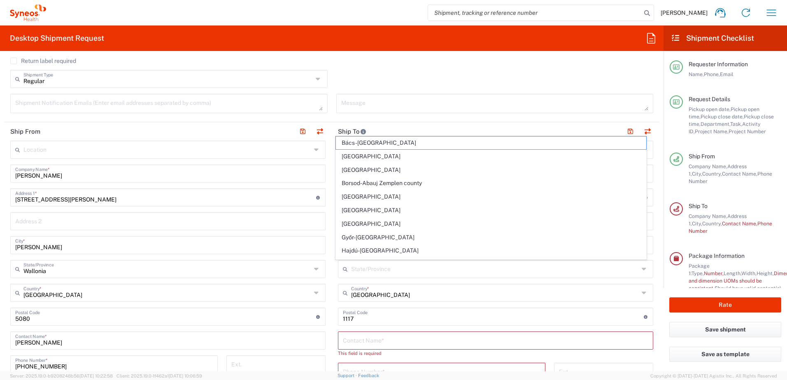
click at [641, 269] on icon at bounding box center [644, 269] width 7 height 13
click at [530, 291] on input "[GEOGRAPHIC_DATA]" at bounding box center [495, 292] width 288 height 14
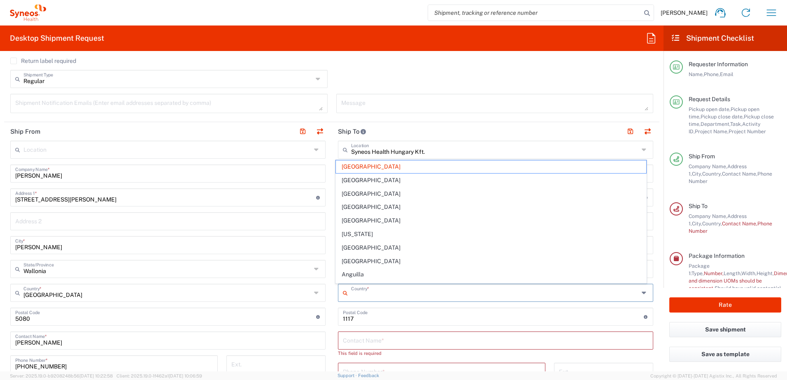
drag, startPoint x: 375, startPoint y: 62, endPoint x: 310, endPoint y: 70, distance: 65.5
click at [375, 62] on agx-checkbox-control "Return label required" at bounding box center [331, 61] width 643 height 7
type input "[GEOGRAPHIC_DATA]"
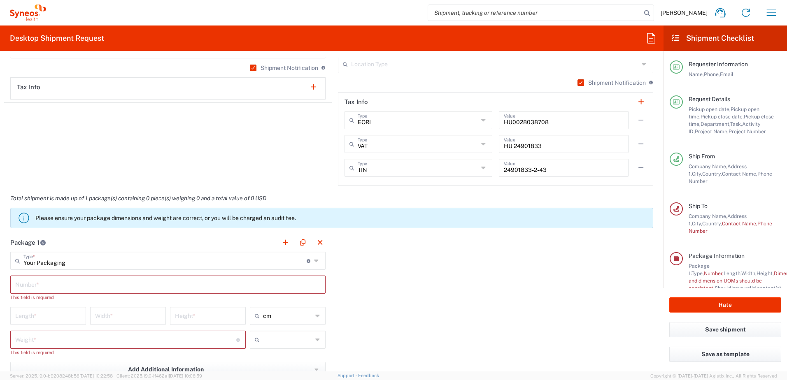
scroll to position [700, 0]
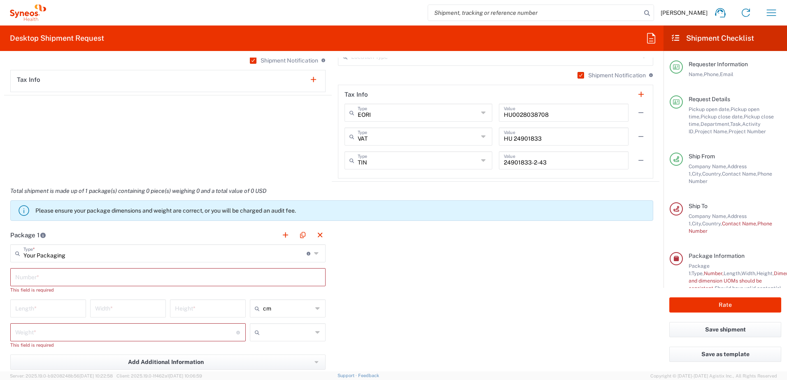
click at [314, 252] on icon at bounding box center [317, 253] width 7 height 13
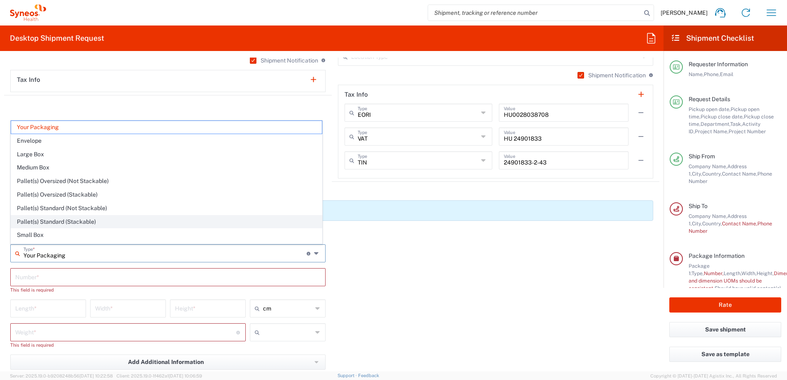
scroll to position [25, 0]
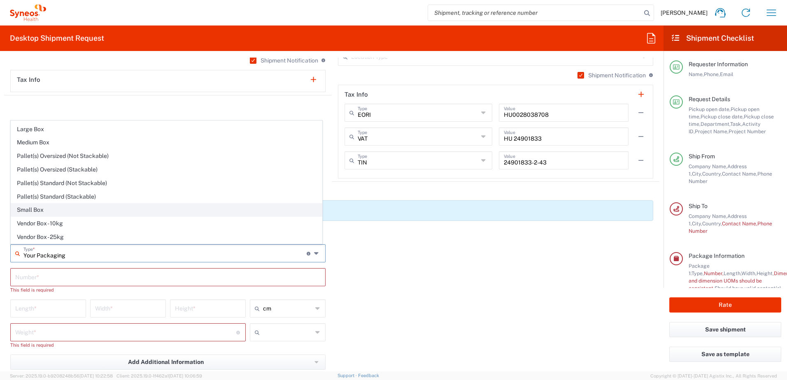
click at [84, 205] on span "Small Box" at bounding box center [166, 210] width 311 height 13
type input "Small Box"
type input "31.12"
type input "27.94"
type input "3.81"
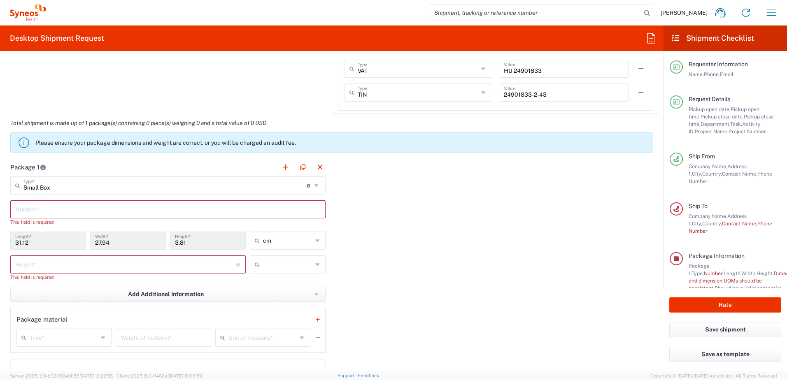
scroll to position [782, 0]
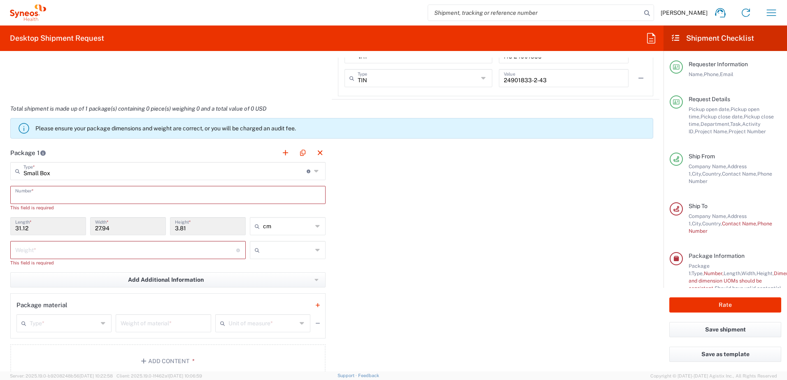
click at [66, 193] on input "text" at bounding box center [167, 194] width 305 height 14
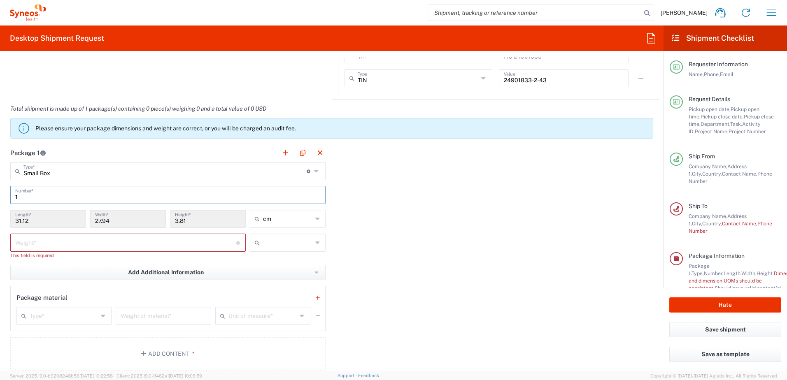
type input "1"
click at [314, 171] on icon at bounding box center [317, 171] width 7 height 13
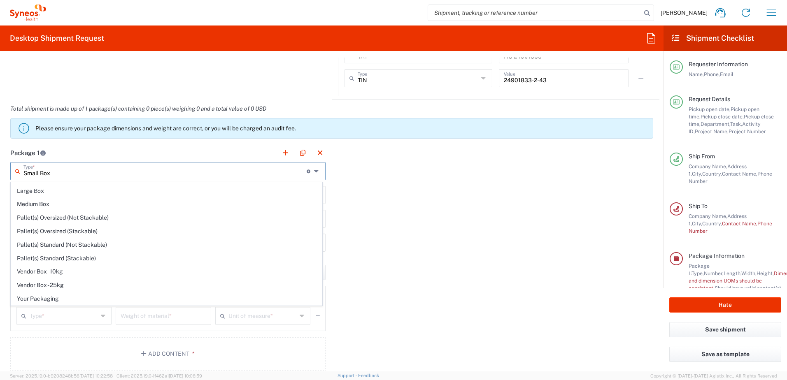
scroll to position [0, 0]
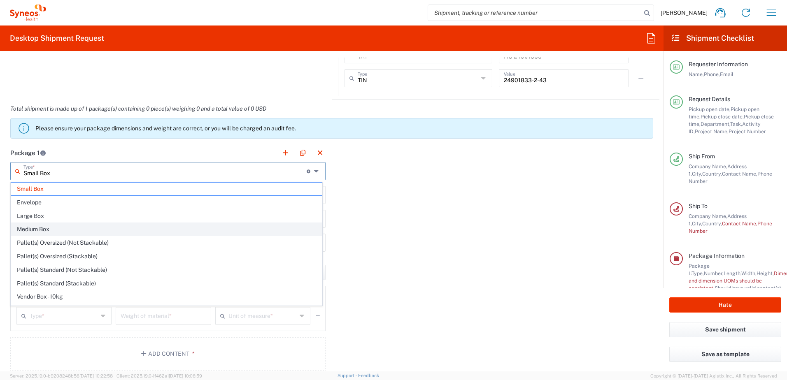
click at [81, 230] on span "Medium Box" at bounding box center [166, 229] width 311 height 13
type input "Medium Box"
type input "33.02"
type input "29.21"
type input "6.35"
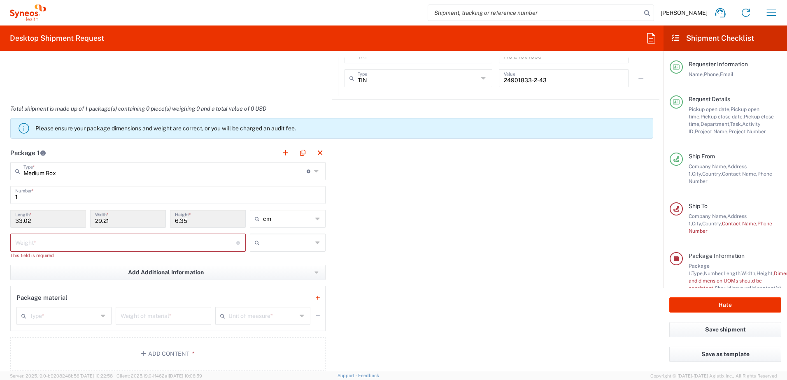
click at [314, 171] on icon at bounding box center [317, 171] width 7 height 13
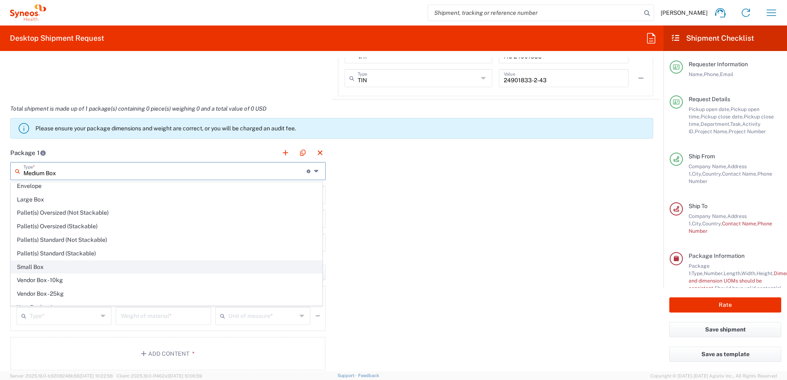
scroll to position [25, 0]
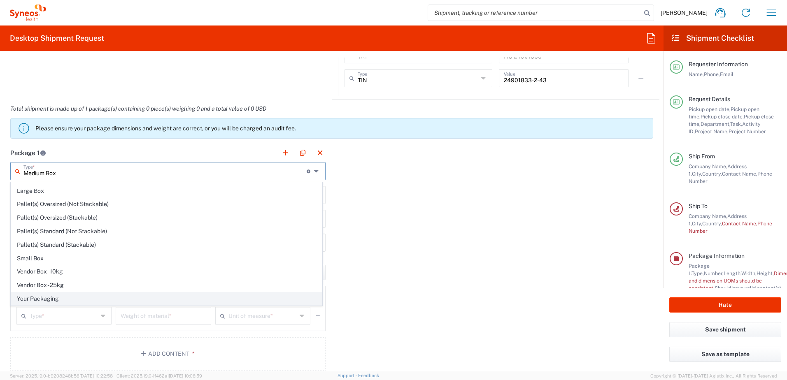
click at [95, 300] on span "Your Packaging" at bounding box center [166, 299] width 311 height 13
type input "Your Packaging"
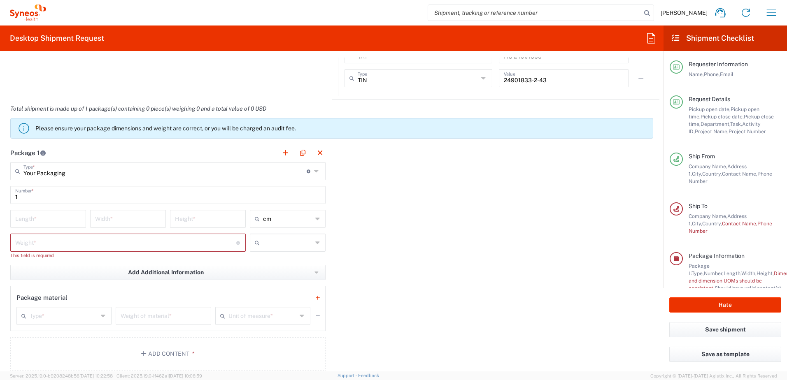
click at [55, 216] on input "number" at bounding box center [48, 218] width 66 height 14
type input "44"
click at [114, 220] on input "number" at bounding box center [128, 218] width 66 height 14
type input "30"
click at [200, 221] on input "number" at bounding box center [208, 218] width 66 height 14
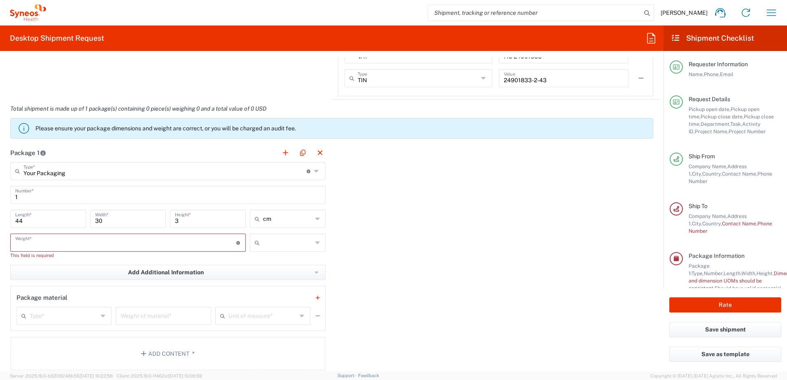
click at [59, 249] on input "number" at bounding box center [125, 242] width 221 height 14
drag, startPoint x: 179, startPoint y: 221, endPoint x: 173, endPoint y: 221, distance: 5.3
click at [175, 221] on input "3" at bounding box center [208, 218] width 66 height 14
type input "8"
click at [61, 241] on input "number" at bounding box center [125, 242] width 221 height 14
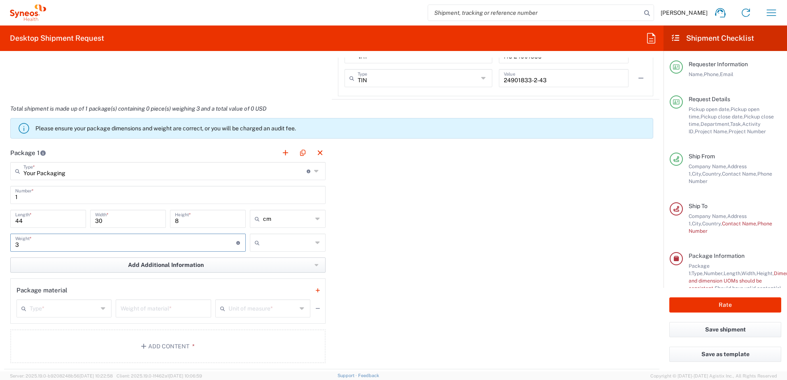
type input "3"
click at [150, 264] on span "Add Additional Information" at bounding box center [166, 265] width 76 height 8
click at [65, 283] on li "Package material" at bounding box center [46, 283] width 71 height 13
click at [101, 309] on icon at bounding box center [104, 308] width 6 height 13
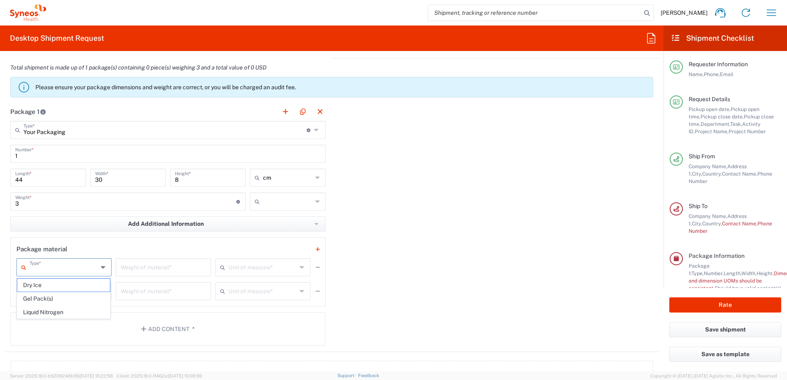
click at [103, 251] on div "Package material" at bounding box center [167, 250] width 303 height 12
click at [104, 266] on icon at bounding box center [104, 267] width 6 height 13
click at [152, 266] on input "number" at bounding box center [163, 267] width 85 height 14
click at [144, 251] on div "Package material" at bounding box center [167, 250] width 303 height 12
click at [103, 298] on icon at bounding box center [104, 298] width 6 height 13
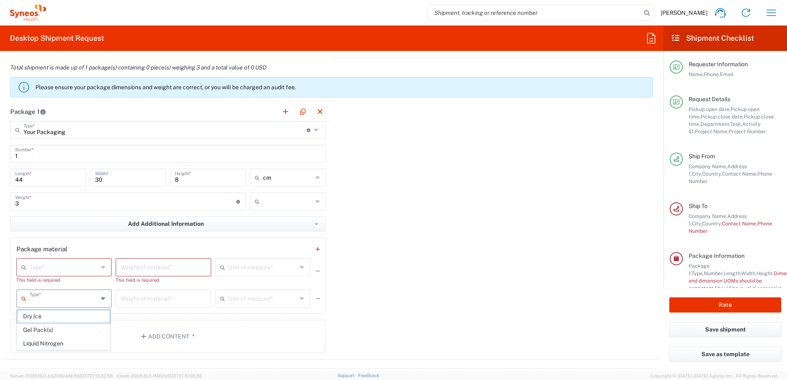
click at [103, 298] on icon at bounding box center [104, 298] width 6 height 13
click at [149, 223] on span "Add Additional Information" at bounding box center [166, 224] width 76 height 8
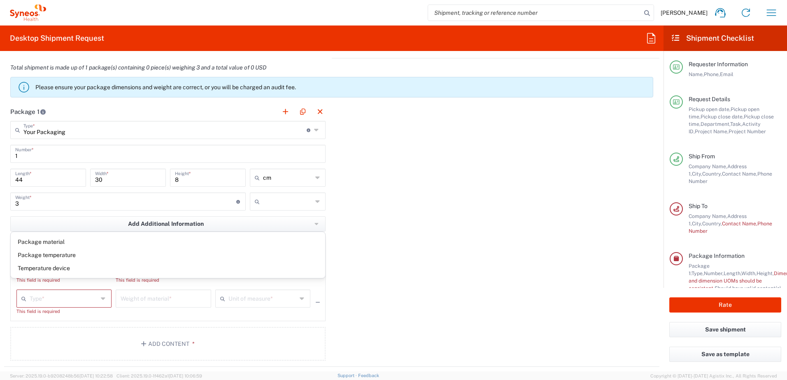
drag, startPoint x: 434, startPoint y: 223, endPoint x: 413, endPoint y: 269, distance: 51.2
click at [434, 223] on div "Package 1 Your Packaging Type * Material used to package goods Medium Box Envel…" at bounding box center [331, 234] width 655 height 265
click at [435, 289] on div "Package 1 Your Packaging Type * Material used to package goods Medium Box Envel…" at bounding box center [331, 234] width 655 height 265
click at [146, 225] on span "Add Additional Information" at bounding box center [166, 224] width 76 height 8
click at [315, 221] on icon "button" at bounding box center [316, 224] width 4 height 6
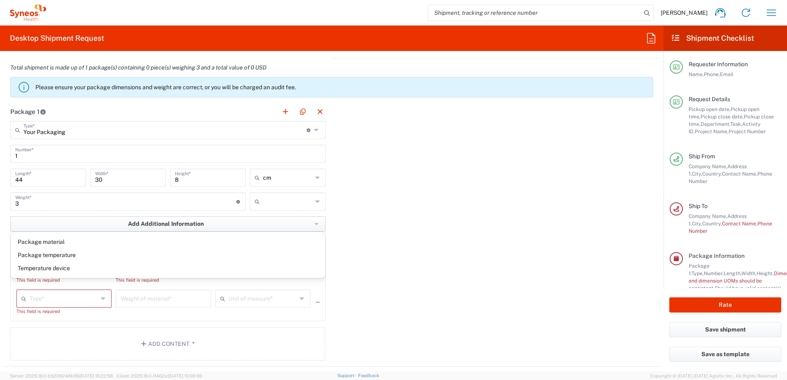
click at [209, 221] on button "Add Additional Information" at bounding box center [167, 223] width 315 height 15
click at [316, 201] on icon at bounding box center [317, 201] width 5 height 13
click at [260, 221] on span "kgs" at bounding box center [284, 219] width 73 height 13
type input "kgs"
click at [396, 196] on div "Package 1 Your Packaging Type * Material used to package goods Medium Box Envel…" at bounding box center [331, 234] width 655 height 265
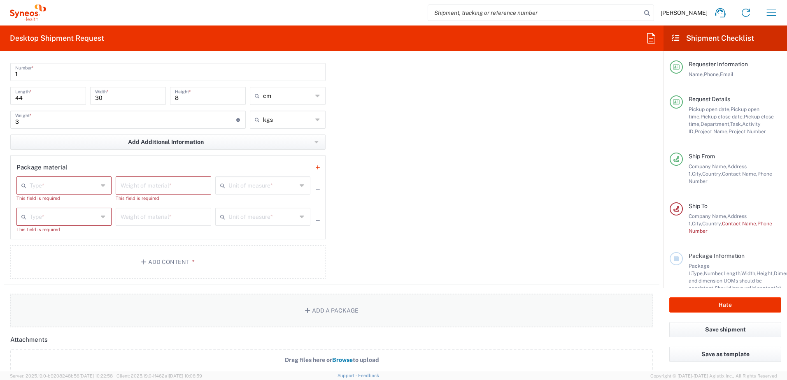
scroll to position [905, 0]
click at [164, 263] on button "Add Content *" at bounding box center [167, 262] width 315 height 34
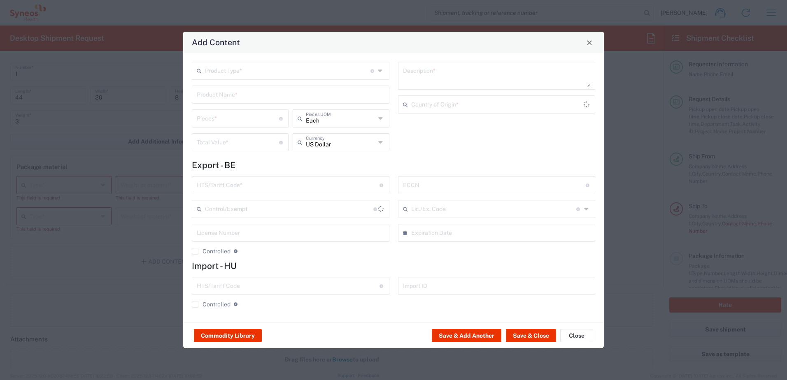
click at [379, 73] on icon at bounding box center [381, 70] width 6 height 13
click at [316, 69] on input "text" at bounding box center [287, 70] width 165 height 14
click at [301, 104] on span "General Commodity" at bounding box center [291, 102] width 196 height 13
type input "General Commodity"
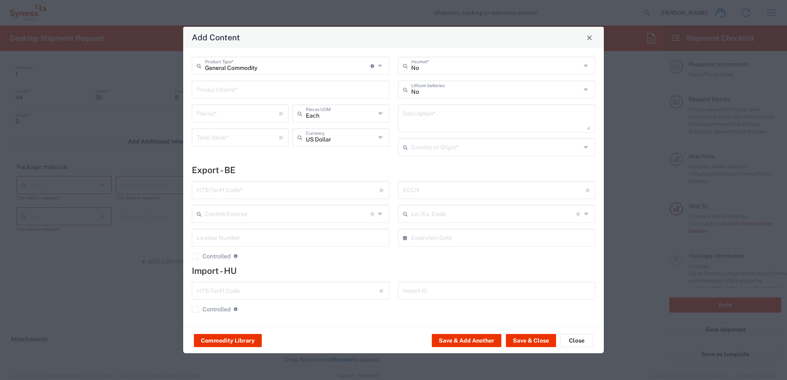
click at [317, 94] on input "text" at bounding box center [291, 89] width 188 height 14
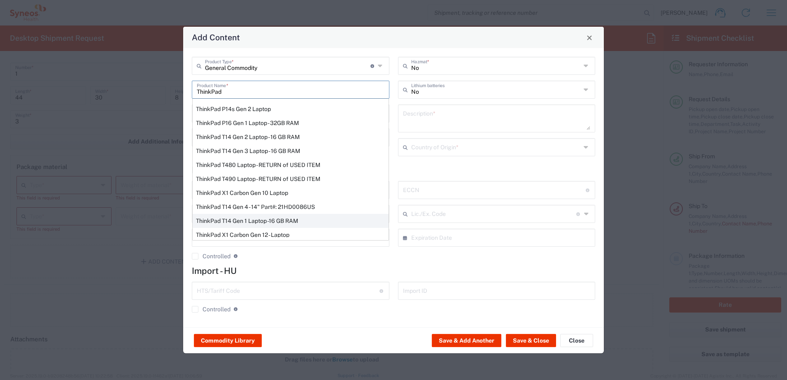
scroll to position [47, 0]
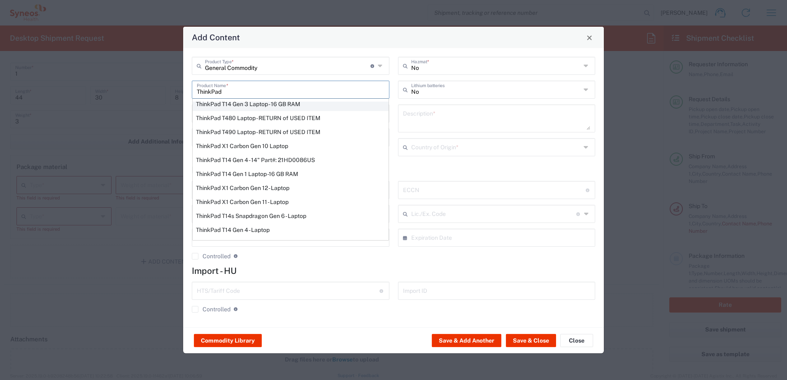
click at [261, 104] on div "ThinkPad T14 Gen 3 Laptop - 16 GB RAM" at bounding box center [291, 104] width 196 height 14
type input "ThinkPad T14 Gen 3 Laptop - 16 GB RAM"
type input "1"
type textarea "Intel Core i7-1265U vProÂ® Processor - 14" - 16 GB RAM - 512 GB SSD"
type input "[GEOGRAPHIC_DATA]"
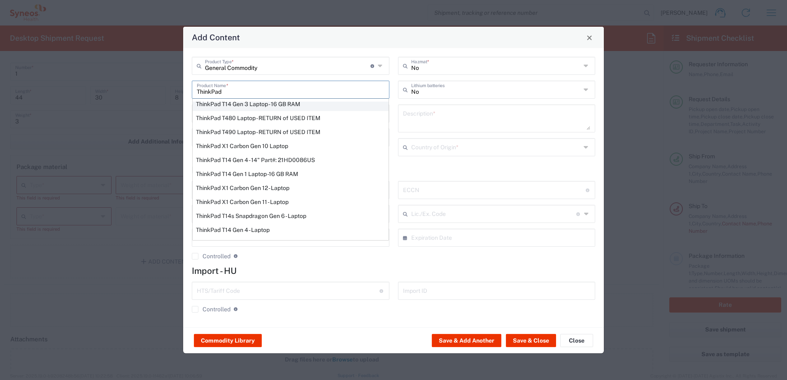
type input "8471300100"
type input "BIS"
type input "5A992.c"
type input "Yes"
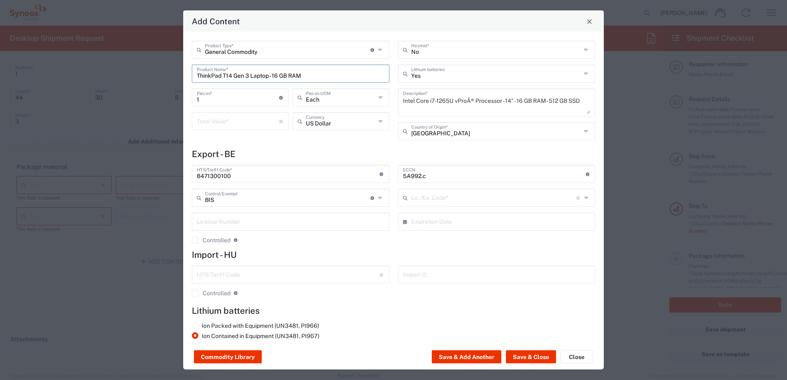
type input "NLR - No License Required"
click at [584, 112] on div "Intel Core i7-1265U vProÂ® Processor - 14" - 16 GB RAM - 512 GB SSD Description…" at bounding box center [497, 102] width 198 height 28
click at [317, 78] on input "ThinkPad T14 Gen 3 Laptop - 16 GB RAM" at bounding box center [291, 73] width 188 height 14
drag, startPoint x: 317, startPoint y: 78, endPoint x: 237, endPoint y: 74, distance: 79.9
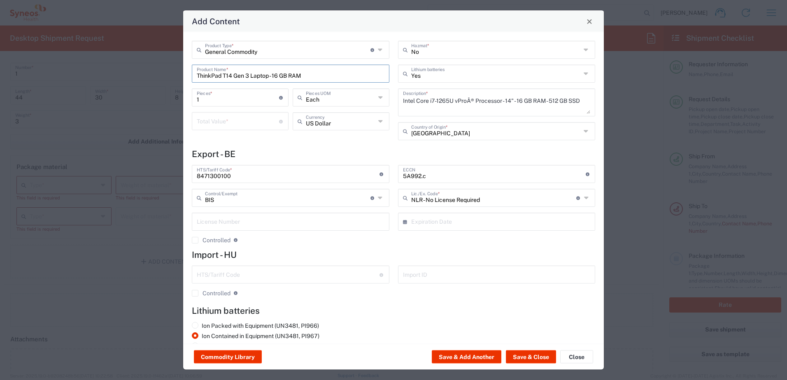
click at [237, 74] on input "ThinkPad T14 Gen 3 Laptop - 16 GB RAM" at bounding box center [291, 73] width 188 height 14
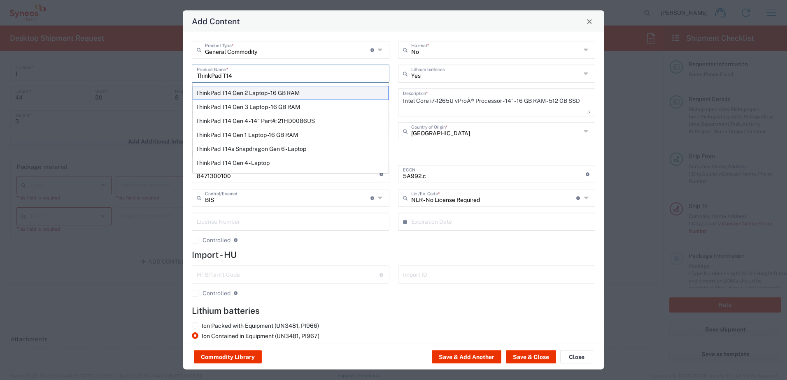
click at [294, 93] on div "ThinkPad T14 Gen 2 Laptop - 16 GB RAM" at bounding box center [291, 93] width 196 height 14
type input "ThinkPad T14 Gen 2 Laptop - 16 GB RAM"
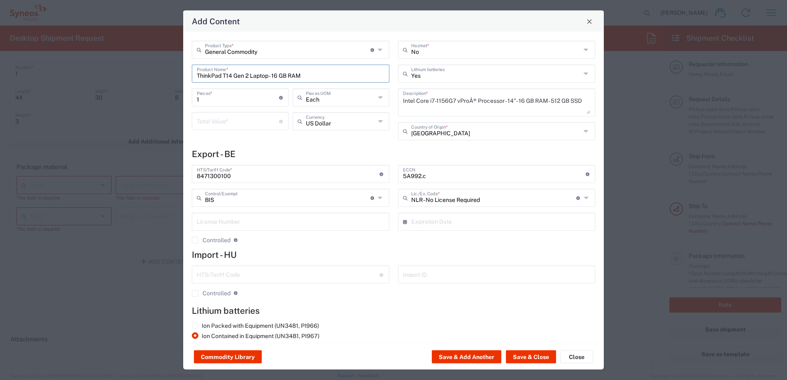
drag, startPoint x: 234, startPoint y: 78, endPoint x: 307, endPoint y: 78, distance: 72.8
click at [307, 78] on input "ThinkPad T14 Gen 2 Laptop - 16 GB RAM" at bounding box center [291, 73] width 188 height 14
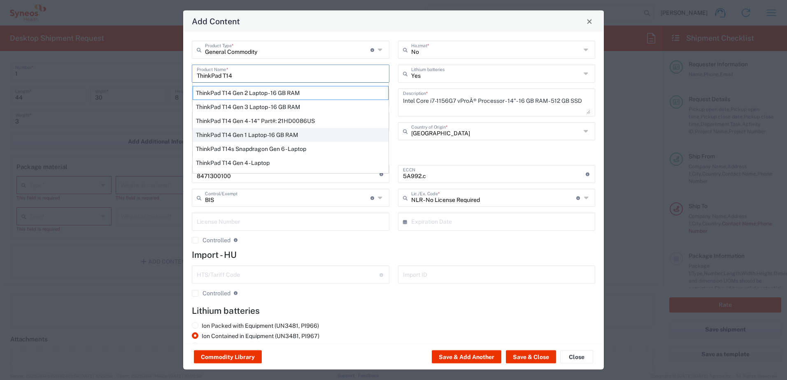
click at [261, 133] on div "ThinkPad T14 Gen 1 Laptop -16 GB RAM" at bounding box center [291, 135] width 196 height 14
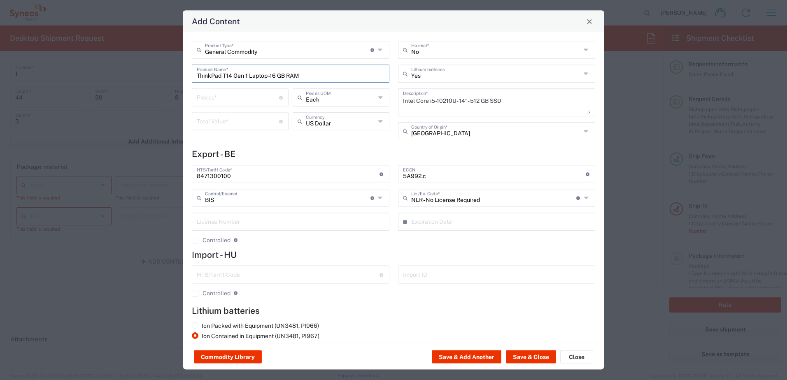
drag, startPoint x: 232, startPoint y: 77, endPoint x: 332, endPoint y: 77, distance: 100.0
click at [332, 77] on input "ThinkPad T14 Gen 1 Laptop -16 GB RAM" at bounding box center [291, 73] width 188 height 14
click at [280, 77] on input "ThinkPad T14" at bounding box center [291, 73] width 188 height 14
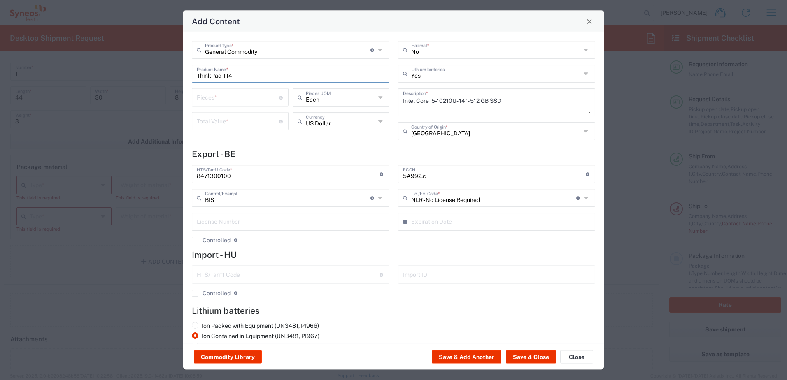
click at [280, 77] on input "ThinkPad T14" at bounding box center [291, 73] width 188 height 14
drag, startPoint x: 279, startPoint y: 77, endPoint x: 231, endPoint y: 88, distance: 49.9
click at [279, 77] on input "ThinkPad T14" at bounding box center [291, 73] width 188 height 14
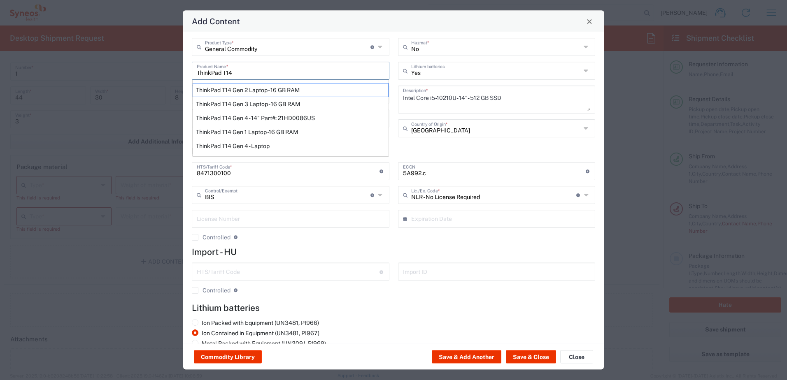
scroll to position [0, 0]
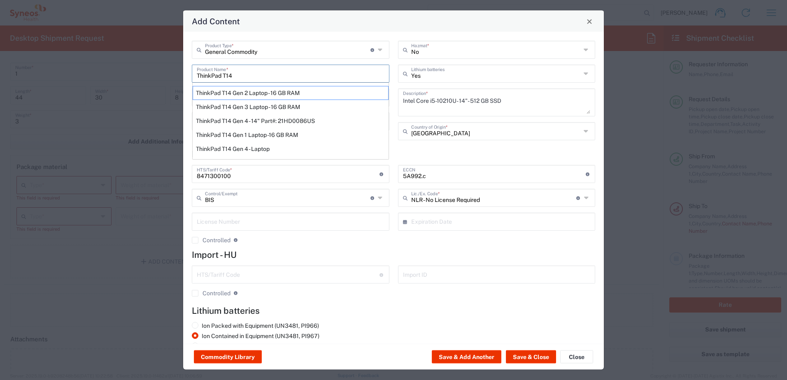
drag, startPoint x: 239, startPoint y: 76, endPoint x: 168, endPoint y: 77, distance: 71.2
click at [168, 77] on div "Add Content General Commodity Product Type * Document: Paper document generated…" at bounding box center [393, 190] width 787 height 380
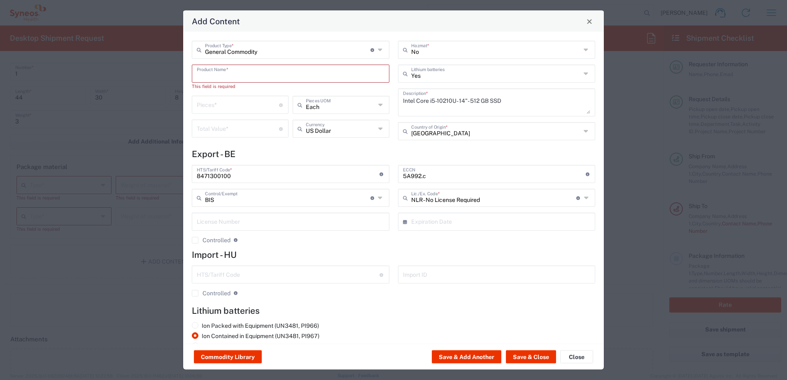
click at [207, 77] on input "text" at bounding box center [291, 73] width 188 height 14
click at [218, 74] on input "text" at bounding box center [291, 73] width 188 height 14
click at [199, 79] on input "text" at bounding box center [287, 73] width 181 height 14
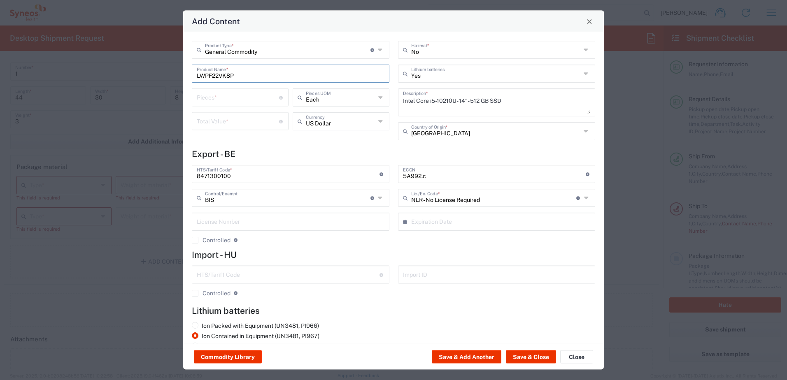
click at [238, 129] on div "Total Value * Total value of all the pieces" at bounding box center [240, 121] width 97 height 18
click at [244, 75] on input "LWPF22VK8P" at bounding box center [291, 73] width 188 height 14
click at [219, 100] on input "number" at bounding box center [238, 97] width 82 height 14
click at [230, 122] on input "number" at bounding box center [238, 121] width 82 height 14
click at [253, 123] on input "number" at bounding box center [238, 121] width 82 height 14
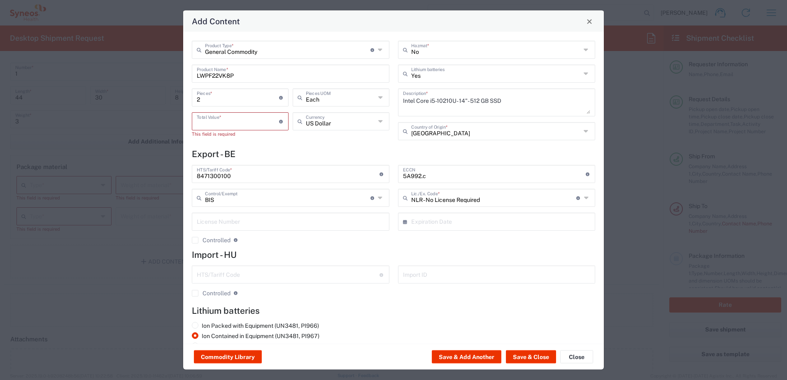
scroll to position [28, 0]
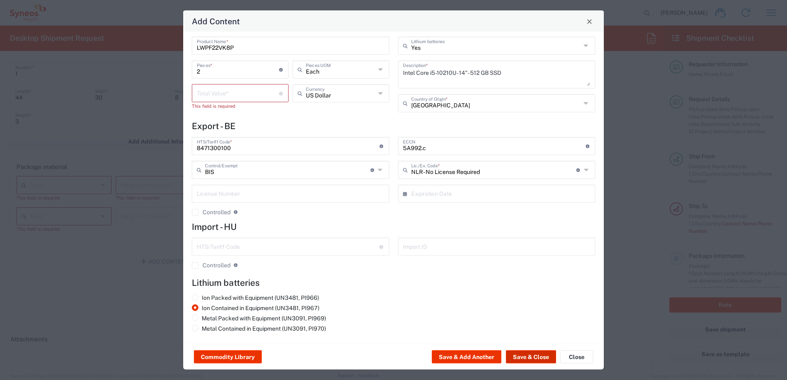
click at [526, 356] on button "Save & Close" at bounding box center [531, 357] width 50 height 13
click at [209, 88] on input "number" at bounding box center [238, 93] width 82 height 14
click at [236, 95] on input "number" at bounding box center [238, 93] width 82 height 14
click at [240, 363] on button "Commodity Library" at bounding box center [228, 357] width 68 height 13
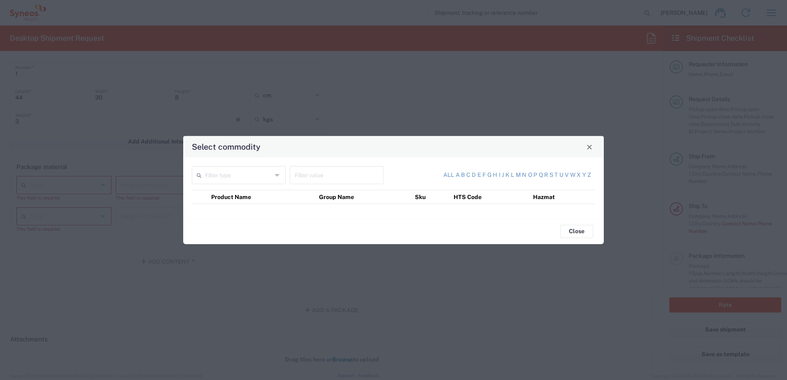
click at [239, 357] on div at bounding box center [393, 190] width 787 height 380
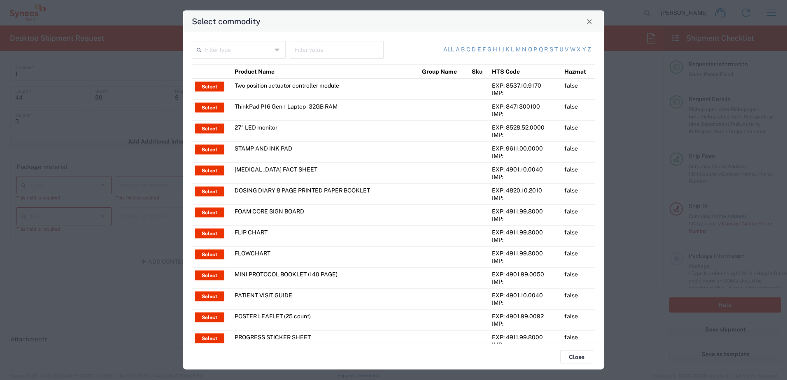
click at [276, 50] on icon at bounding box center [278, 49] width 6 height 13
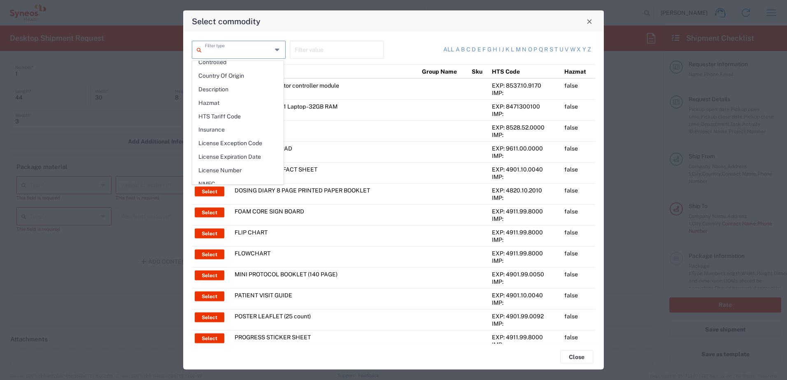
scroll to position [0, 0]
click at [592, 22] on span "Close" at bounding box center [589, 22] width 6 height 6
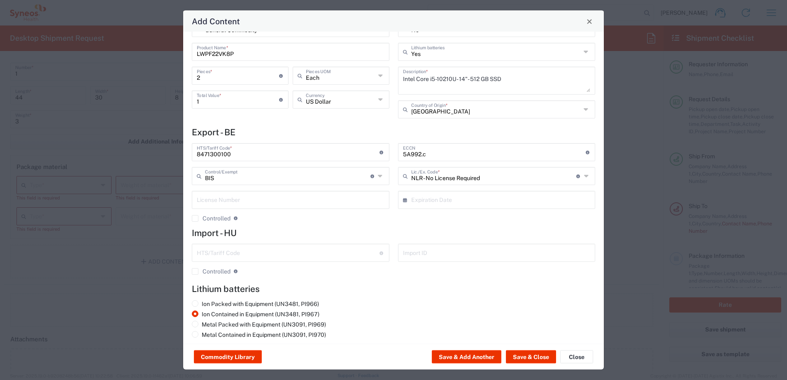
scroll to position [28, 0]
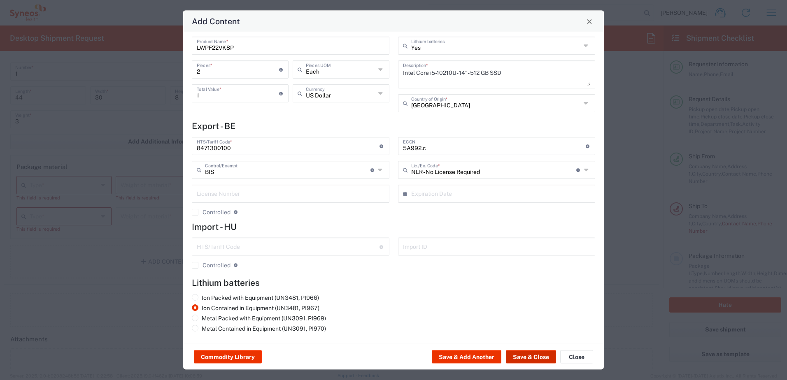
click at [534, 353] on button "Save & Close" at bounding box center [531, 357] width 50 height 13
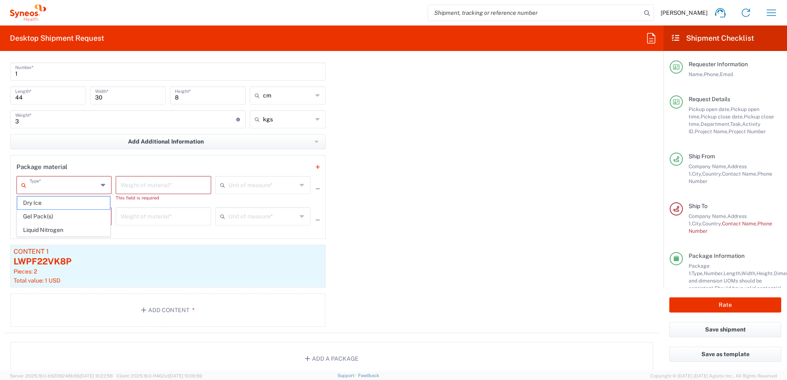
click at [55, 184] on input "text" at bounding box center [64, 184] width 68 height 14
click at [175, 182] on input "number" at bounding box center [163, 184] width 85 height 14
click at [265, 188] on input "text" at bounding box center [262, 184] width 68 height 14
click at [300, 184] on icon at bounding box center [303, 185] width 6 height 13
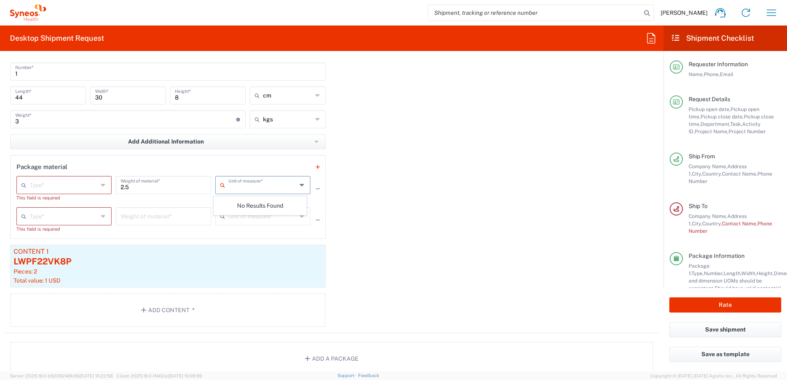
click at [102, 184] on icon at bounding box center [104, 185] width 6 height 13
click at [105, 160] on div "Package material Type * Dry Ice [MEDICAL_DATA](s) [MEDICAL_DATA] This field is …" at bounding box center [167, 197] width 315 height 84
click at [679, 208] on icon at bounding box center [675, 209] width 7 height 6
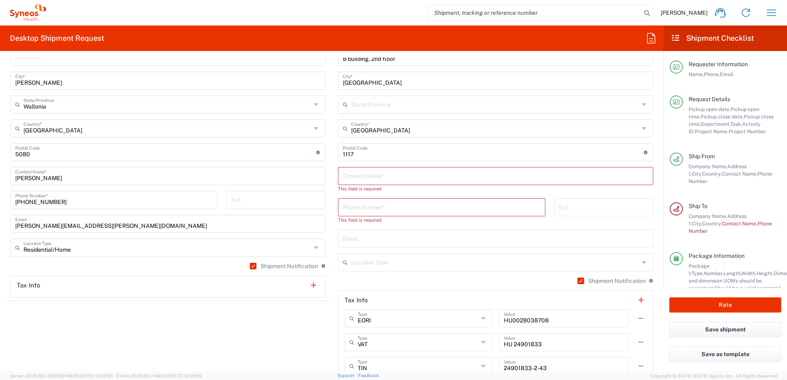
scroll to position [453, 0]
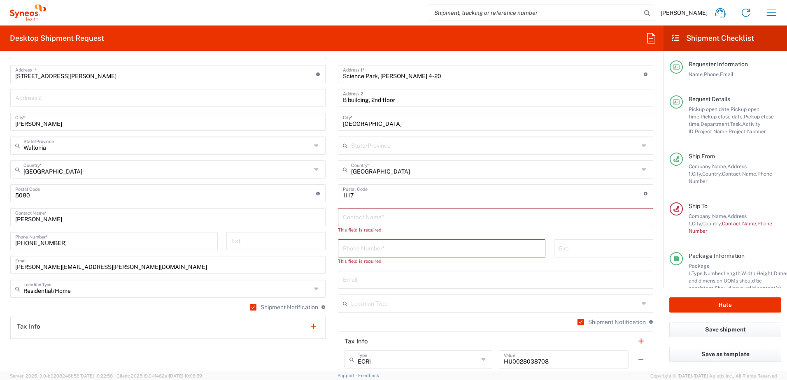
click at [404, 213] on input "text" at bounding box center [495, 216] width 305 height 14
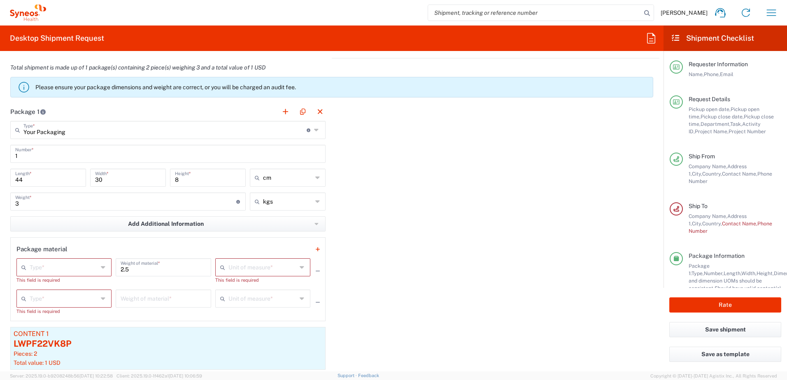
scroll to position [864, 0]
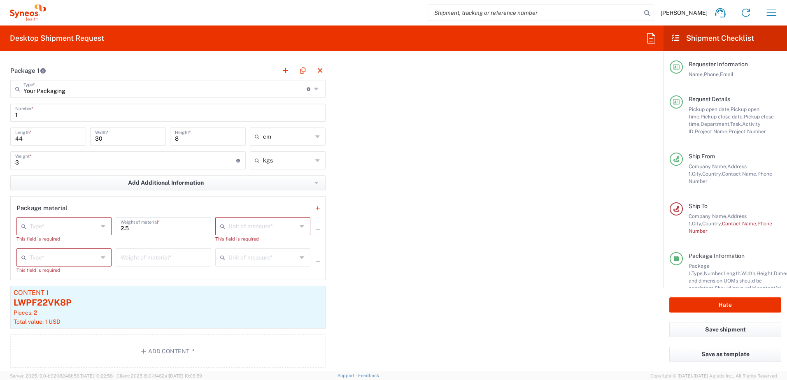
click at [234, 227] on input "text" at bounding box center [262, 225] width 68 height 14
click at [375, 253] on div "Package 1 Your Packaging Type * Material used to package goods Medium Box Envel…" at bounding box center [331, 217] width 655 height 313
click at [74, 226] on input "text" at bounding box center [64, 225] width 68 height 14
click at [128, 184] on span "Add Additional Information" at bounding box center [166, 183] width 76 height 8
click at [314, 182] on icon "button" at bounding box center [316, 183] width 4 height 6
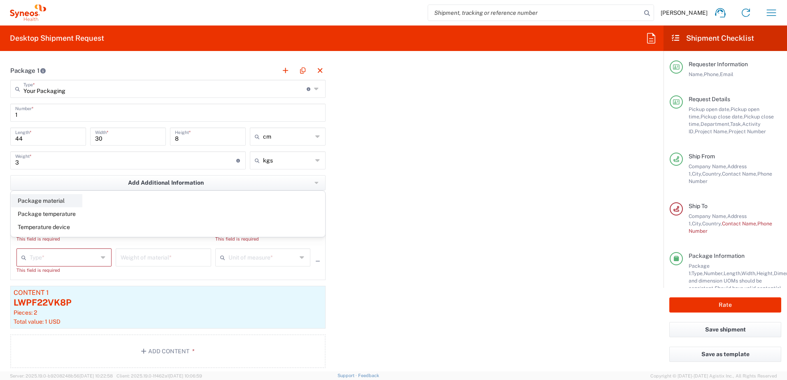
click at [48, 202] on li "Package material" at bounding box center [46, 200] width 71 height 13
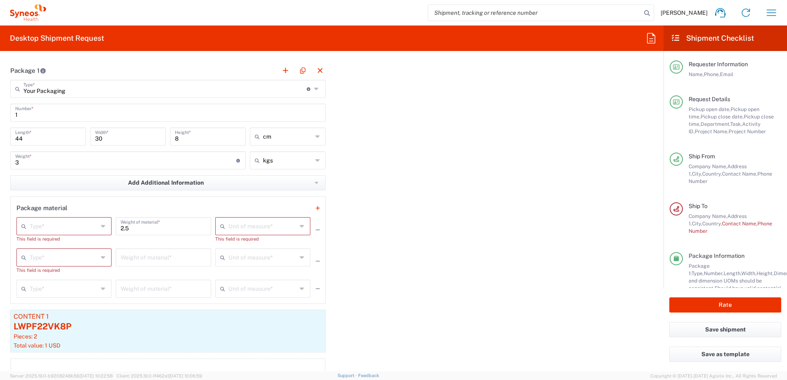
click at [102, 225] on icon at bounding box center [104, 226] width 6 height 13
click at [155, 183] on span "Add Additional Information" at bounding box center [166, 183] width 76 height 8
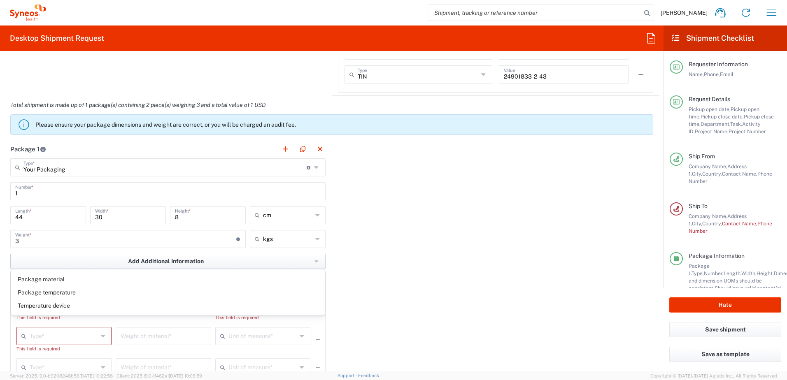
scroll to position [782, 0]
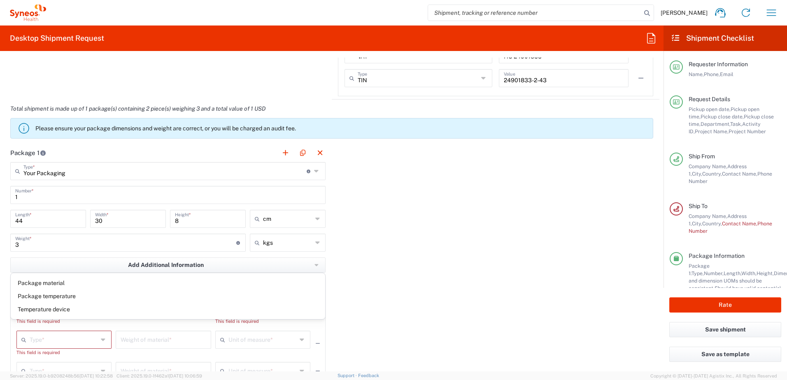
click at [393, 275] on div "Package 1 Your Packaging Type * Material used to package goods Medium Box Envel…" at bounding box center [331, 312] width 655 height 337
drag, startPoint x: 161, startPoint y: 263, endPoint x: 295, endPoint y: 264, distance: 134.6
click at [161, 263] on span "Add Additional Information" at bounding box center [166, 265] width 76 height 8
click at [314, 265] on icon "button" at bounding box center [316, 265] width 4 height 2
click at [337, 266] on div "Package 1 Your Packaging Type * Material used to package goods Medium Box Envel…" at bounding box center [331, 312] width 655 height 337
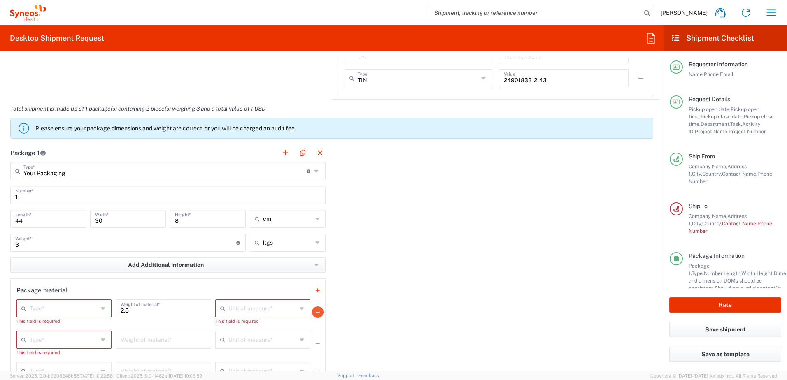
click at [316, 311] on icon "button" at bounding box center [318, 312] width 4 height 6
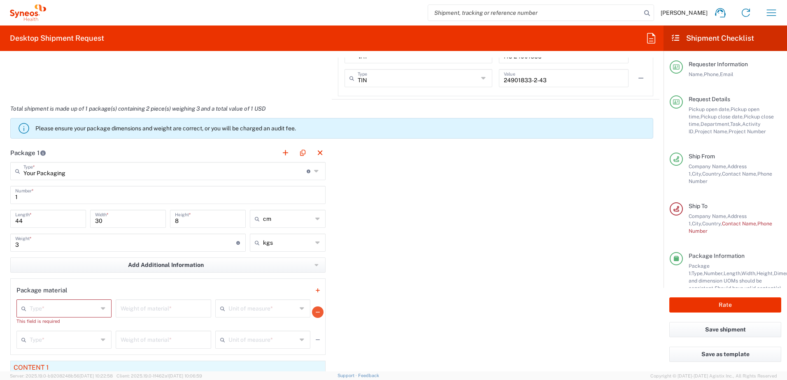
click at [316, 311] on icon "button" at bounding box center [318, 312] width 4 height 6
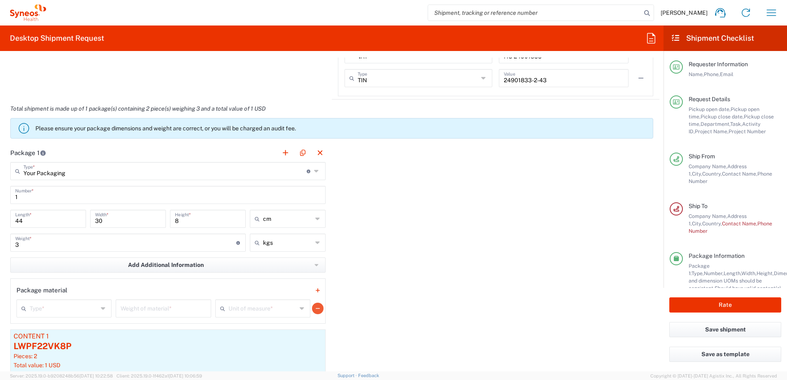
click at [316, 309] on icon "button" at bounding box center [318, 309] width 4 height 6
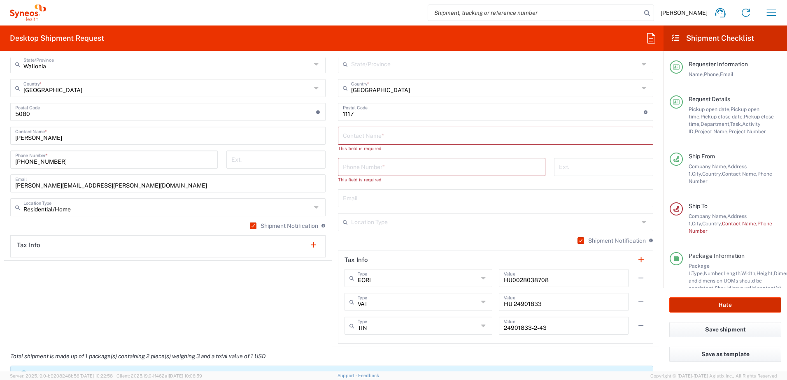
scroll to position [535, 0]
click at [712, 330] on button "Save shipment" at bounding box center [725, 329] width 112 height 15
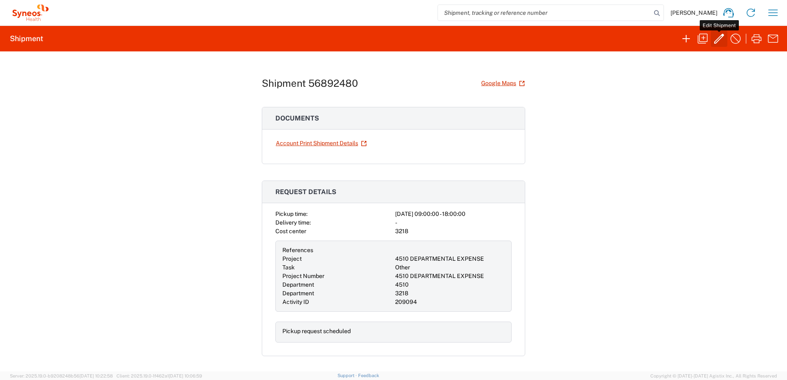
click at [718, 38] on icon "button" at bounding box center [719, 39] width 10 height 10
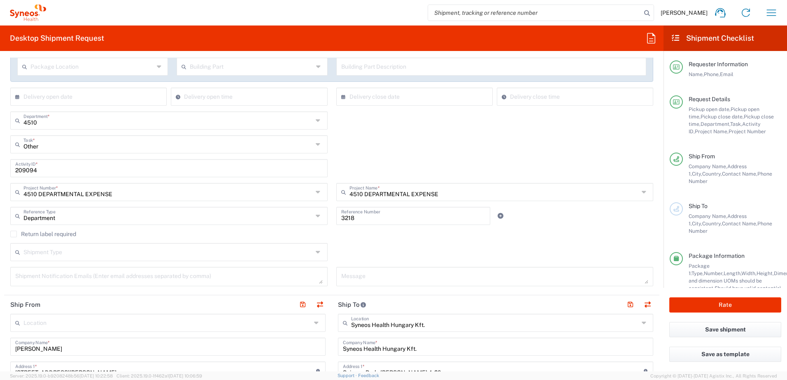
scroll to position [165, 0]
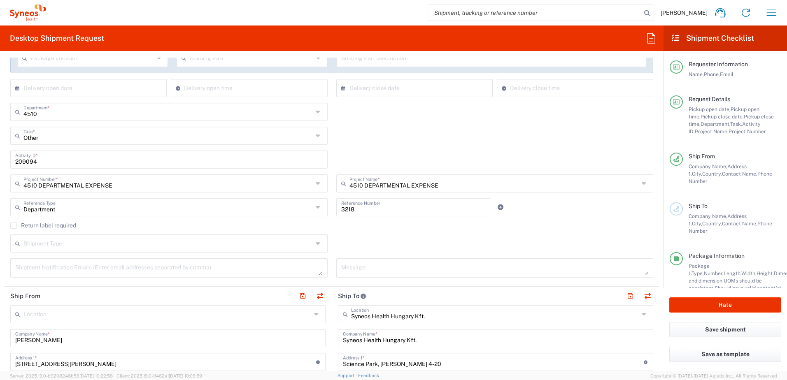
click at [12, 224] on label "Return label required" at bounding box center [43, 225] width 66 height 7
click at [14, 225] on input "Return label required" at bounding box center [14, 225] width 0 height 0
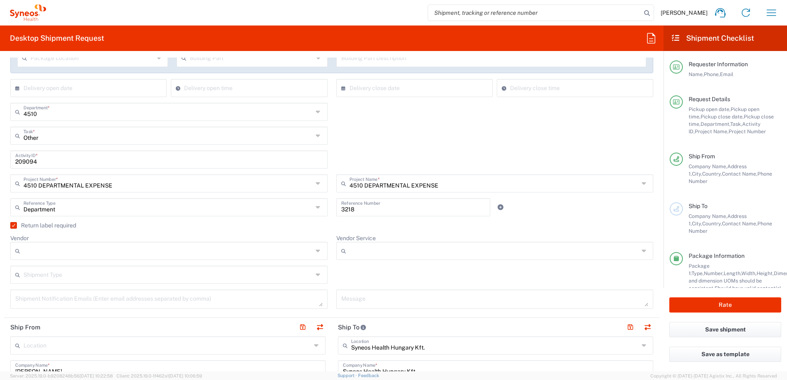
click at [316, 251] on icon at bounding box center [319, 250] width 7 height 13
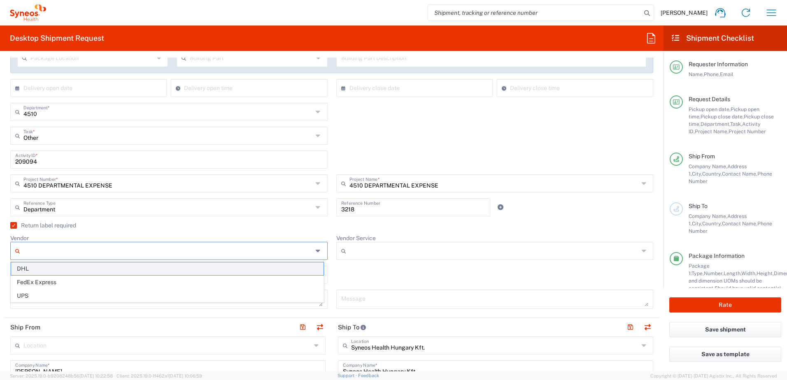
click at [144, 269] on span "DHL" at bounding box center [167, 269] width 312 height 13
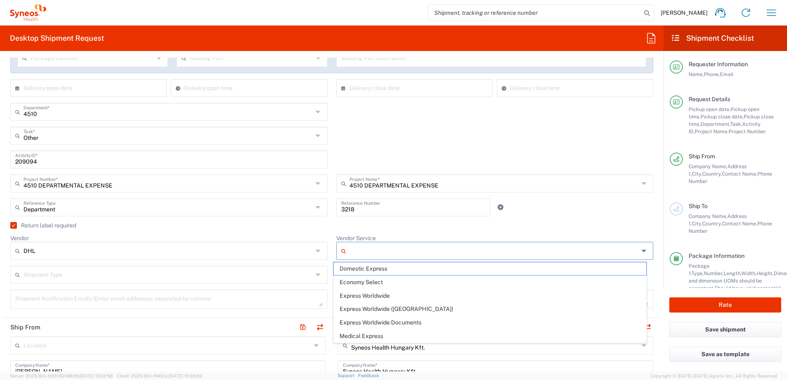
click at [386, 252] on input "Vendor Service" at bounding box center [493, 250] width 289 height 13
click at [361, 271] on span "Domestic Express" at bounding box center [490, 269] width 312 height 13
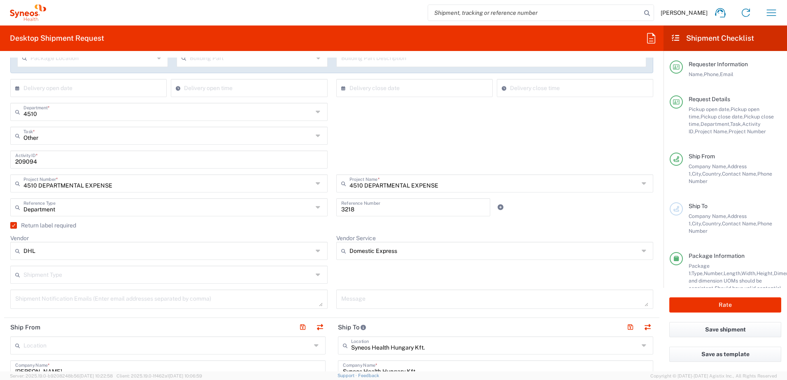
click at [143, 276] on input "text" at bounding box center [167, 274] width 289 height 14
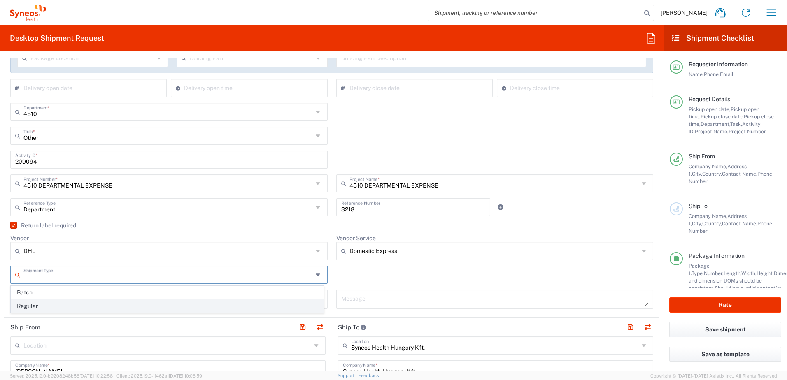
click at [126, 302] on span "Regular" at bounding box center [167, 306] width 312 height 13
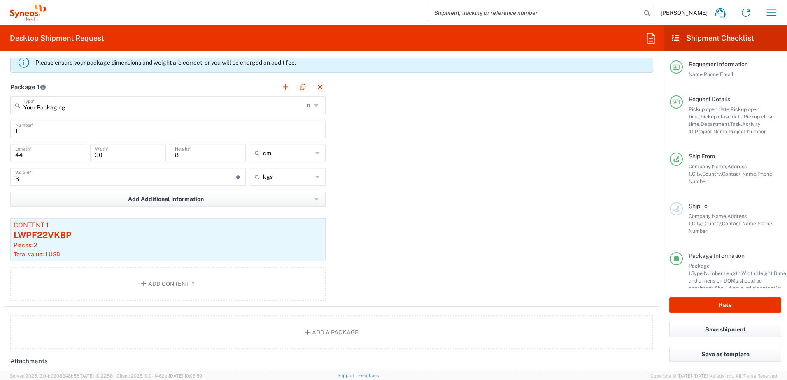
scroll to position [905, 0]
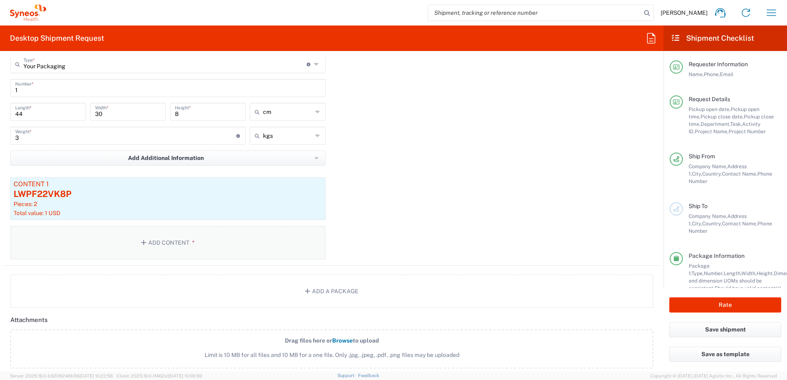
click at [158, 240] on button "Add Content *" at bounding box center [167, 243] width 315 height 34
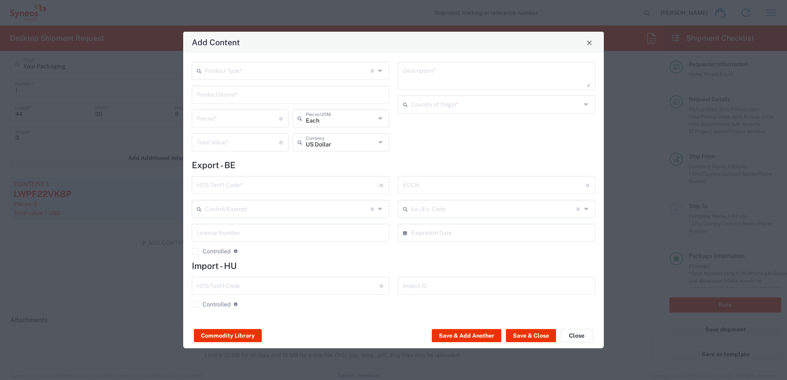
click at [311, 70] on input "text" at bounding box center [287, 70] width 165 height 14
click at [289, 99] on span "General Commodity" at bounding box center [291, 102] width 196 height 13
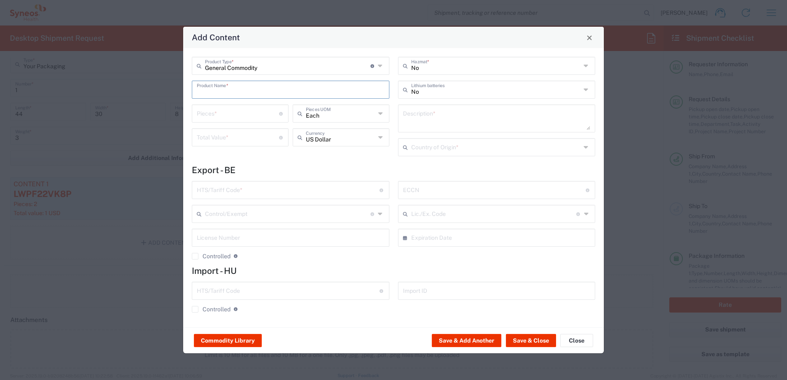
click at [236, 91] on input "text" at bounding box center [291, 89] width 188 height 14
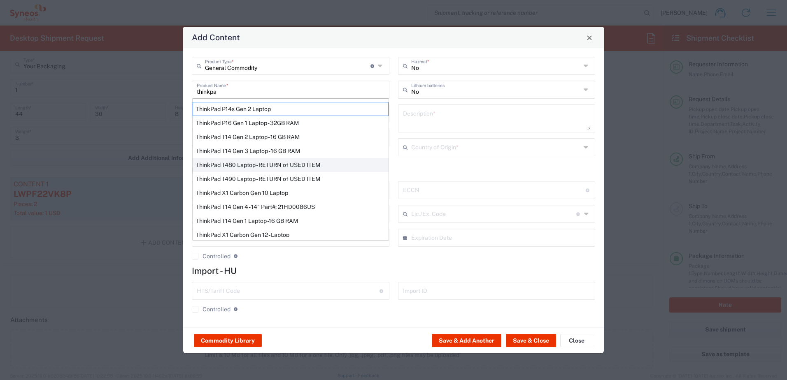
click at [262, 165] on div "ThinkPad T480 Laptop - RETURN of USED ITEM" at bounding box center [291, 165] width 196 height 14
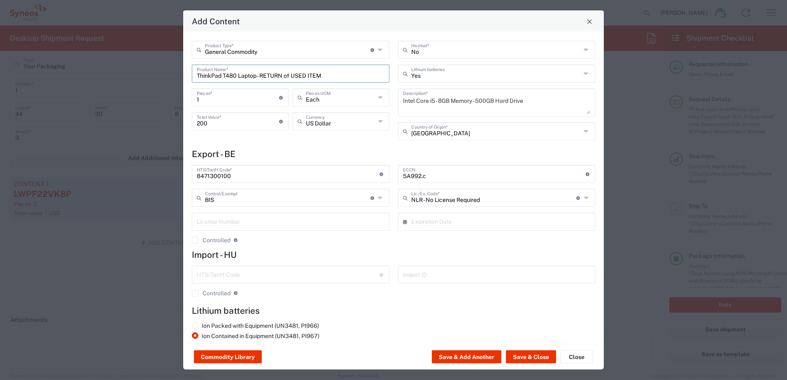
drag, startPoint x: 223, startPoint y: 74, endPoint x: 332, endPoint y: 74, distance: 109.0
click at [332, 74] on input "ThinkPad T480 Laptop - RETURN of USED ITEM" at bounding box center [291, 73] width 188 height 14
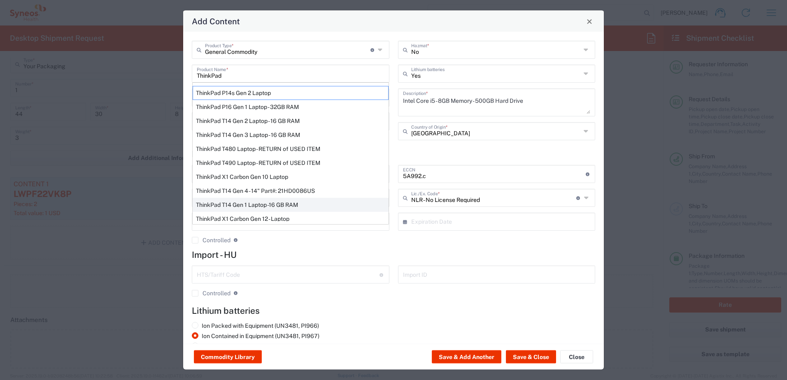
click at [286, 202] on div "ThinkPad T14 Gen 1 Laptop -16 GB RAM" at bounding box center [291, 205] width 196 height 14
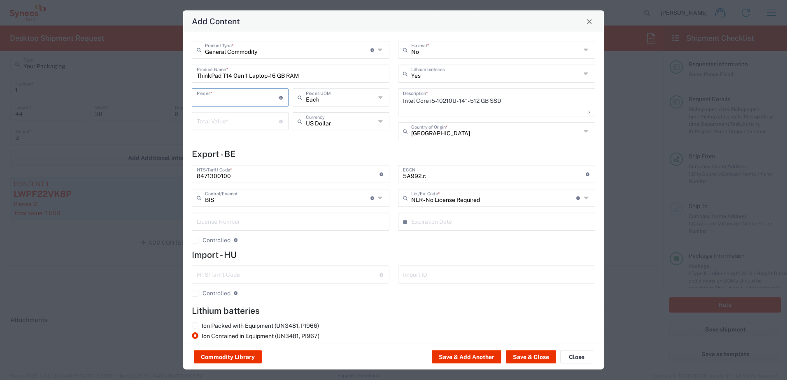
click at [224, 99] on input "number" at bounding box center [238, 97] width 82 height 14
click at [213, 125] on input "number" at bounding box center [238, 121] width 82 height 14
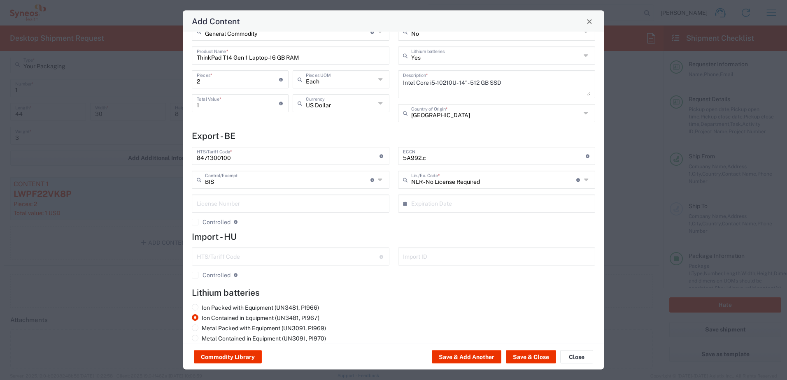
scroll to position [28, 0]
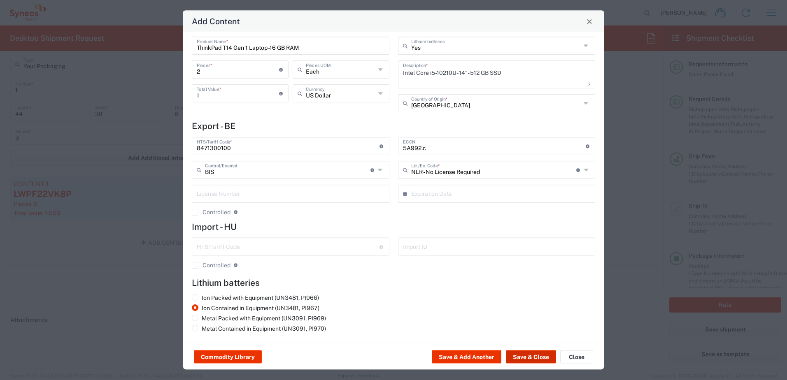
click at [537, 357] on button "Save & Close" at bounding box center [531, 357] width 50 height 13
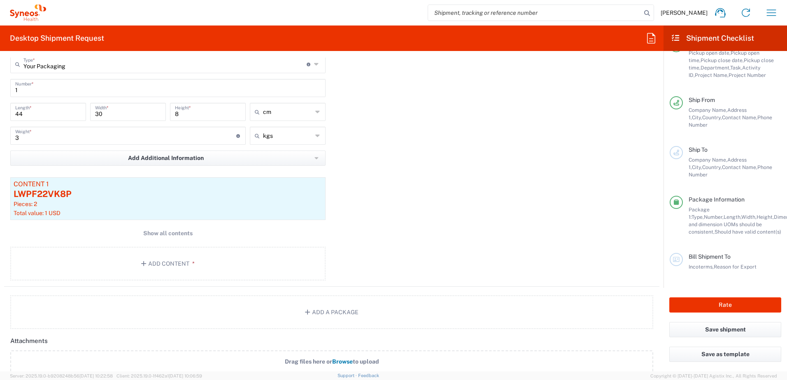
scroll to position [64, 0]
click at [732, 300] on button "Rate" at bounding box center [725, 305] width 112 height 15
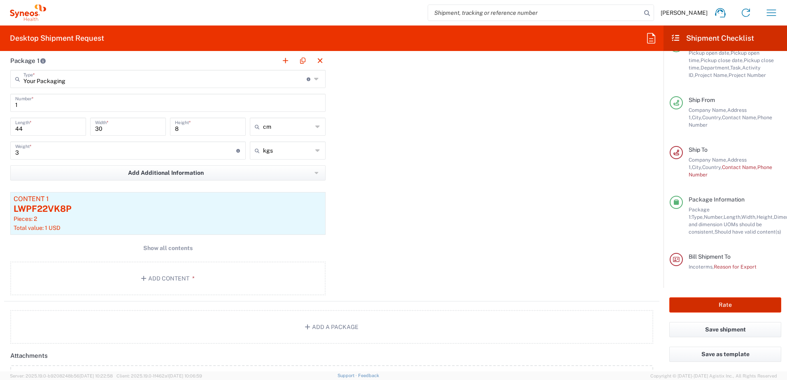
scroll to position [920, 0]
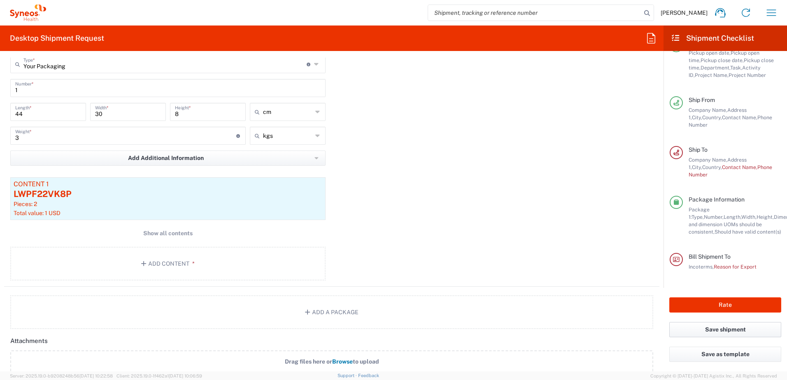
click at [718, 328] on button "Save shipment" at bounding box center [725, 329] width 112 height 15
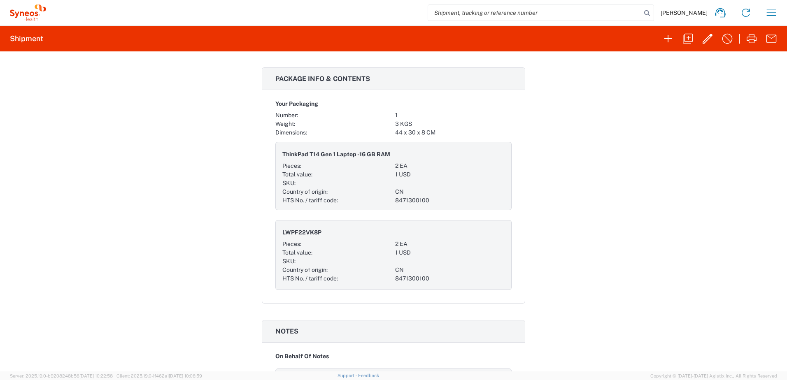
scroll to position [576, 0]
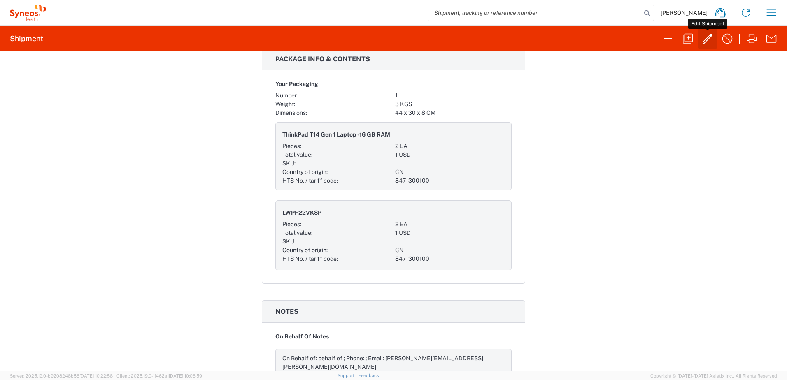
click at [706, 39] on icon "button" at bounding box center [707, 39] width 10 height 10
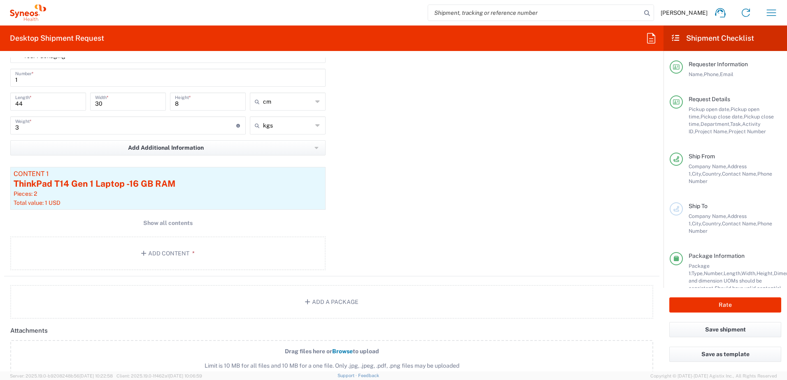
scroll to position [988, 0]
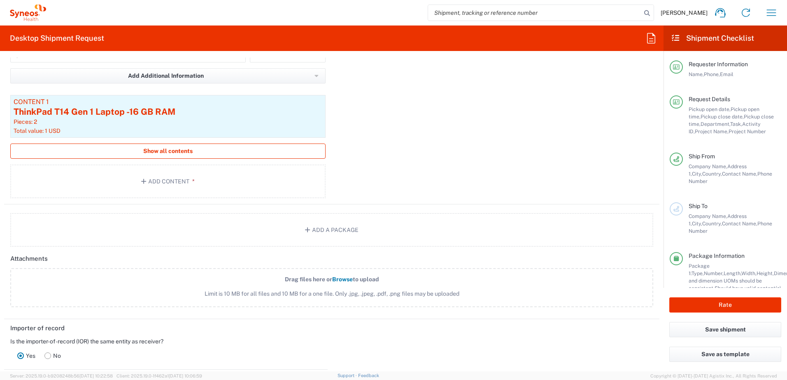
click at [174, 148] on span "Show all contents" at bounding box center [167, 151] width 49 height 8
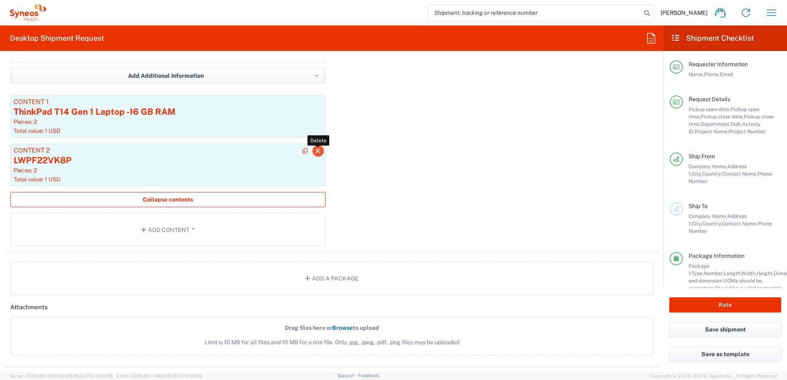
click at [315, 151] on icon "button" at bounding box center [317, 151] width 7 height 6
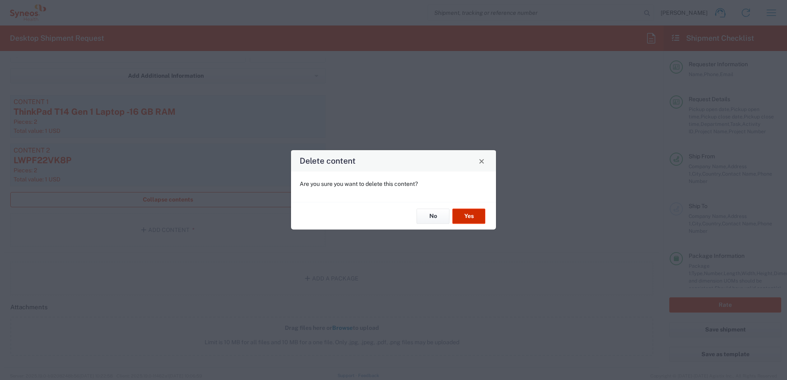
click at [474, 216] on button "Yes" at bounding box center [468, 216] width 33 height 15
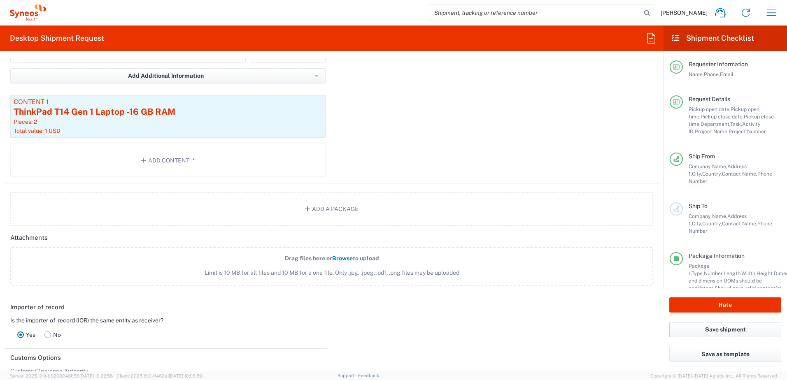
click at [721, 328] on button "Save shipment" at bounding box center [725, 329] width 112 height 15
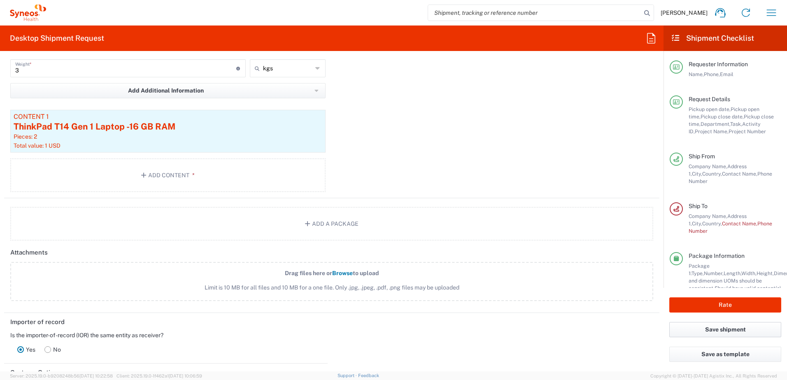
scroll to position [1002, 0]
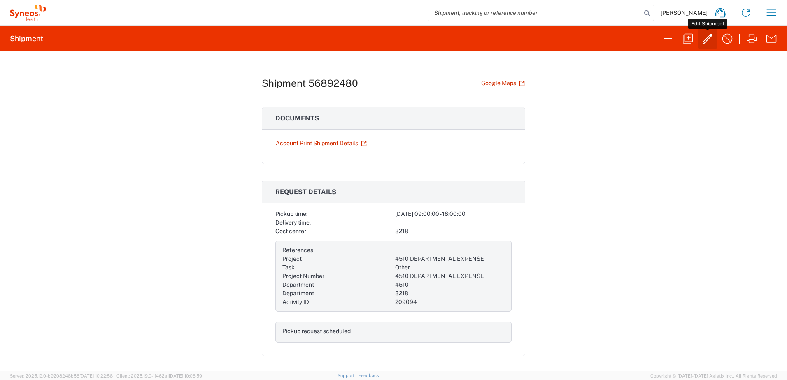
click at [704, 41] on icon "button" at bounding box center [707, 39] width 10 height 10
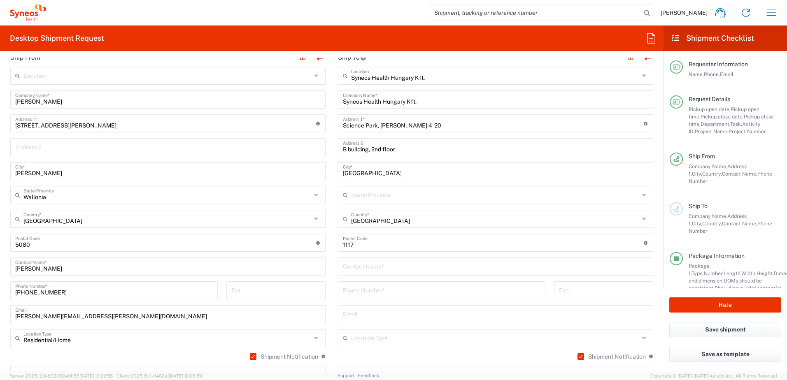
scroll to position [453, 0]
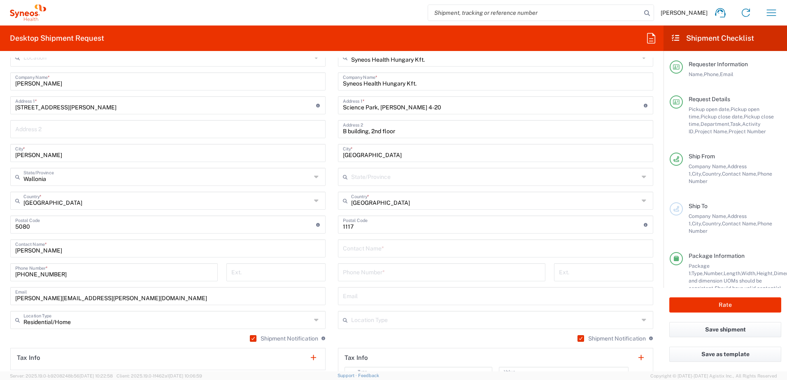
click at [358, 251] on input "text" at bounding box center [495, 248] width 305 height 14
click at [375, 274] on input "tel" at bounding box center [442, 272] width 198 height 14
paste input "[PHONE_NUMBER]"
click at [718, 328] on button "Save shipment" at bounding box center [725, 329] width 112 height 15
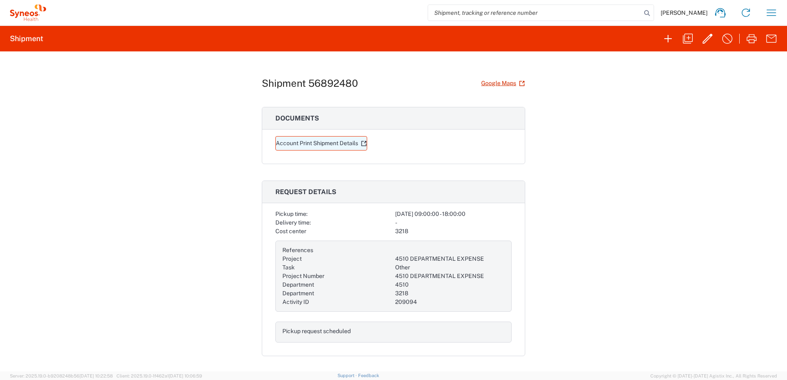
click at [303, 145] on link "Account Print Shipment Details" at bounding box center [321, 143] width 92 height 14
click at [1, 105] on div "Shipment 56892480 Google Maps Documents Account Print Shipment Details Request …" at bounding box center [393, 211] width 787 height 320
